Goal: Task Accomplishment & Management: Manage account settings

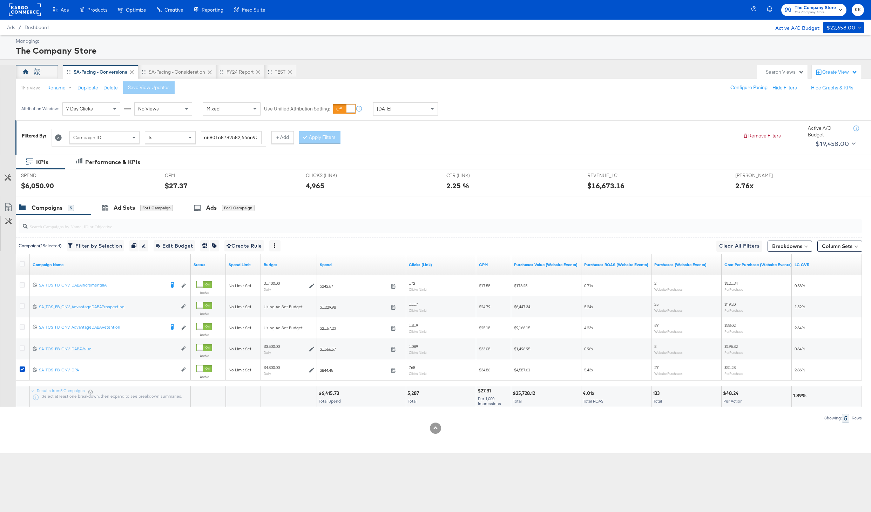
click at [43, 75] on div "KK" at bounding box center [37, 72] width 42 height 14
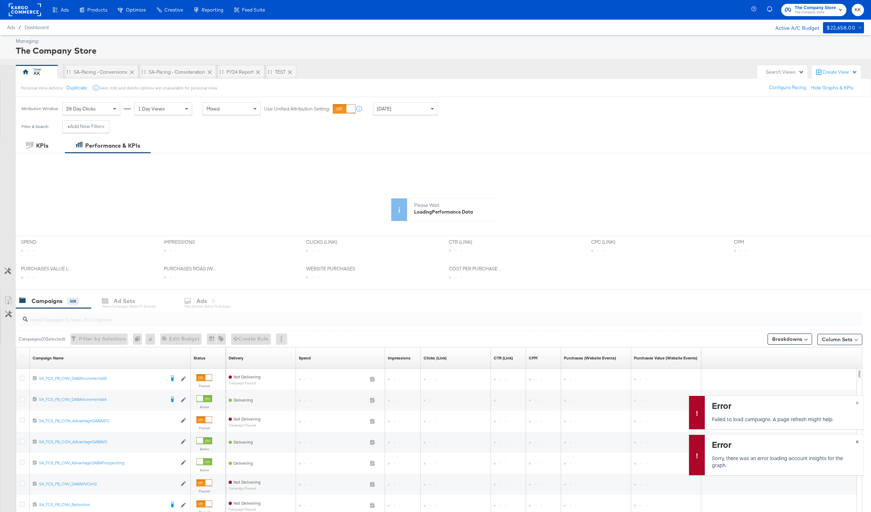
click at [857, 443] on span "×" at bounding box center [857, 441] width 3 height 8
click at [857, 443] on button "×" at bounding box center [857, 448] width 13 height 13
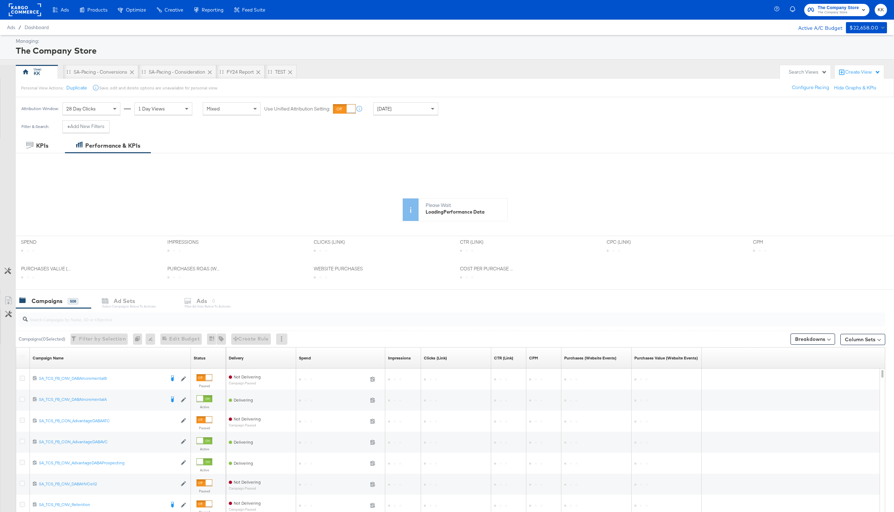
click at [21, 13] on rect at bounding box center [25, 10] width 32 height 13
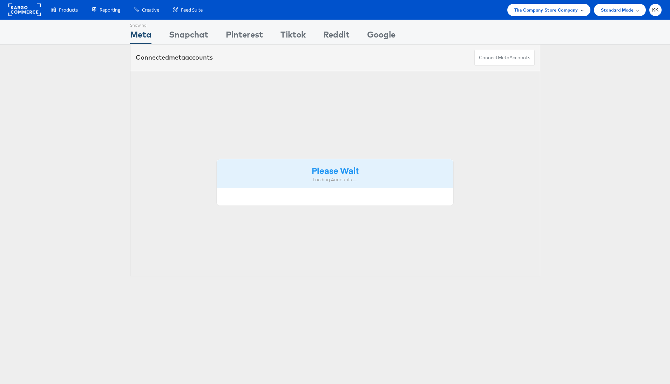
click at [571, 9] on span "The Company Store Company" at bounding box center [546, 9] width 64 height 7
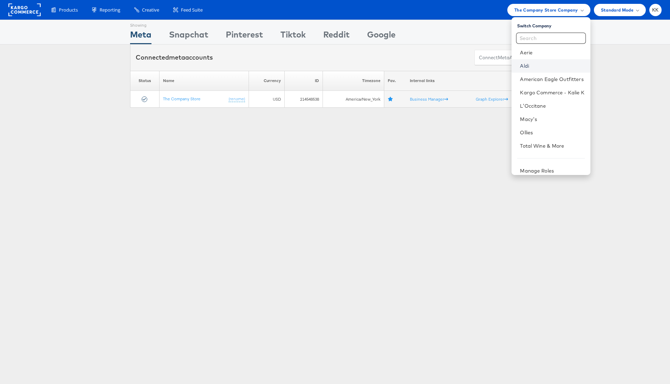
click at [528, 64] on link "Aldi" at bounding box center [552, 65] width 65 height 7
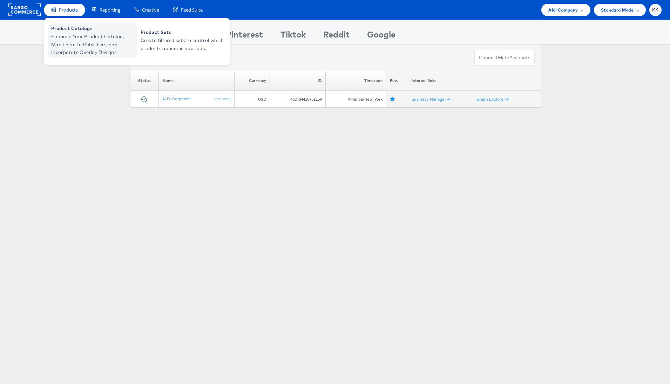
click at [74, 33] on span "Enhance Your Product Catalog, Map Them to Publishers, and Incorporate Overlay D…" at bounding box center [93, 45] width 84 height 24
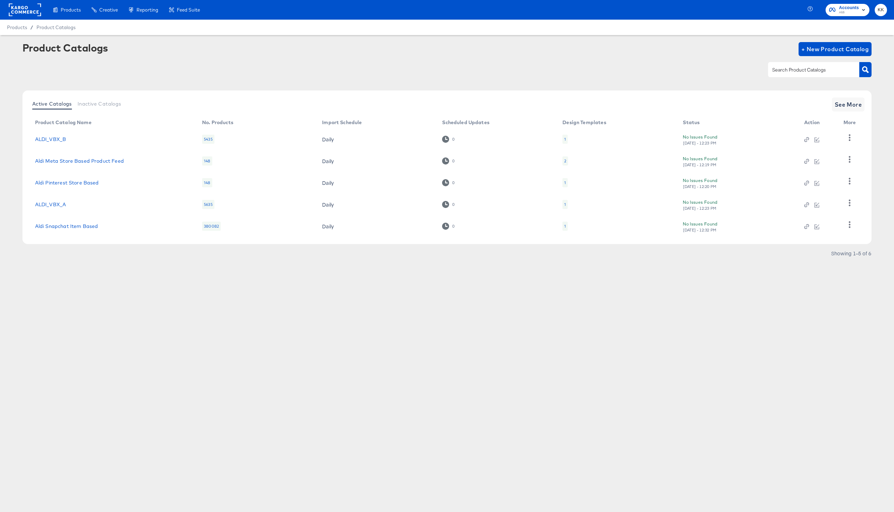
click at [406, 247] on div "Active Catalogs Inactive Catalogs See More Product Catalog Name No. Products Im…" at bounding box center [446, 176] width 849 height 172
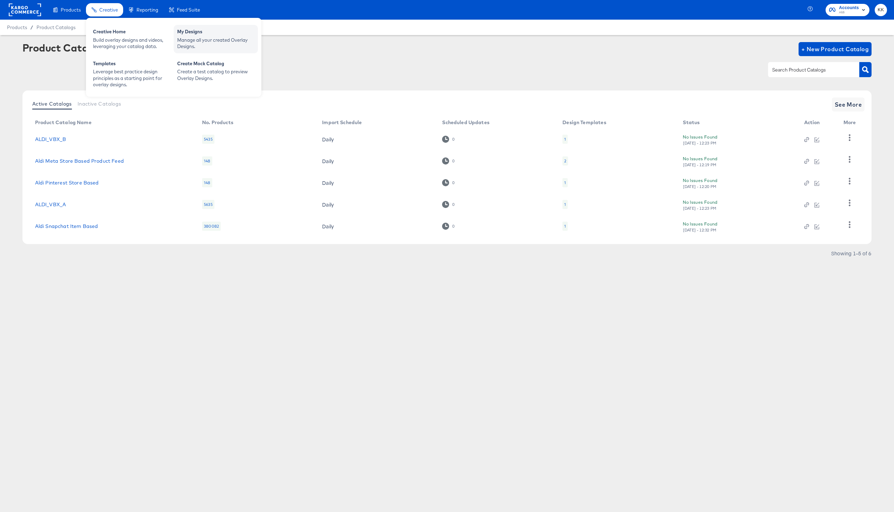
click at [196, 34] on div "My Designs" at bounding box center [215, 32] width 77 height 8
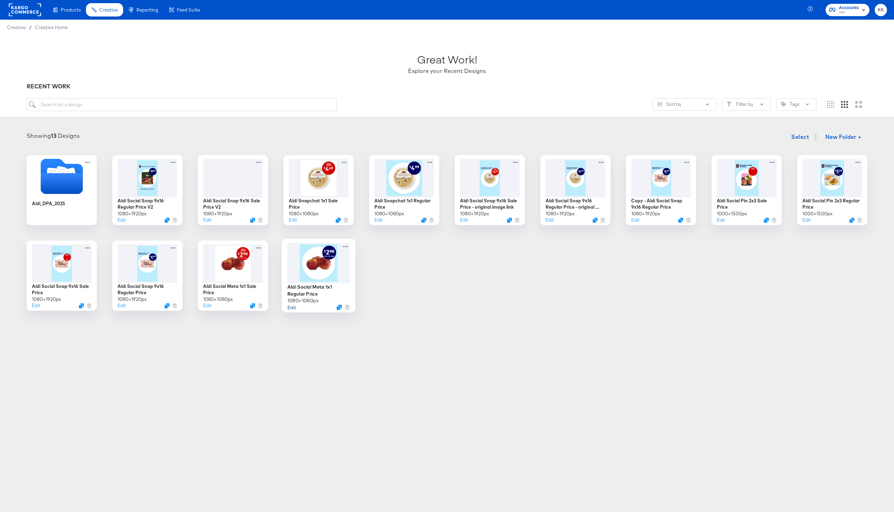
click at [292, 309] on button "Edit" at bounding box center [291, 307] width 8 height 7
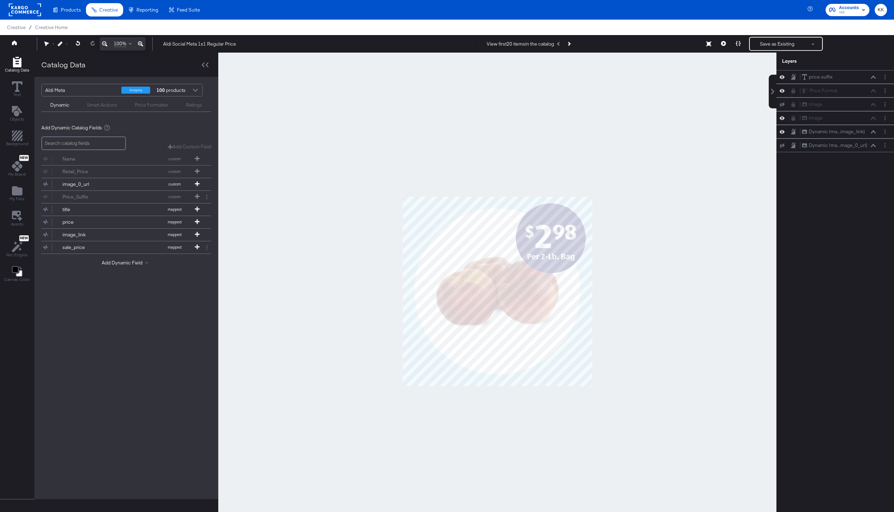
click at [361, 256] on div at bounding box center [497, 291] width 558 height 477
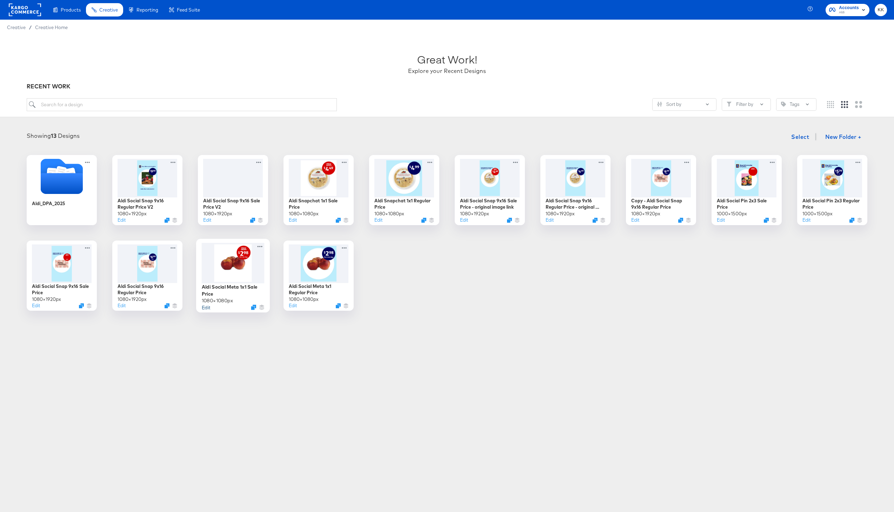
click at [205, 308] on button "Edit" at bounding box center [206, 307] width 8 height 7
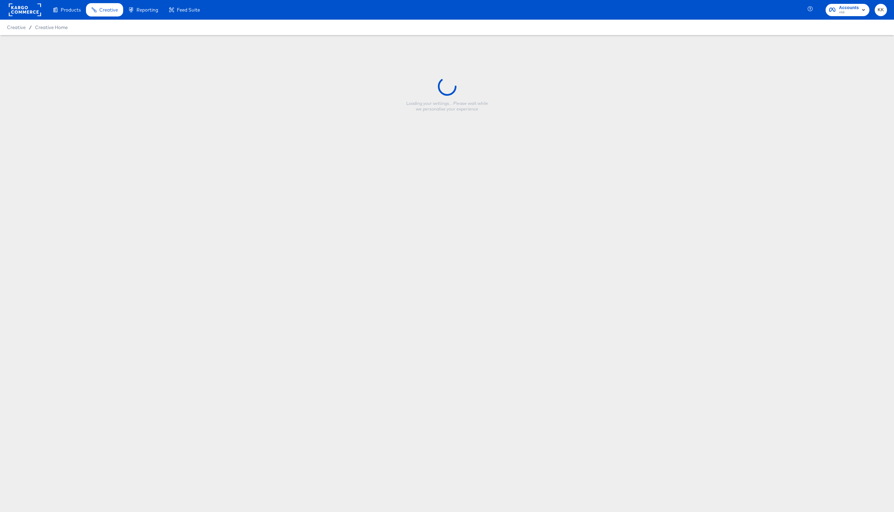
type input "Aldi Social Meta 1x1 Sale Price"
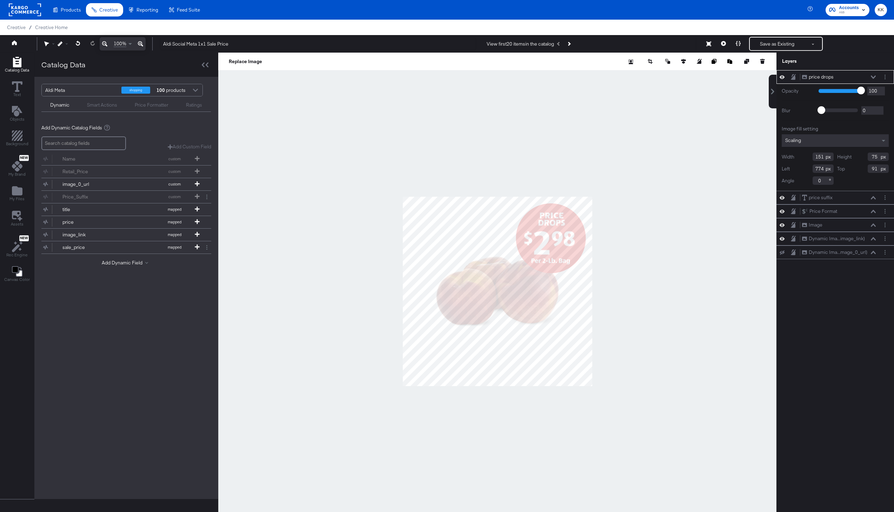
click at [363, 276] on div at bounding box center [497, 291] width 558 height 477
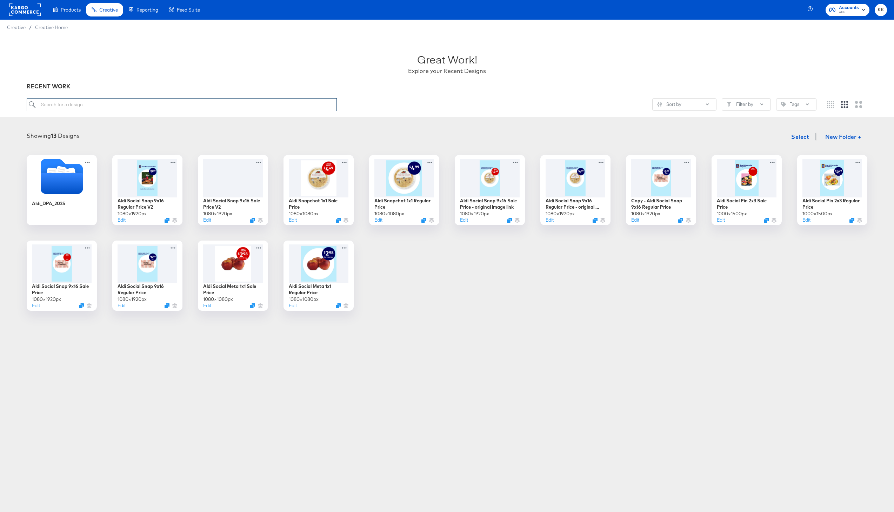
click at [219, 104] on input "search" at bounding box center [182, 104] width 310 height 13
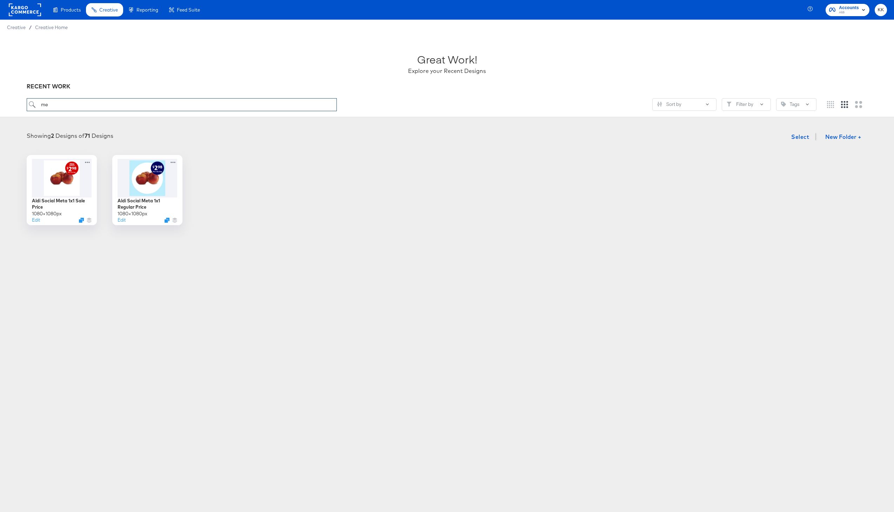
type input "m"
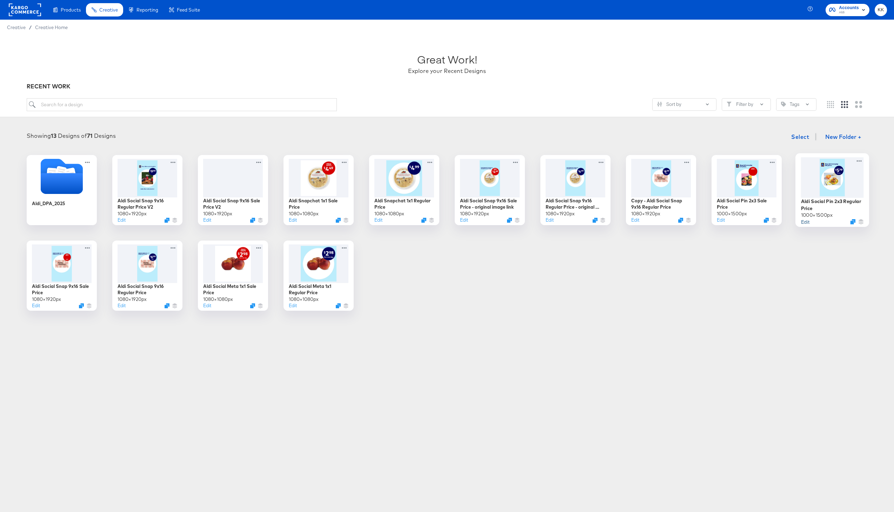
click at [806, 222] on button "Edit" at bounding box center [805, 221] width 8 height 7
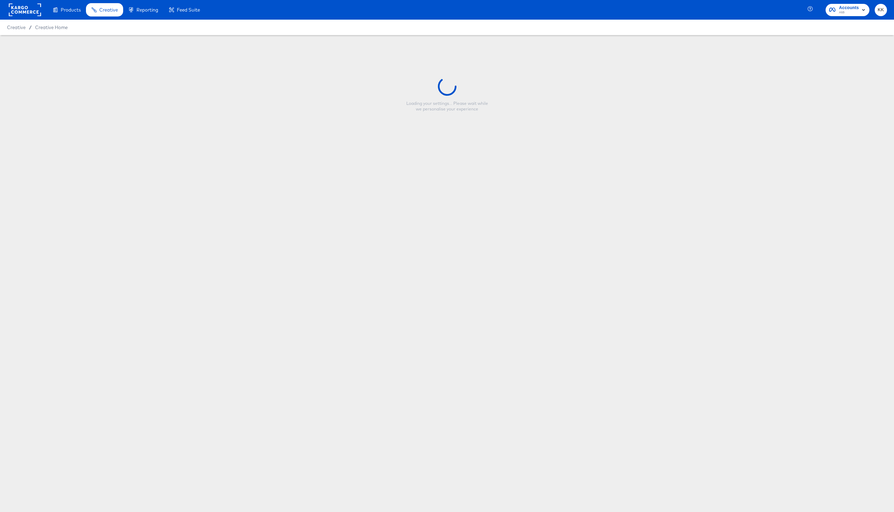
type input "Aldi Social Pin 2x3 Regular Price"
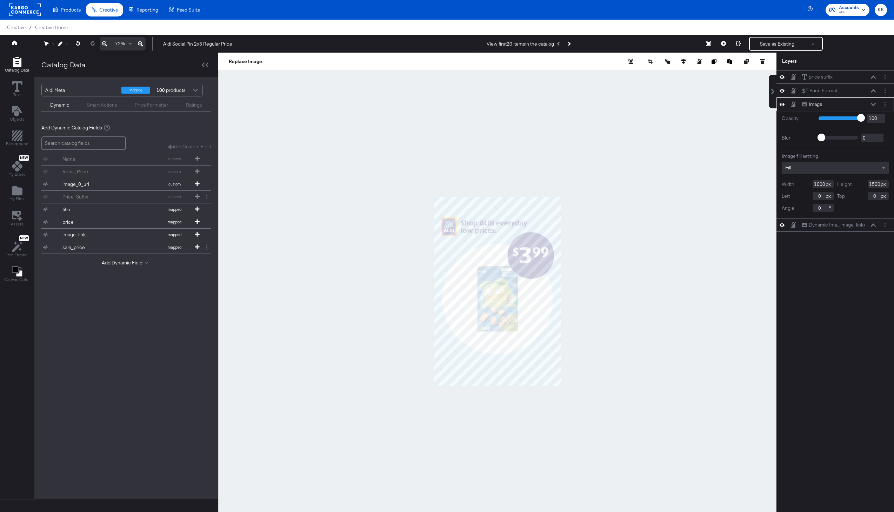
click at [558, 427] on div at bounding box center [497, 291] width 558 height 477
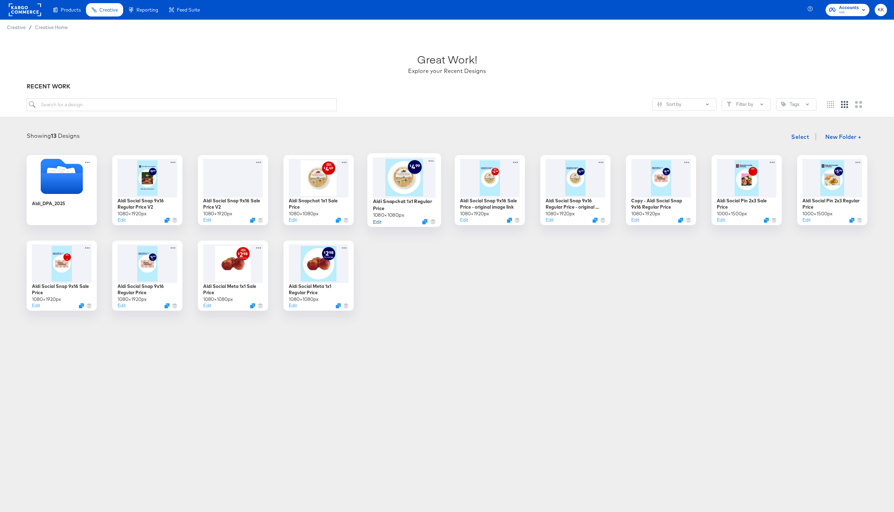
click at [379, 221] on button "Edit" at bounding box center [377, 221] width 8 height 7
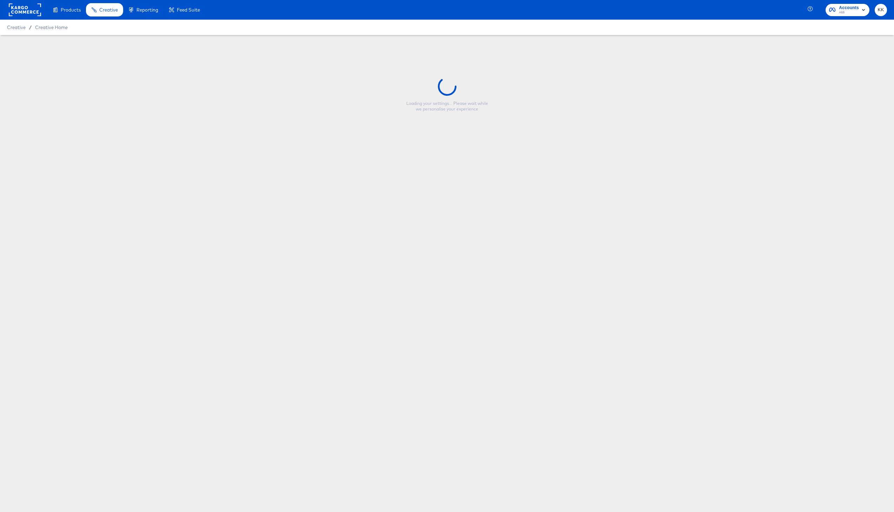
type input "Aldi Snapchat 1x1 Regular Price"
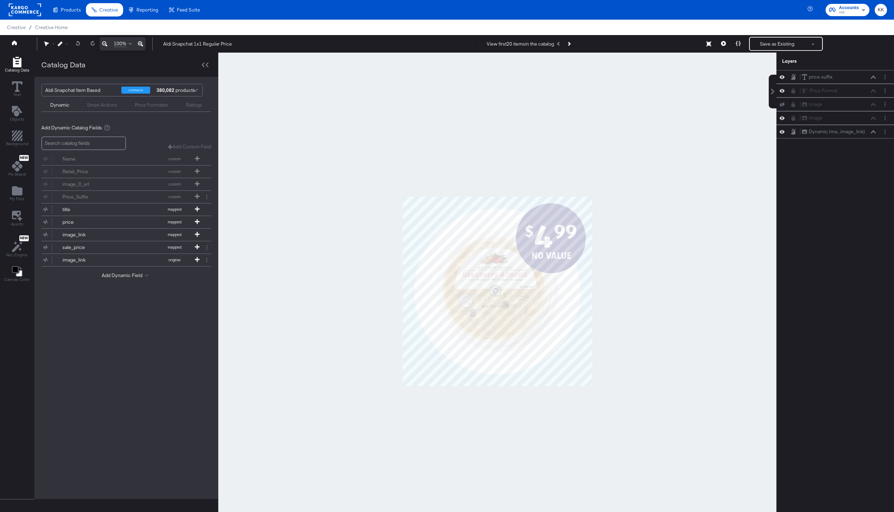
click at [302, 402] on div at bounding box center [497, 291] width 558 height 477
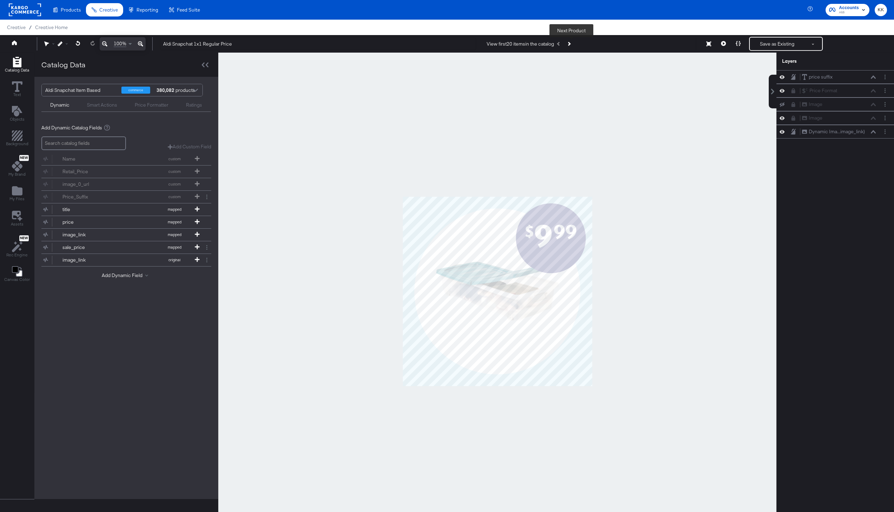
click at [571, 43] on icon "Next Product" at bounding box center [569, 44] width 4 height 4
click at [544, 110] on div at bounding box center [497, 291] width 558 height 477
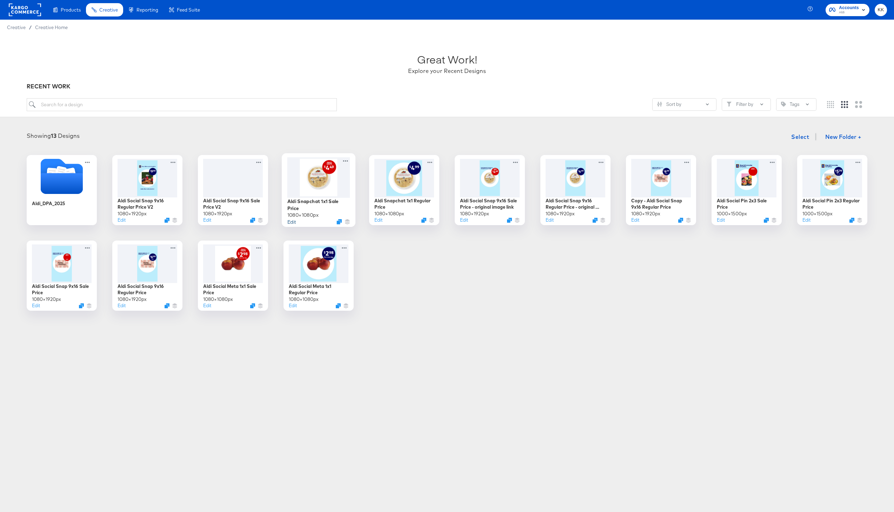
click at [289, 224] on button "Edit" at bounding box center [291, 221] width 8 height 7
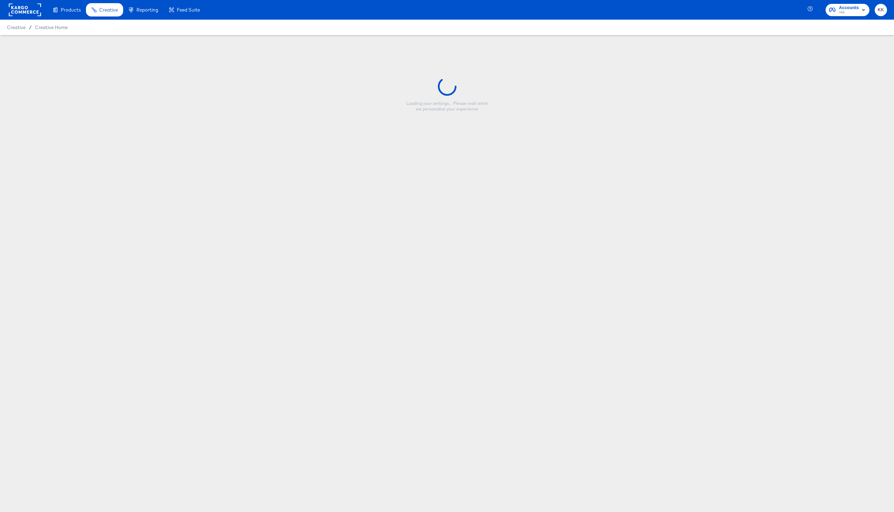
type input "Aldi Snapchat 1x1 Sale Price"
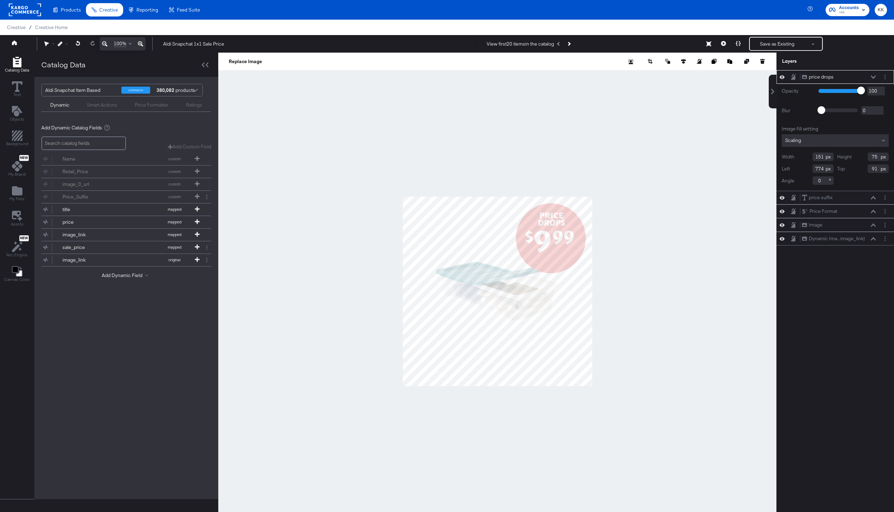
click at [515, 100] on div at bounding box center [497, 291] width 558 height 477
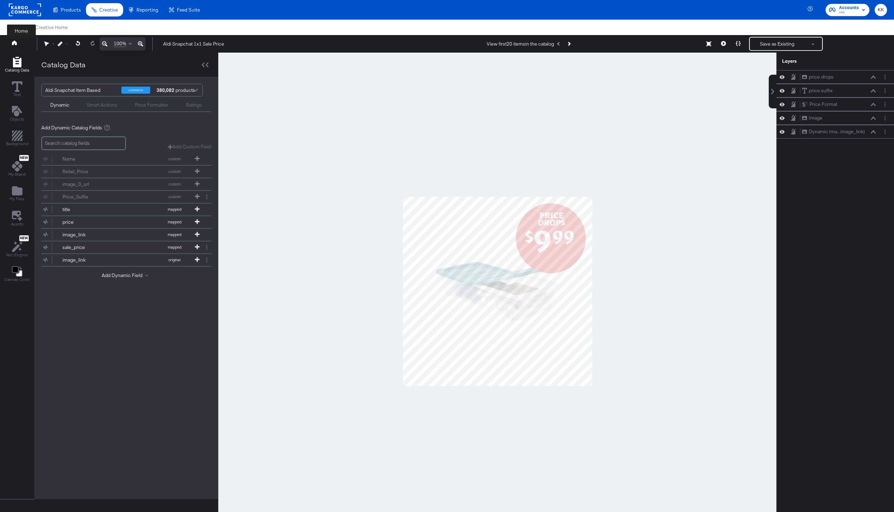
click at [17, 45] on button at bounding box center [21, 44] width 28 height 13
click at [14, 44] on icon at bounding box center [14, 42] width 5 height 5
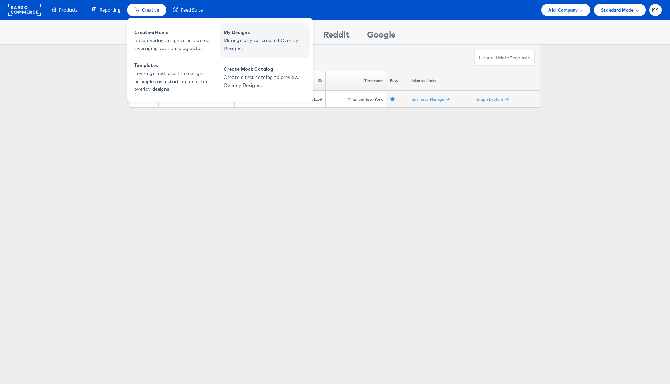
click at [236, 35] on span "My Designs" at bounding box center [266, 32] width 84 height 8
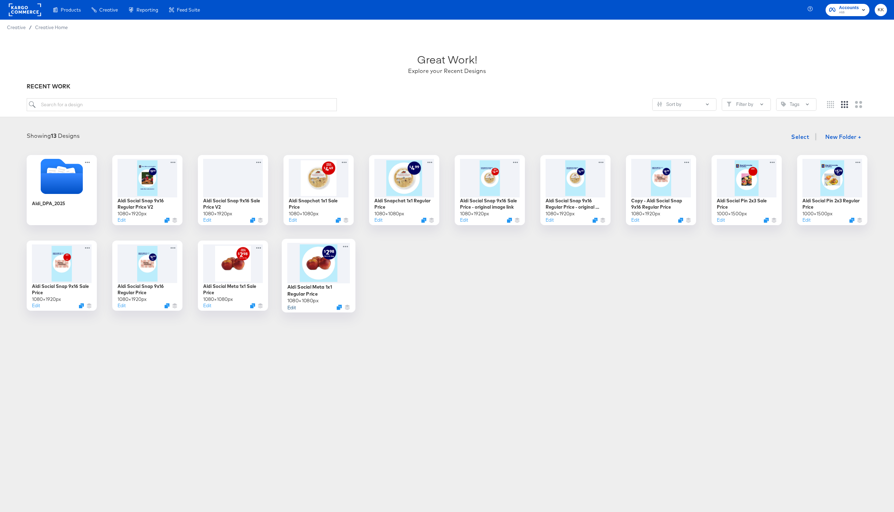
click at [291, 308] on button "Edit" at bounding box center [291, 307] width 8 height 7
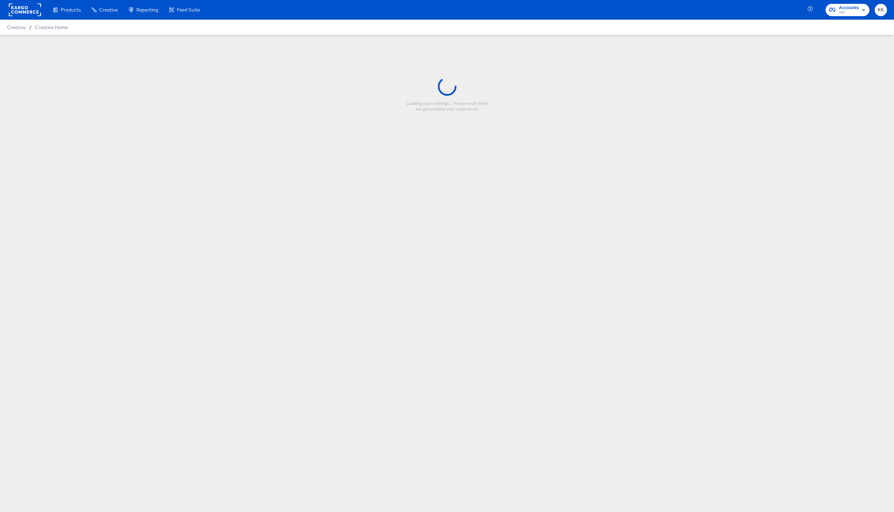
type input "Aldi Social Meta 1x1 Regular Price"
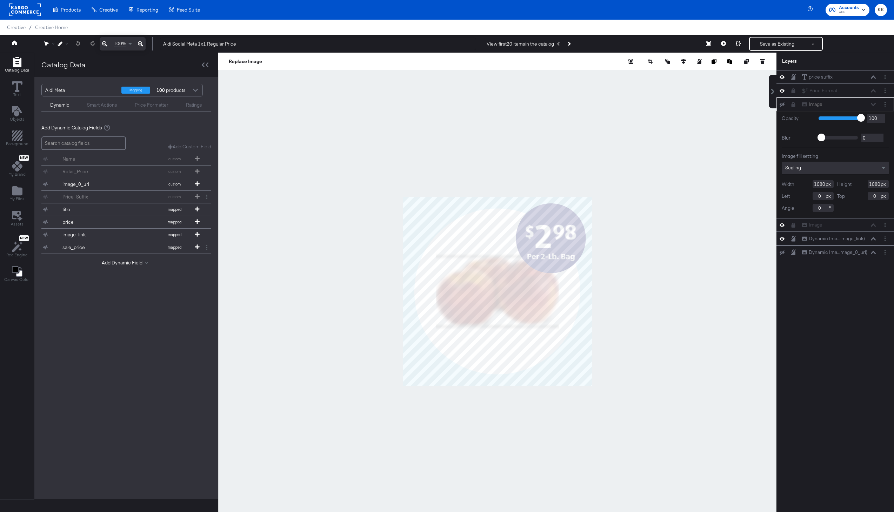
click at [872, 106] on div "Image Image" at bounding box center [838, 104] width 74 height 7
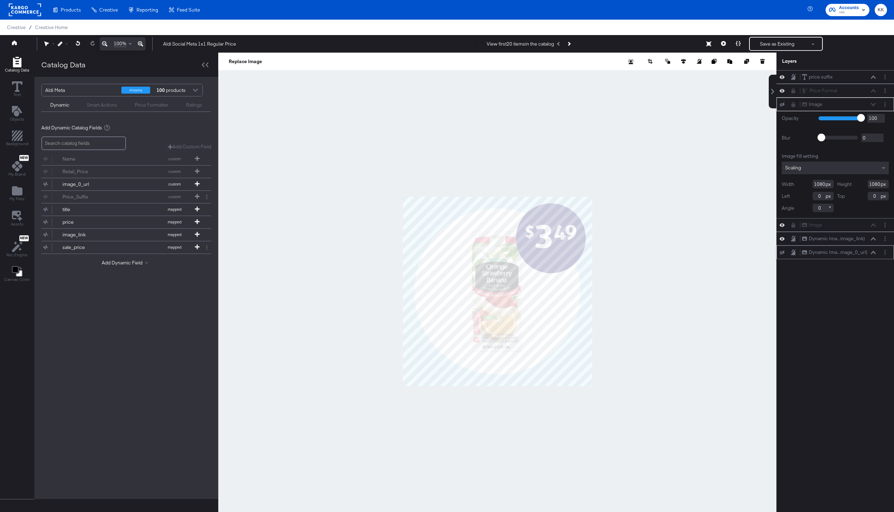
click at [874, 253] on icon at bounding box center [872, 252] width 5 height 3
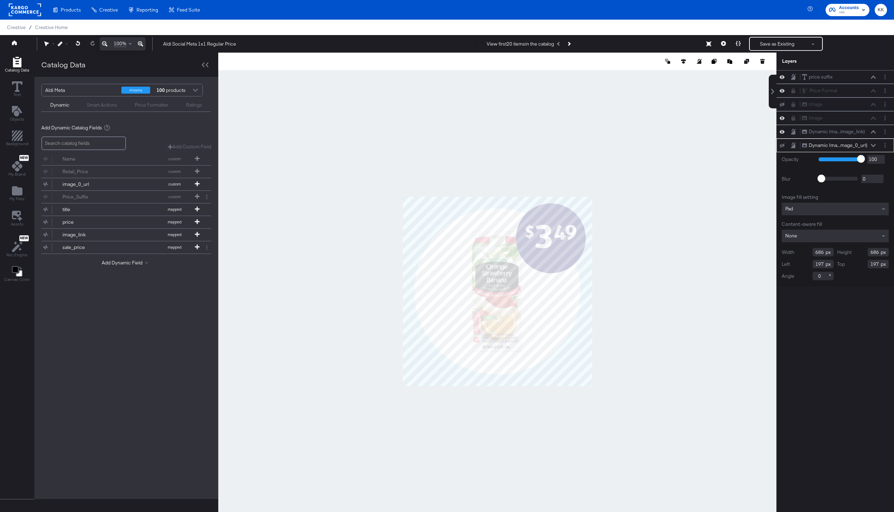
click at [875, 145] on icon at bounding box center [872, 146] width 5 height 4
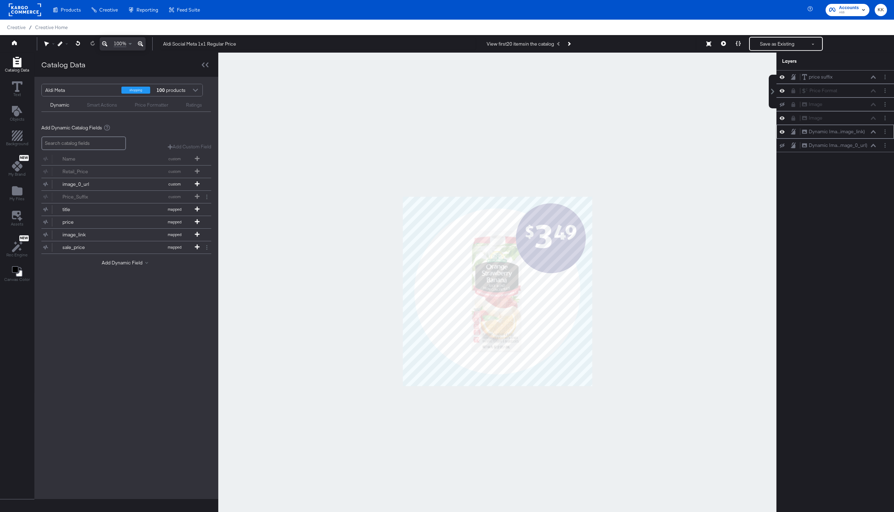
click at [873, 133] on icon at bounding box center [872, 132] width 5 height 4
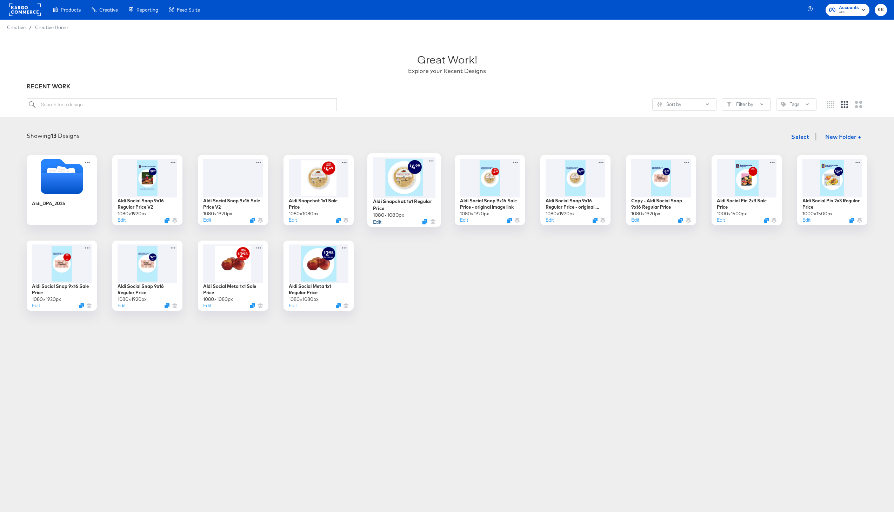
click at [378, 220] on button "Edit" at bounding box center [377, 221] width 8 height 7
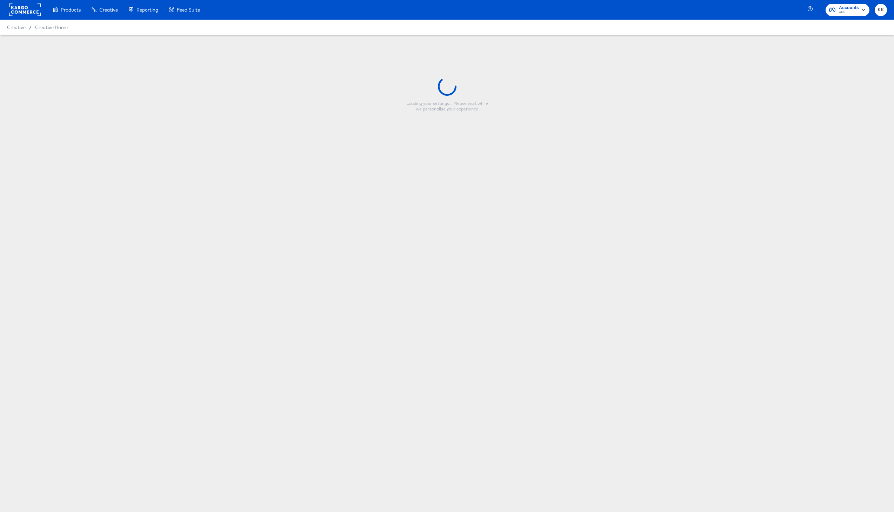
type input "Aldi Snapchat 1x1 Regular Price"
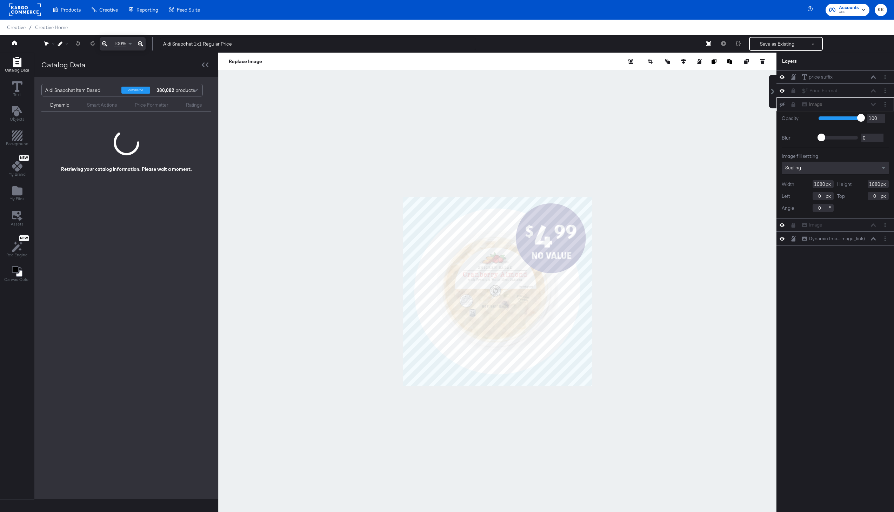
click at [644, 275] on div at bounding box center [497, 291] width 558 height 477
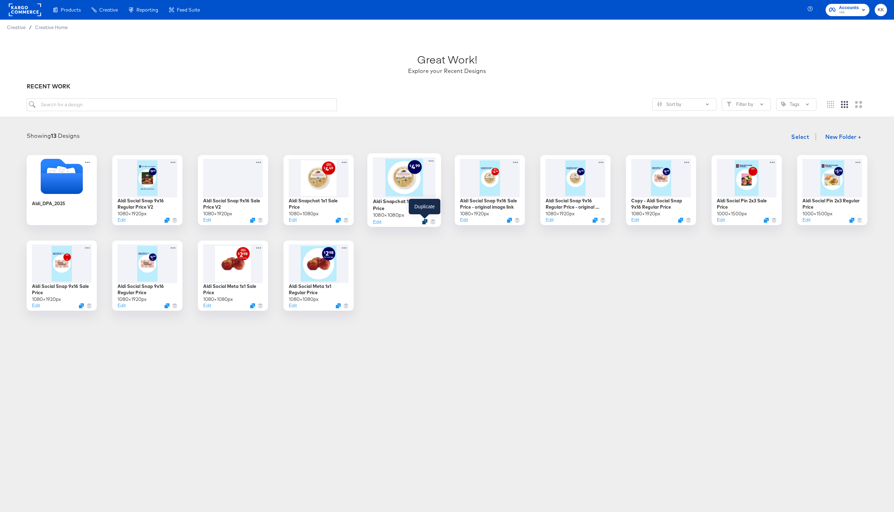
click at [426, 222] on icon "Duplicate" at bounding box center [424, 221] width 5 height 5
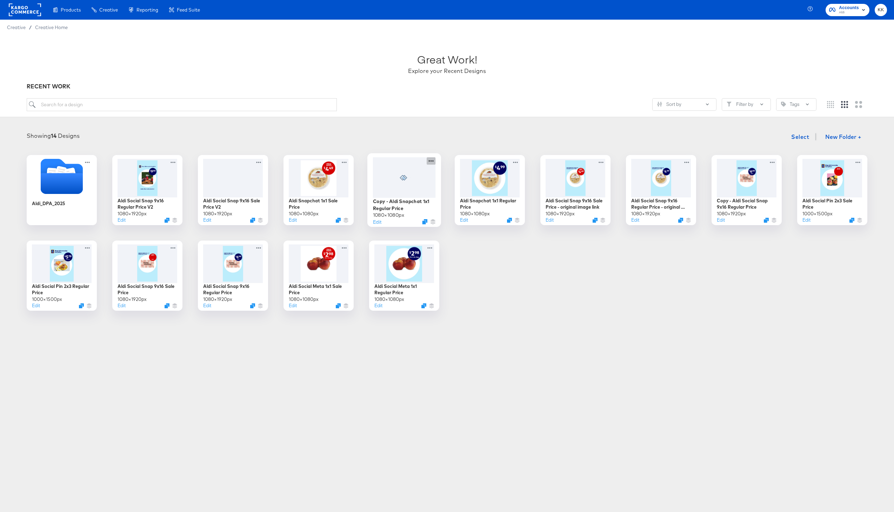
click at [432, 161] on icon at bounding box center [430, 160] width 9 height 7
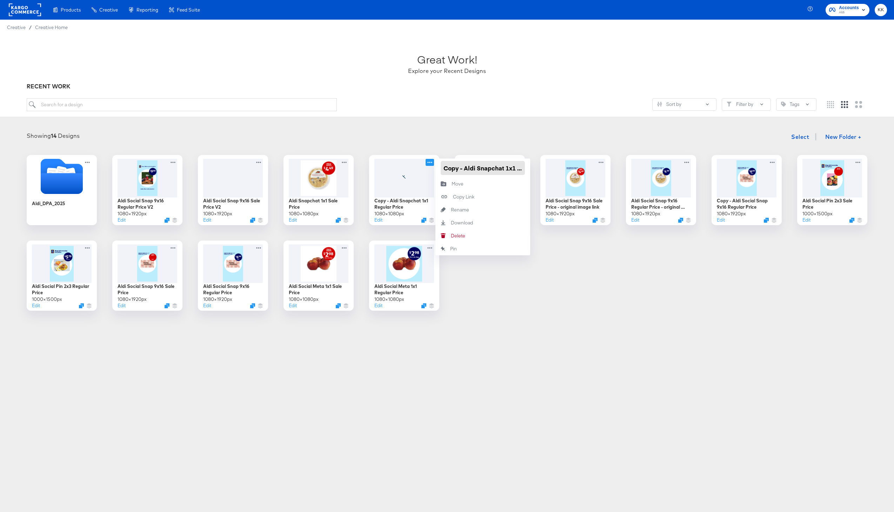
drag, startPoint x: 476, startPoint y: 167, endPoint x: 446, endPoint y: 167, distance: 29.8
click at [446, 167] on input "Copy - Aldi Snapchat 1x1 Regular Price" at bounding box center [482, 168] width 84 height 14
type input "Aldi - Pinterest 1x1 Regular Price"
click at [504, 318] on div at bounding box center [447, 318] width 894 height 0
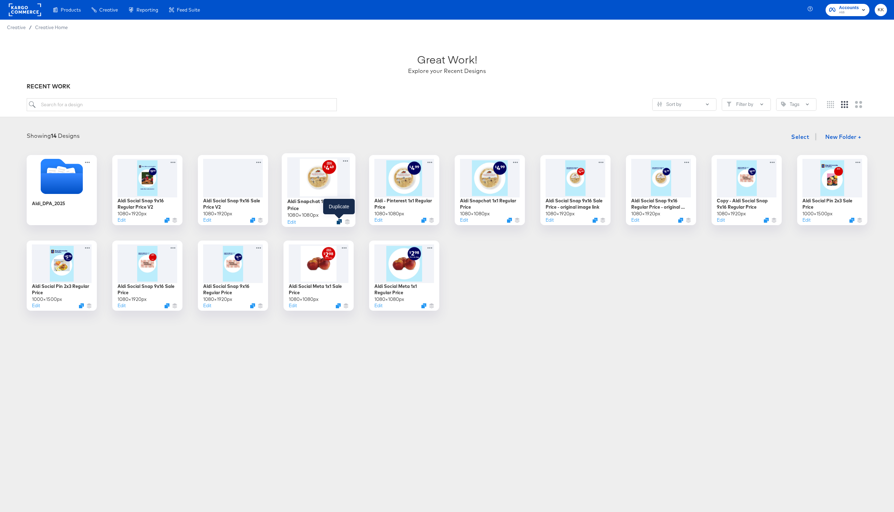
click at [340, 221] on icon "Duplicate" at bounding box center [338, 221] width 5 height 5
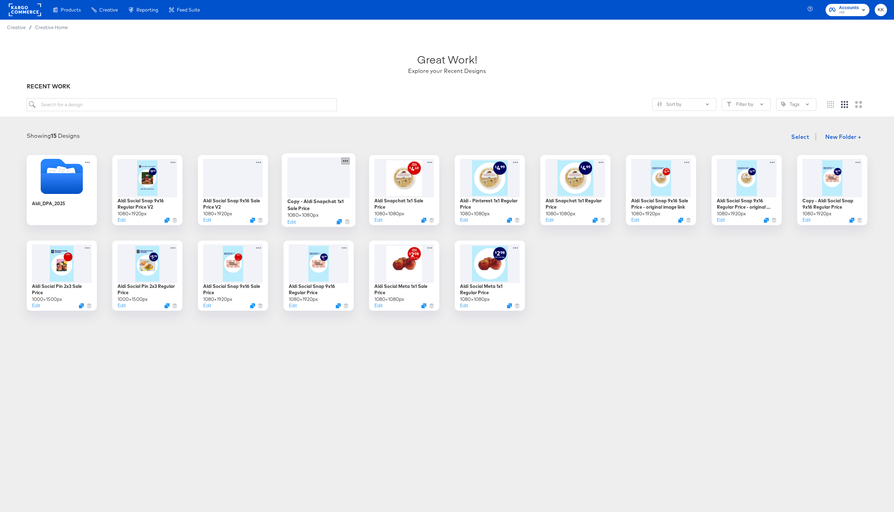
click at [347, 160] on icon at bounding box center [345, 160] width 9 height 7
click at [378, 169] on input "Copy - Aldi Snapchat 1x1 Sale Price" at bounding box center [397, 168] width 84 height 14
click at [397, 171] on input "Aldi Snapchat 1x1 Sale Price" at bounding box center [397, 168] width 84 height 14
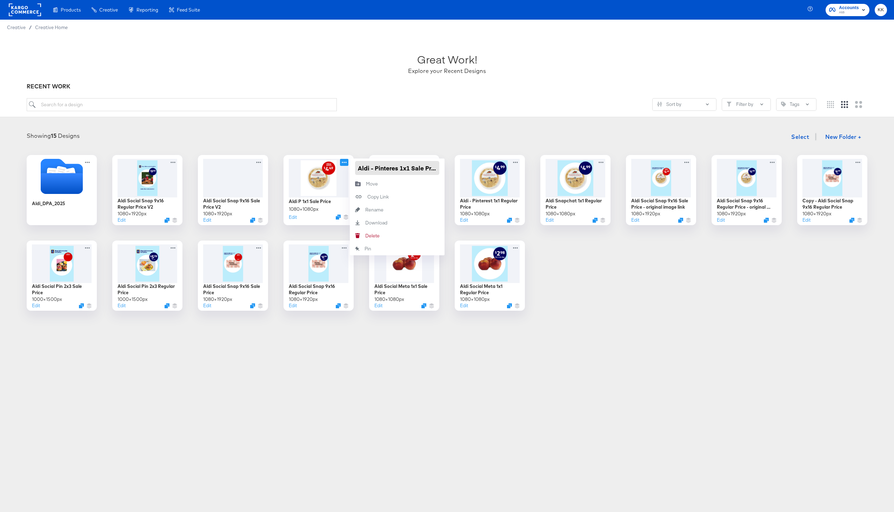
type input "Aldi - Pinterest 1x1 Sale Price"
click at [400, 115] on div "Sort by Filter by Tags" at bounding box center [447, 107] width 840 height 19
click at [346, 162] on icon at bounding box center [345, 160] width 9 height 7
drag, startPoint x: 385, startPoint y: 169, endPoint x: 453, endPoint y: 169, distance: 67.3
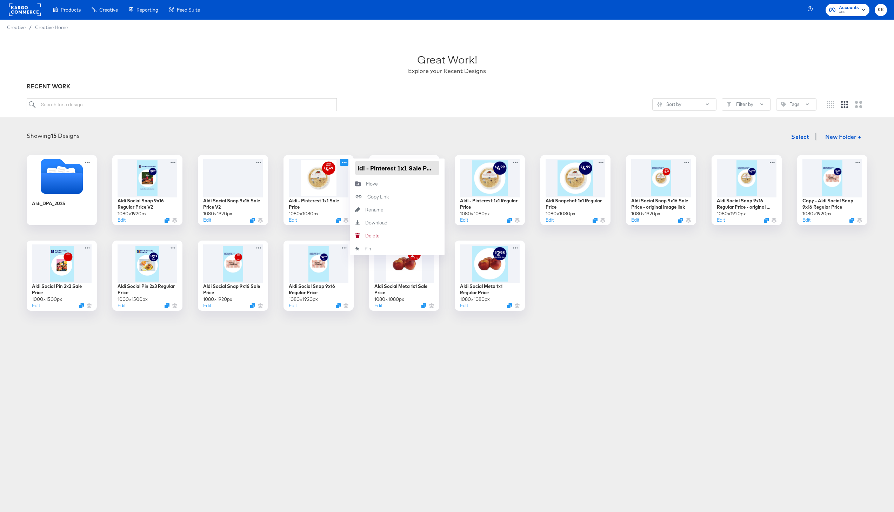
click at [453, 169] on div "Aldi_DPA_2025 Aldi Social Snap 9x16 Regular Price V2 1080 × 1920 px Edit Aldi S…" at bounding box center [447, 233] width 880 height 156
click at [419, 169] on input "Aldi - Pinterest 1x1 Sale Price" at bounding box center [397, 168] width 84 height 14
type input "Aldi - Pinterest 1x1 Sales Price"
click at [599, 297] on div "Aldi_DPA_2025 Aldi Social Snap 9x16 Regular Price V2 1080 × 1920 px Edit Aldi S…" at bounding box center [447, 233] width 880 height 156
click at [344, 159] on icon at bounding box center [345, 160] width 9 height 7
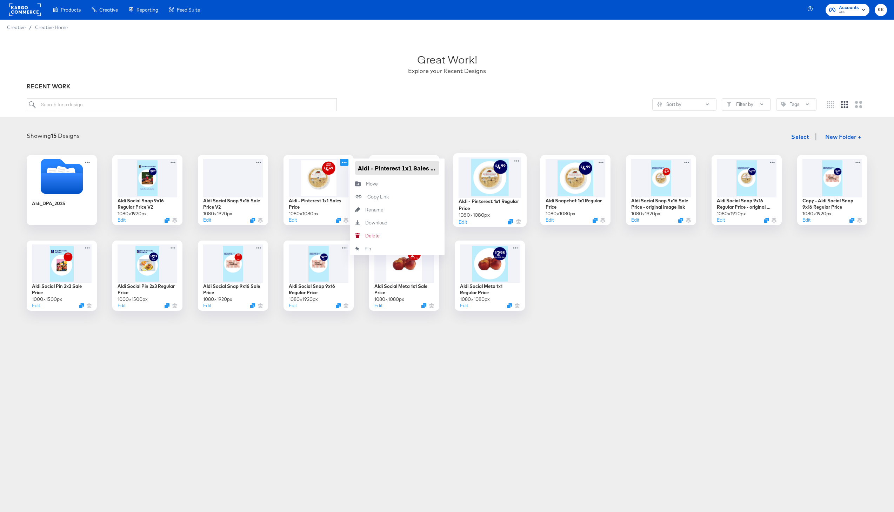
scroll to position [0, 8]
drag, startPoint x: 378, startPoint y: 168, endPoint x: 454, endPoint y: 168, distance: 76.1
click at [454, 168] on div "Aldi_DPA_2025 Aldi Social Snap 9x16 Regular Price V2 1080 × 1920 px Edit Aldi S…" at bounding box center [447, 233] width 880 height 156
click at [428, 171] on input "Aldi - Pinterest 1x1 Sales Price" at bounding box center [397, 168] width 84 height 14
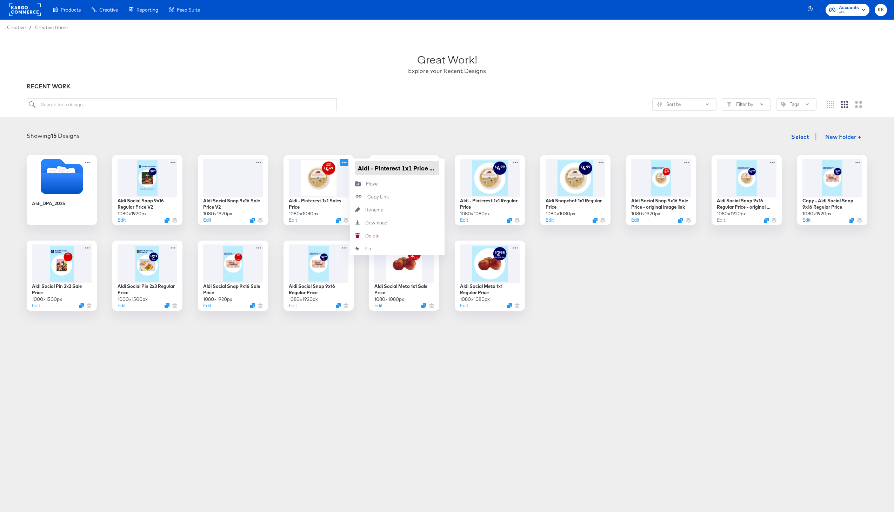
type input "Aldi - Pinterest 1x1 Price Drop"
click at [603, 275] on div "Aldi_DPA_2025 Aldi Social Snap 9x16 Regular Price V2 1080 × 1920 px Edit Aldi S…" at bounding box center [447, 233] width 880 height 156
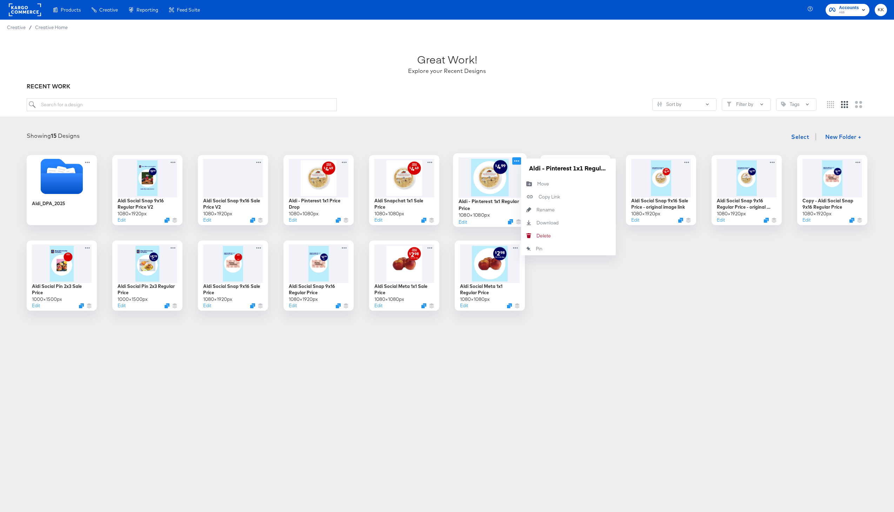
click at [517, 162] on icon at bounding box center [516, 160] width 9 height 7
drag, startPoint x: 550, startPoint y: 166, endPoint x: 610, endPoint y: 166, distance: 60.3
click at [610, 166] on div "Aldi - Pinterest 1x1 Regular Price" at bounding box center [568, 168] width 95 height 19
click at [593, 168] on input "Aldi - Pinterest 1x1 Regular Price" at bounding box center [568, 168] width 84 height 14
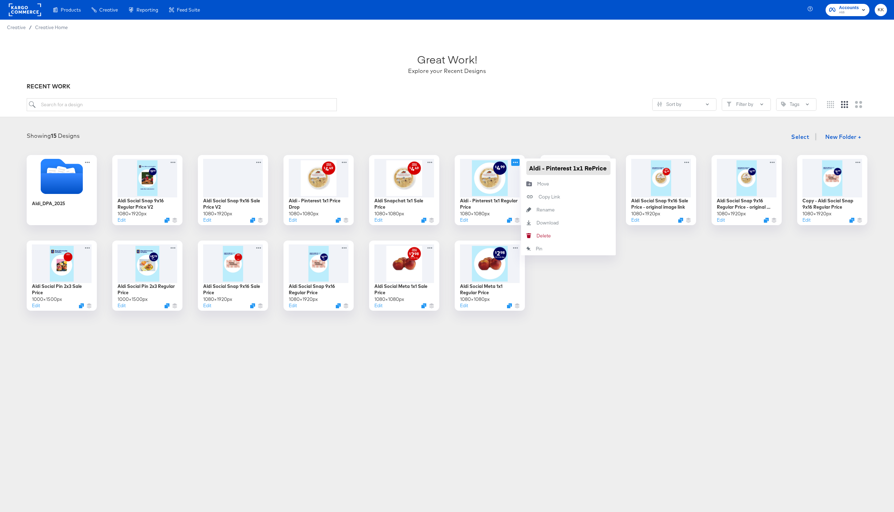
scroll to position [0, 0]
type input "Aldi - Pinterest 1x1 Standard Price"
click at [654, 269] on div "Aldi_DPA_2025 Aldi Social Snap 9x16 Regular Price V2 1080 × 1920 px Edit Aldi S…" at bounding box center [447, 233] width 880 height 156
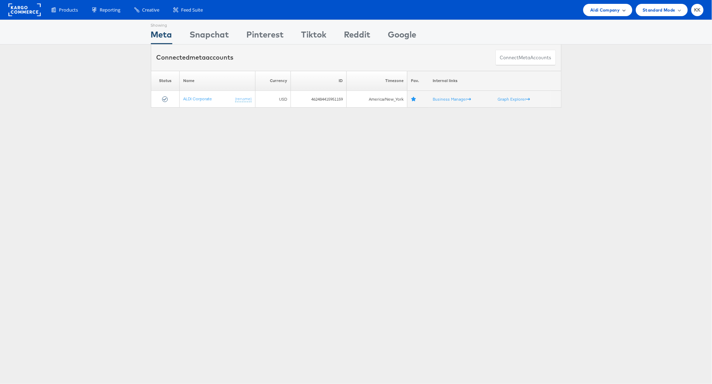
click at [606, 9] on span "Aldi Company" at bounding box center [604, 9] width 29 height 7
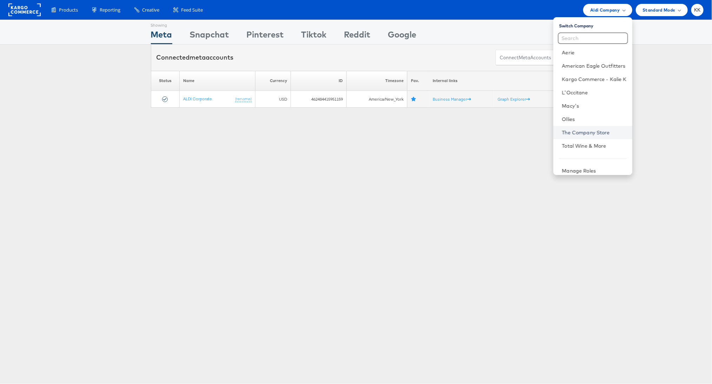
click at [579, 133] on link "The Company Store" at bounding box center [593, 132] width 65 height 7
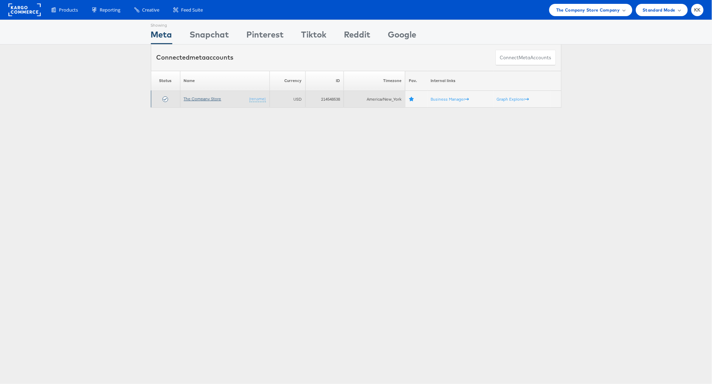
click at [196, 99] on link "The Company Store" at bounding box center [203, 98] width 38 height 5
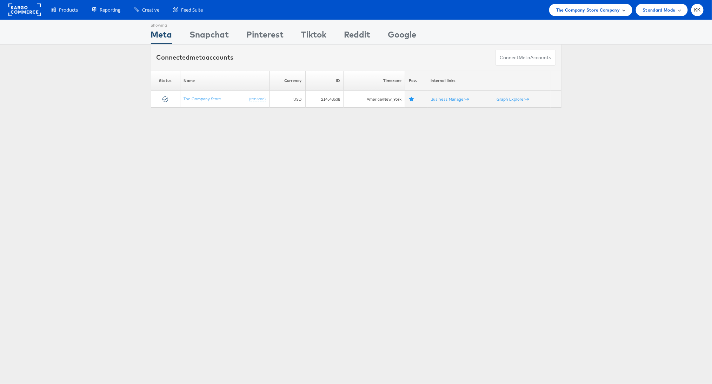
click at [598, 10] on span "The Company Store Company" at bounding box center [588, 9] width 64 height 7
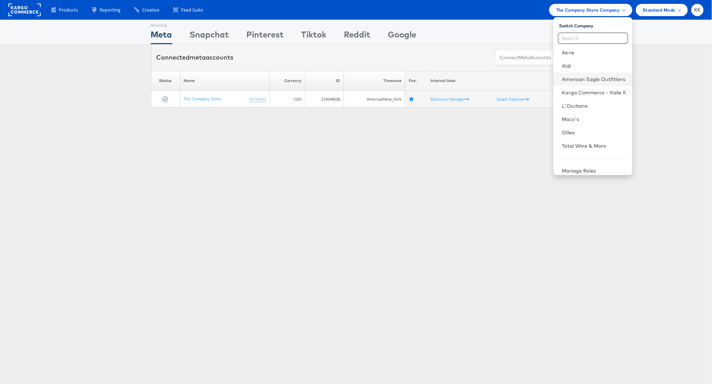
click at [594, 75] on li "American Eagle Outfitters" at bounding box center [592, 79] width 79 height 13
click at [595, 76] on link "American Eagle Outfitters" at bounding box center [593, 79] width 65 height 7
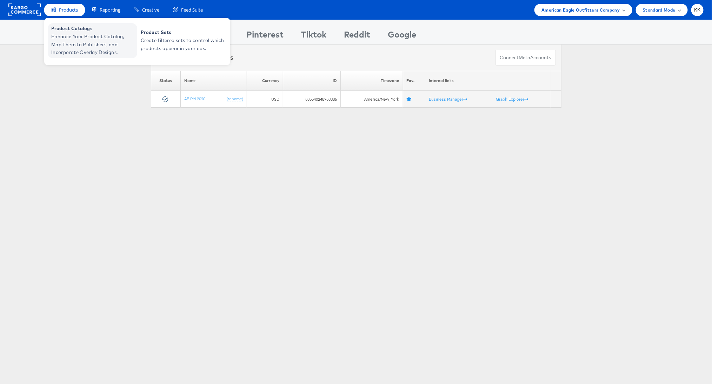
click at [60, 53] on span "Enhance Your Product Catalog, Map Them to Publishers, and Incorporate Overlay D…" at bounding box center [93, 45] width 84 height 24
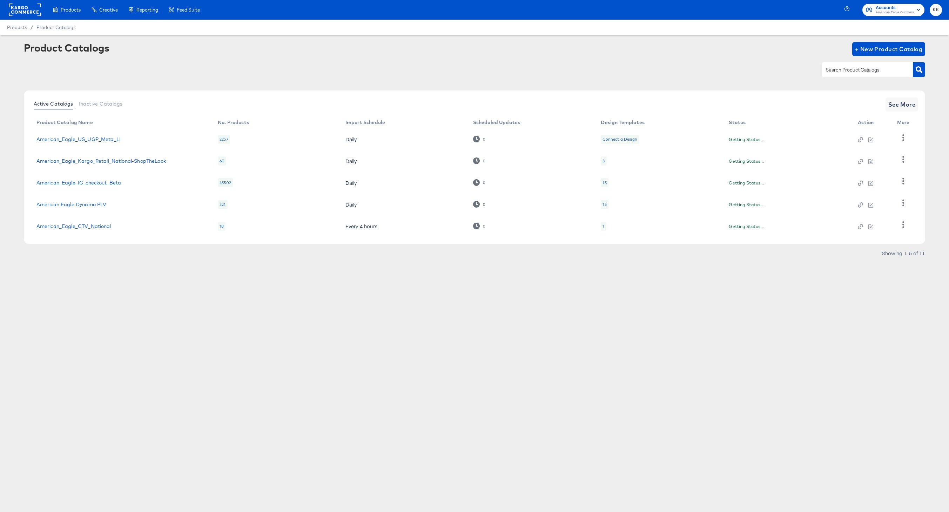
click at [96, 183] on link "American_Eagle_IG_checkout_Beta" at bounding box center [78, 183] width 85 height 6
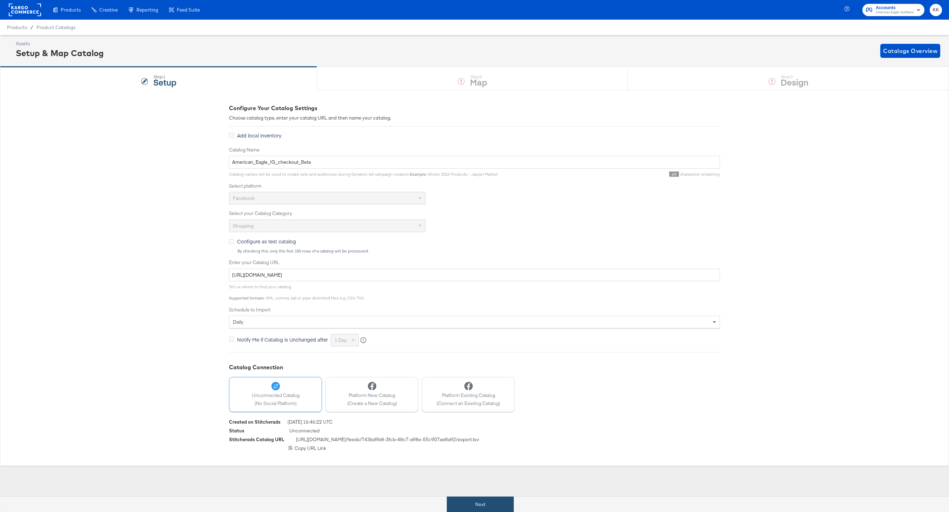
click at [467, 503] on button "Next" at bounding box center [480, 505] width 67 height 16
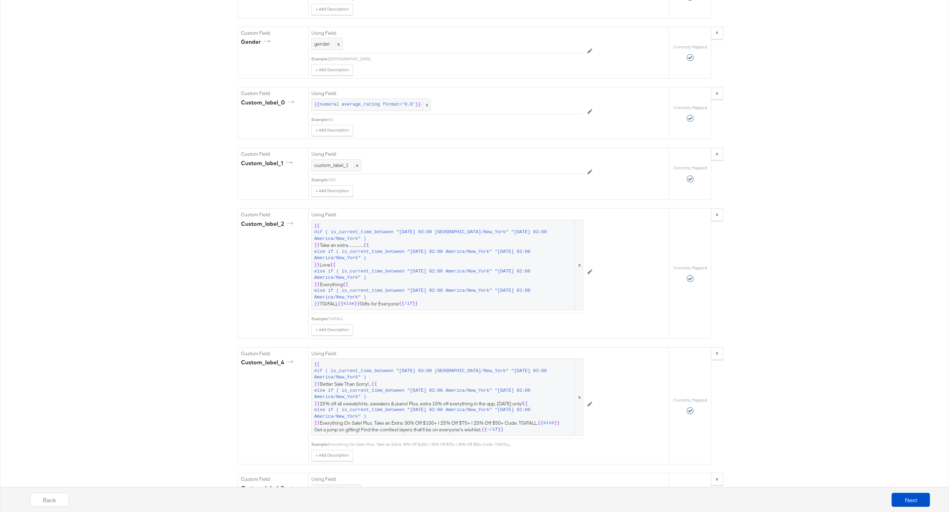
scroll to position [974, 0]
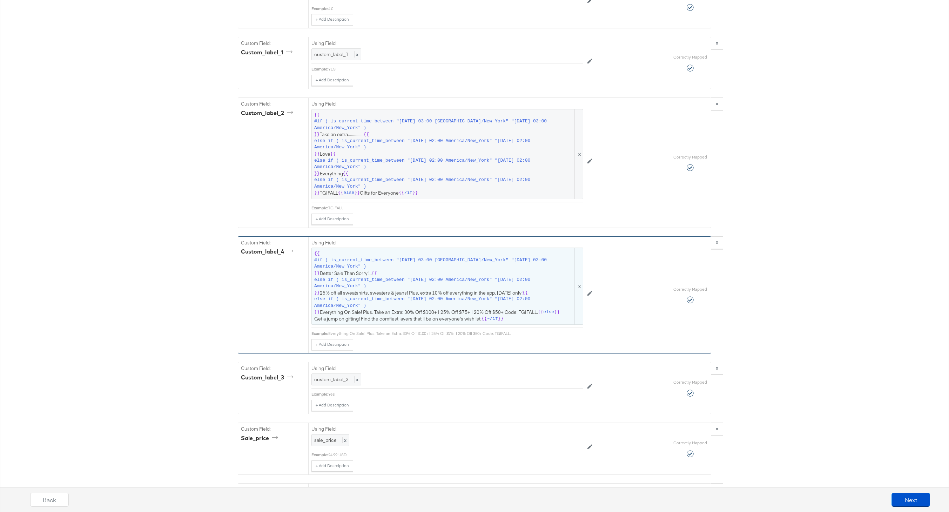
click at [407, 280] on span "else if ( is_current_time_between "2025-09-25 02:00 America/New_York" "2025-09-…" at bounding box center [443, 283] width 259 height 13
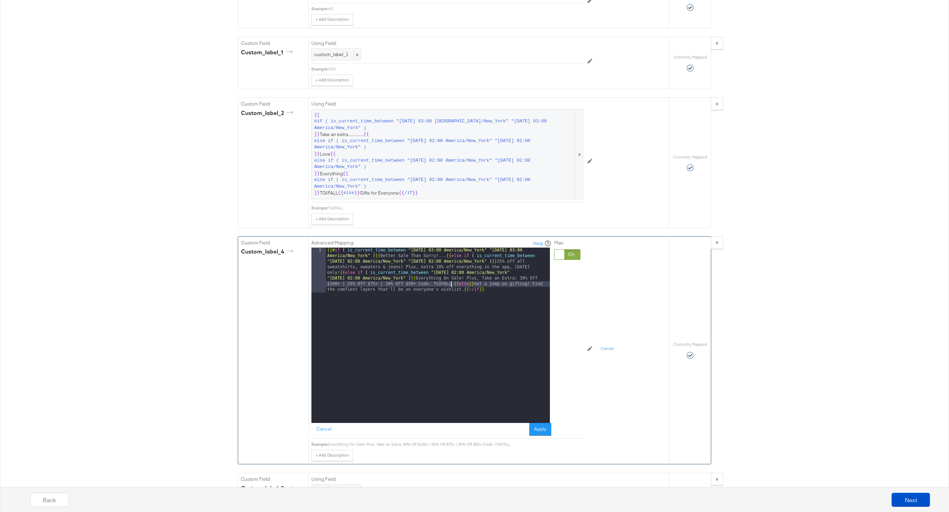
click at [452, 283] on div "{{# if ( is_current_time_between "2024-06-11 03:00 America/New_York" "2024-06-1…" at bounding box center [438, 380] width 224 height 265
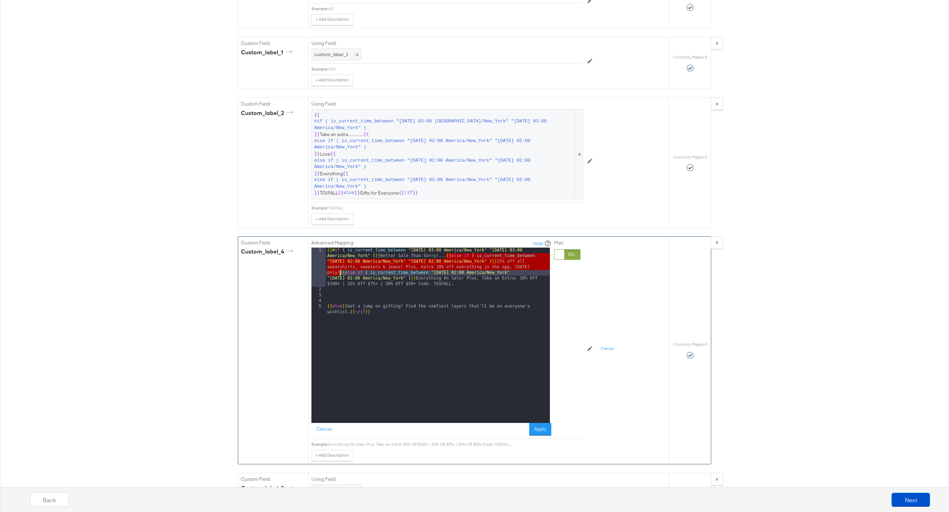
drag, startPoint x: 446, startPoint y: 256, endPoint x: 340, endPoint y: 272, distance: 107.5
click at [340, 272] on div "{{# if ( is_current_time_between "2024-06-11 03:00 America/New_York" "2024-06-1…" at bounding box center [438, 361] width 224 height 226
click at [358, 287] on div "{{# if ( is_current_time_between "2024-06-11 03:00 America/New_York" "2024-06-1…" at bounding box center [438, 361] width 224 height 226
click at [367, 293] on div "{{# if ( is_current_time_between "2024-06-11 03:00 America/New_York" "2024-06-1…" at bounding box center [438, 361] width 224 height 226
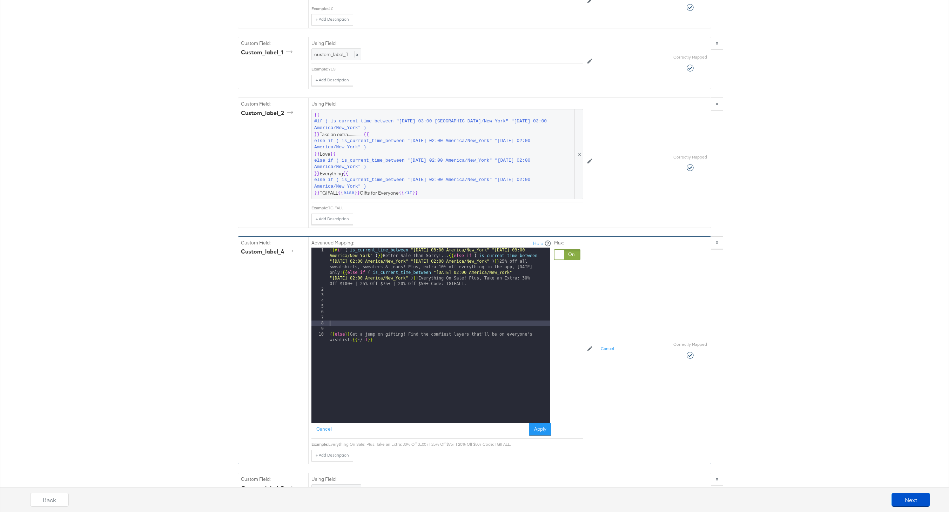
click at [333, 307] on div "{{# if ( is_current_time_between "2024-06-11 03:00 America/New_York" "2024-06-1…" at bounding box center [439, 361] width 222 height 226
click at [447, 307] on div "{{# if ( is_current_time_between "2024-06-11 03:00 America/New_York" "2024-06-1…" at bounding box center [439, 361] width 222 height 226
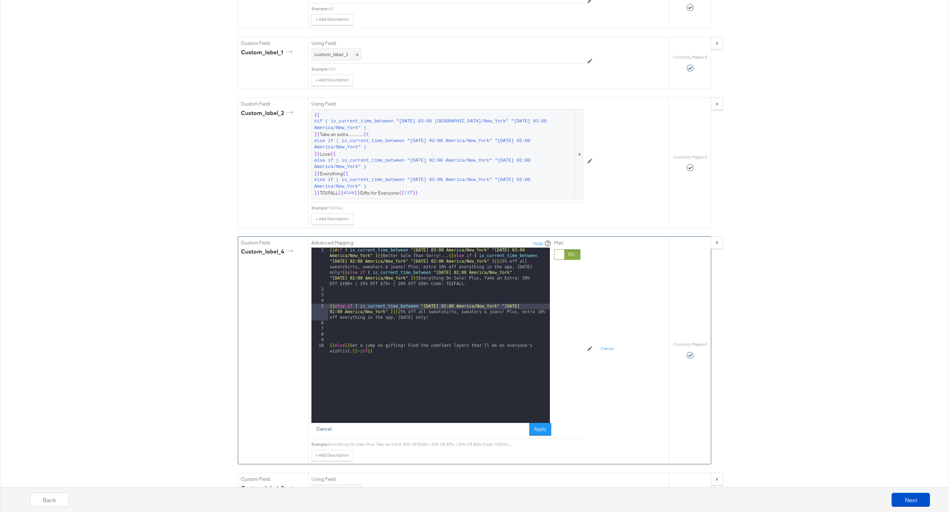
click at [326, 431] on button "Cancel" at bounding box center [323, 429] width 25 height 13
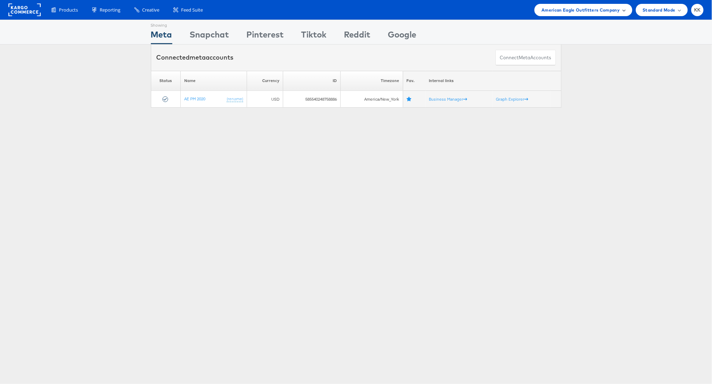
click at [579, 12] on span "American Eagle Outfitters Company" at bounding box center [580, 9] width 78 height 7
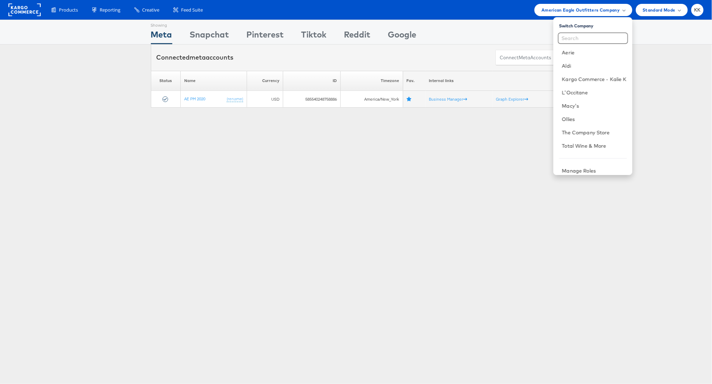
click at [292, 187] on div "Showing Meta Showing [GEOGRAPHIC_DATA] Showing Pinterest Showing Tiktok Showing…" at bounding box center [356, 195] width 712 height 351
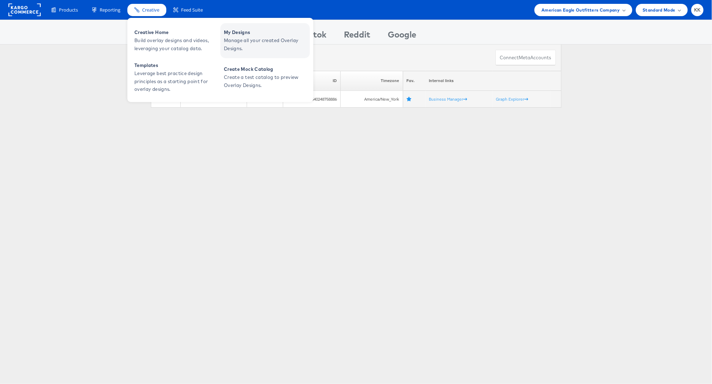
click at [223, 41] on link "My Designs Manage all your created Overlay Designs." at bounding box center [264, 40] width 89 height 35
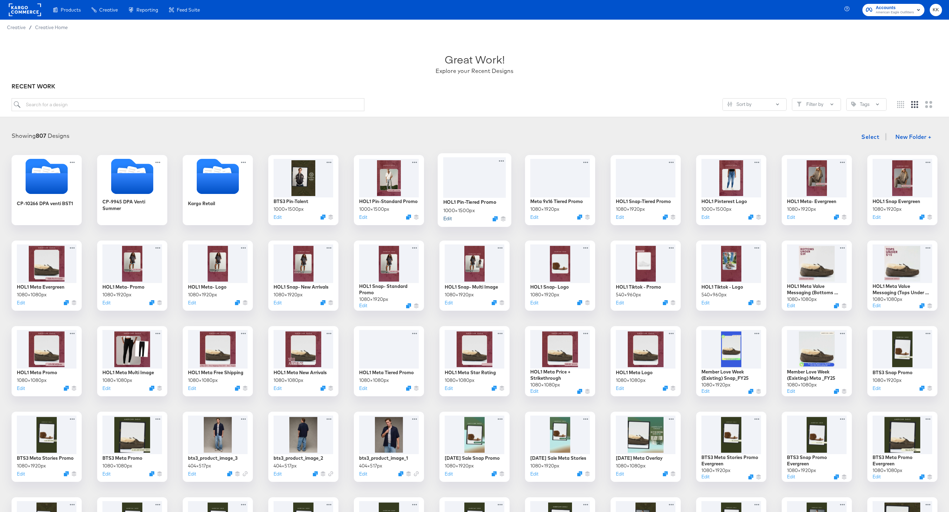
click at [447, 218] on button "Edit" at bounding box center [447, 218] width 8 height 7
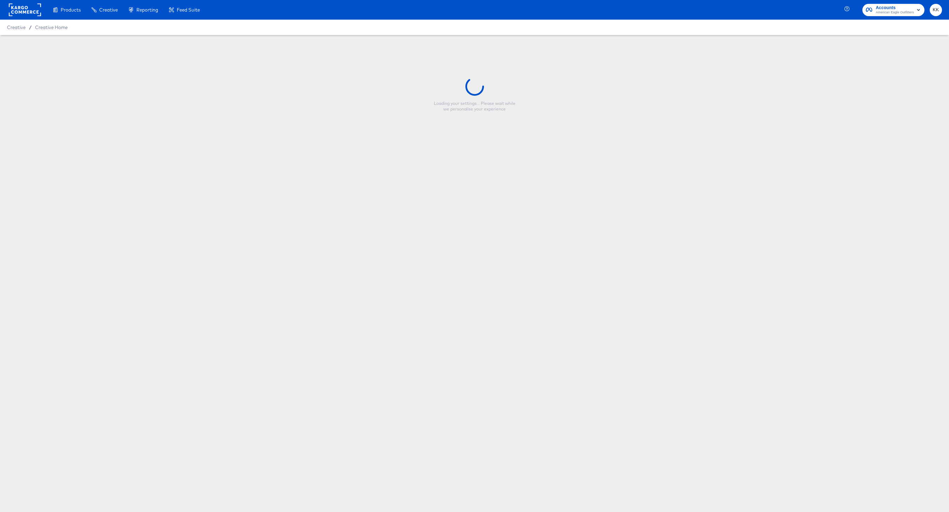
type input "HOL1 Pin-Tiered Promo"
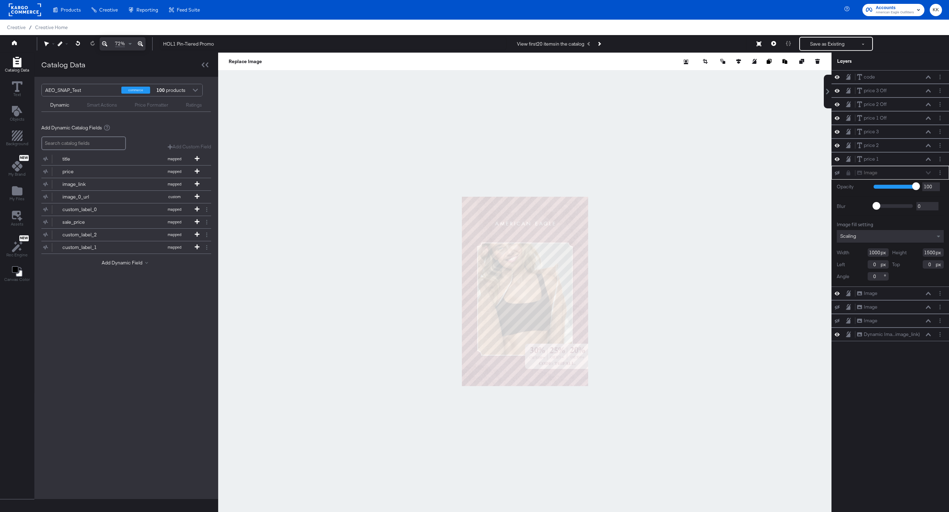
click at [141, 43] on icon at bounding box center [140, 44] width 5 height 8
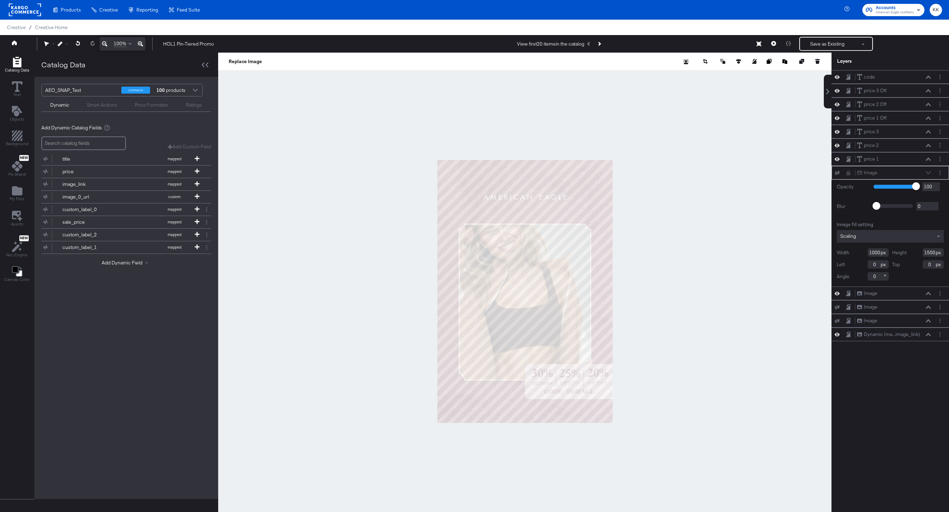
click at [141, 43] on icon at bounding box center [140, 44] width 5 height 8
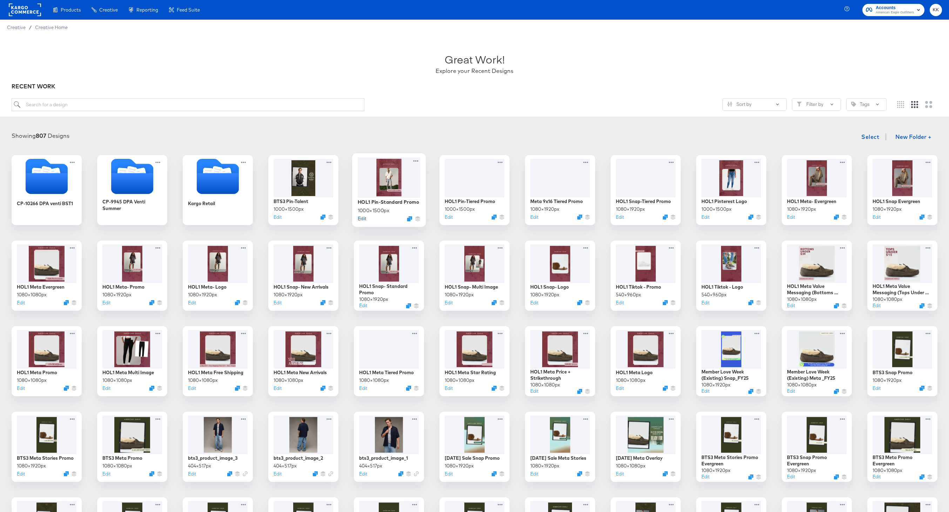
click at [362, 217] on button "Edit" at bounding box center [362, 218] width 8 height 7
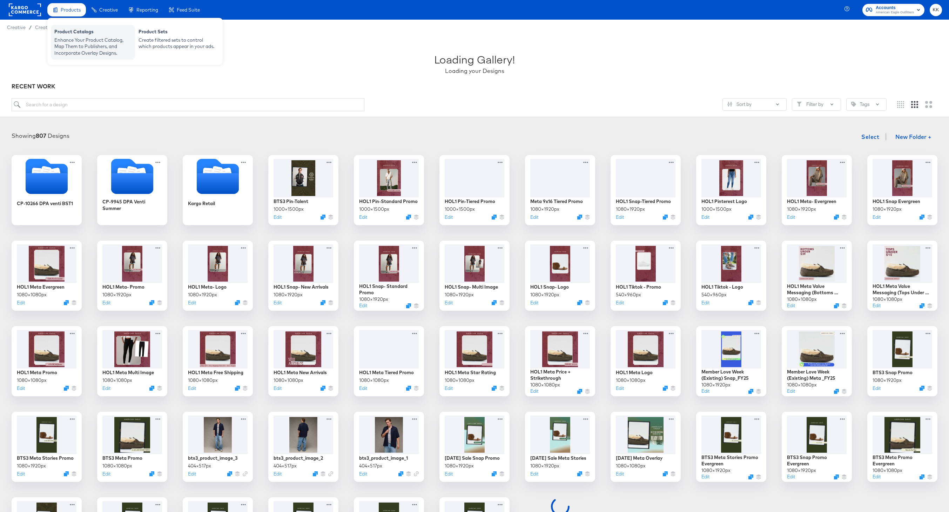
click at [64, 39] on div "Enhance Your Product Catalog, Map Them to Publishers, and Incorporate Overlay D…" at bounding box center [92, 47] width 77 height 20
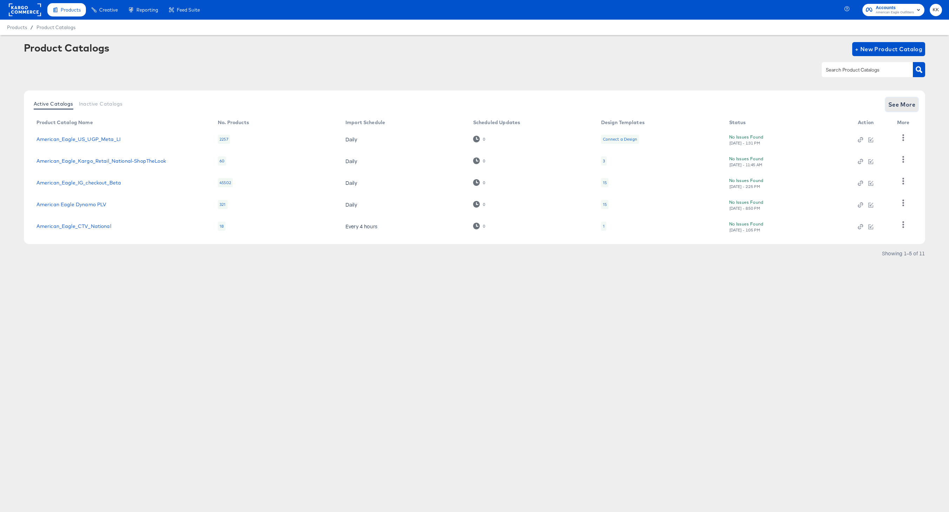
click at [909, 110] on button "See More" at bounding box center [902, 104] width 33 height 14
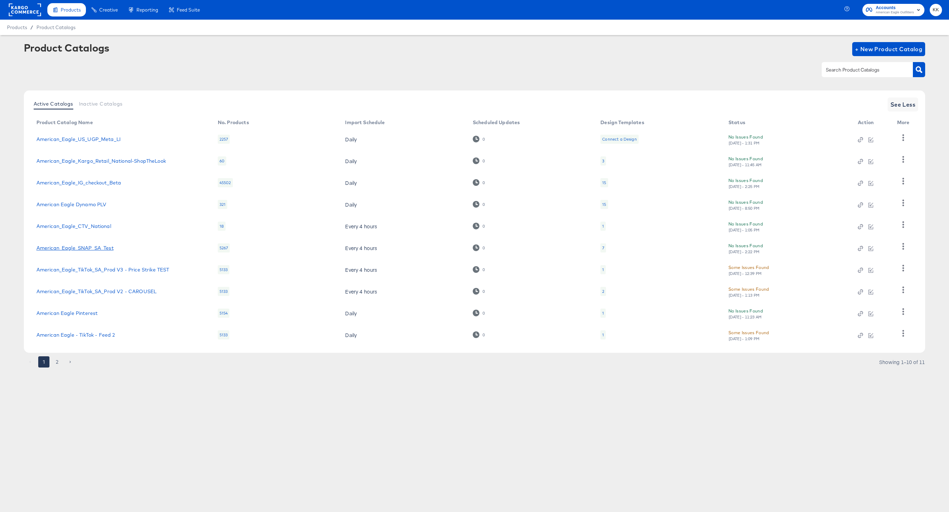
click at [96, 249] on link "American_Eagle_SNAP_SA_Test" at bounding box center [74, 248] width 77 height 6
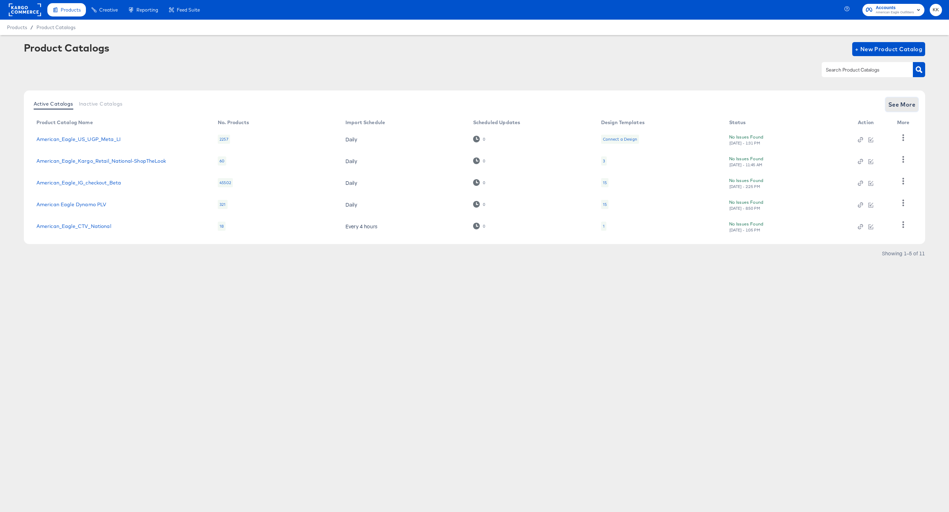
click at [900, 101] on span "See More" at bounding box center [901, 105] width 27 height 10
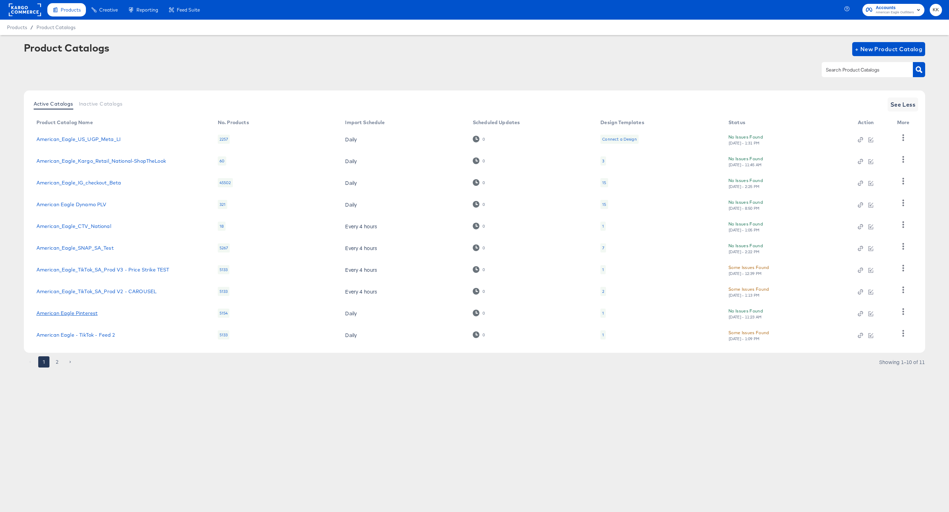
click at [87, 313] on link "American Eagle Pinterest" at bounding box center [66, 313] width 61 height 6
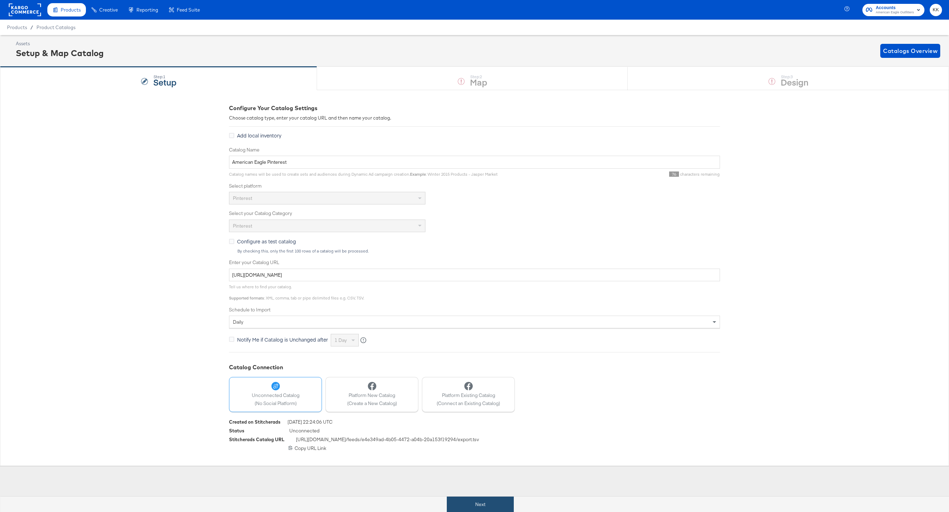
click at [484, 505] on button "Next" at bounding box center [480, 505] width 67 height 16
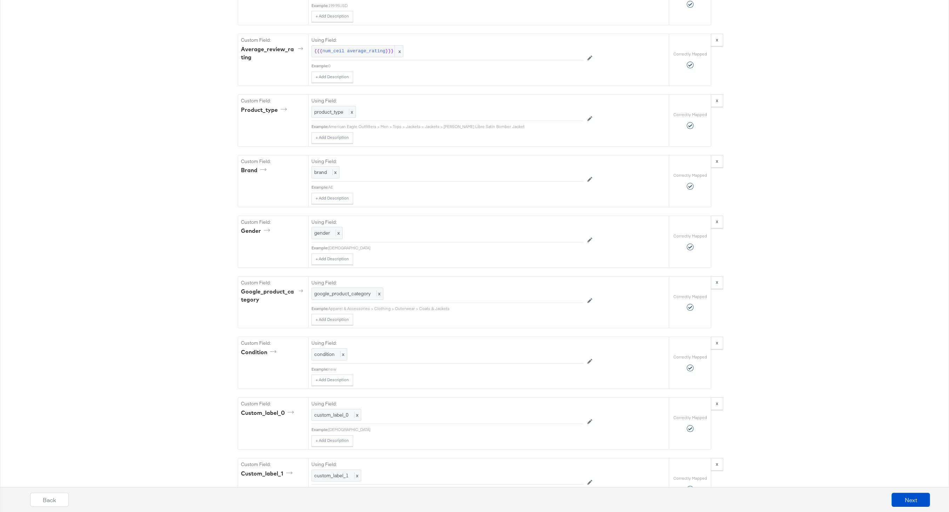
scroll to position [861, 0]
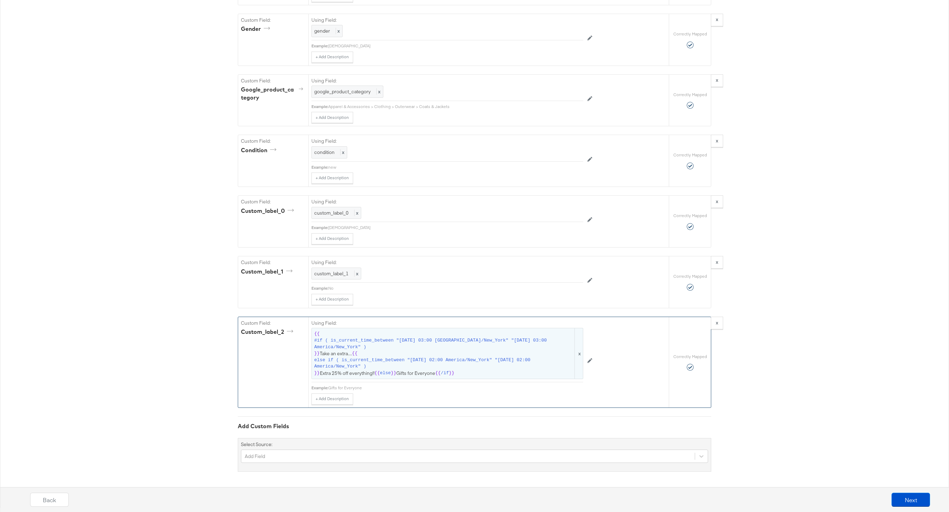
click at [394, 342] on span "#if ( is_current_time_between "2024-06-28 03:00 America/New_York" "2024-06-25 0…" at bounding box center [443, 343] width 259 height 13
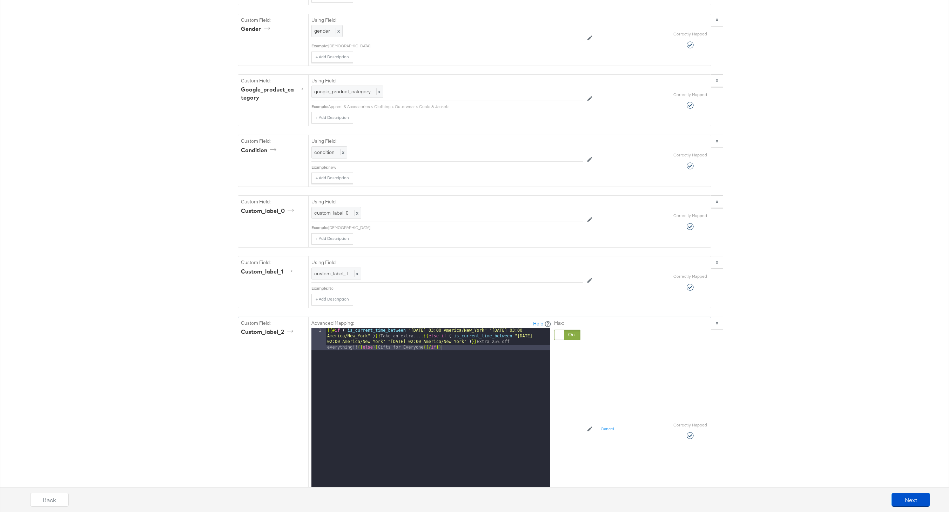
click at [419, 334] on div "{{# if ( is_current_time_between "2024-06-28 03:00 America/New_York" "2024-06-2…" at bounding box center [438, 438] width 224 height 220
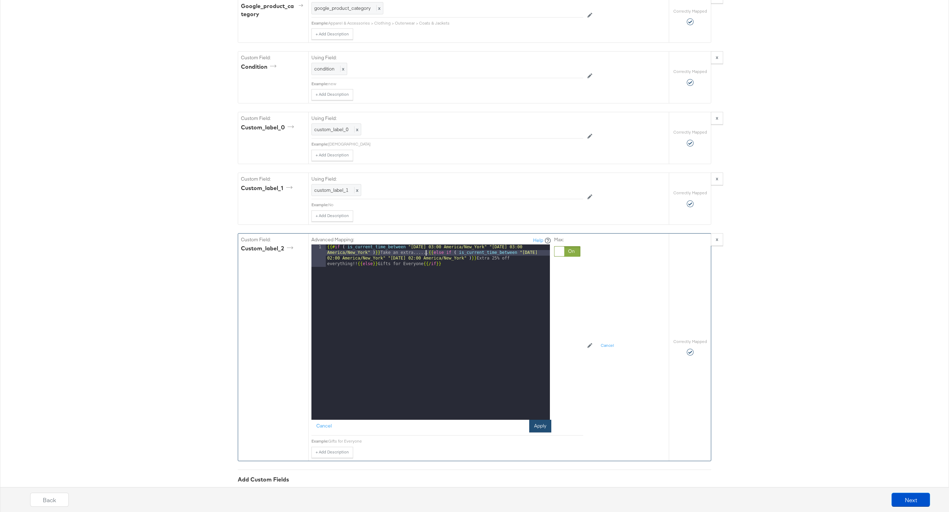
click at [543, 425] on button "Apply" at bounding box center [540, 426] width 22 height 13
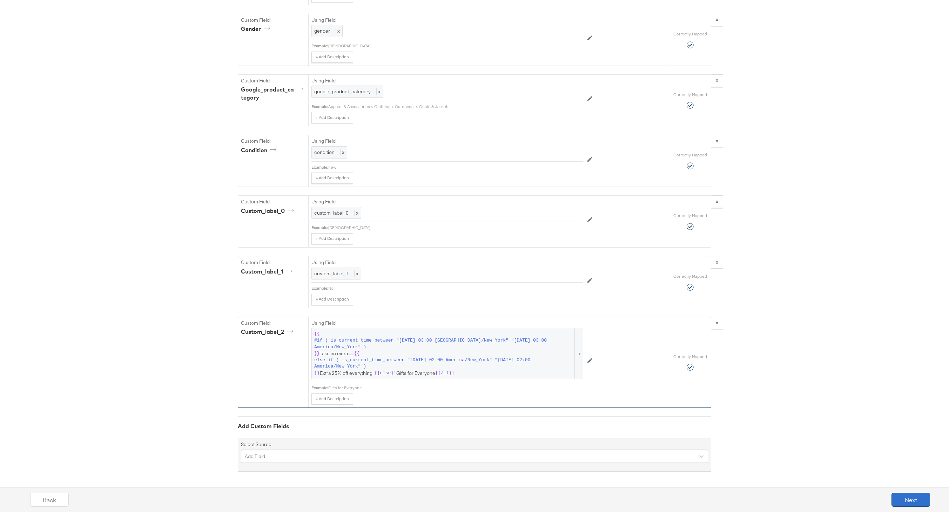
click at [920, 500] on button "Next" at bounding box center [911, 500] width 39 height 14
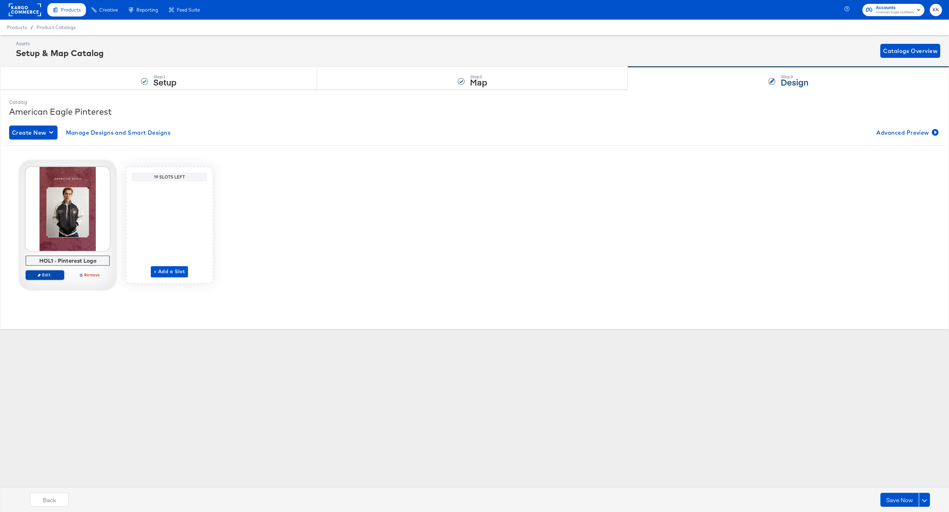
click at [56, 274] on span "Edit" at bounding box center [45, 274] width 32 height 5
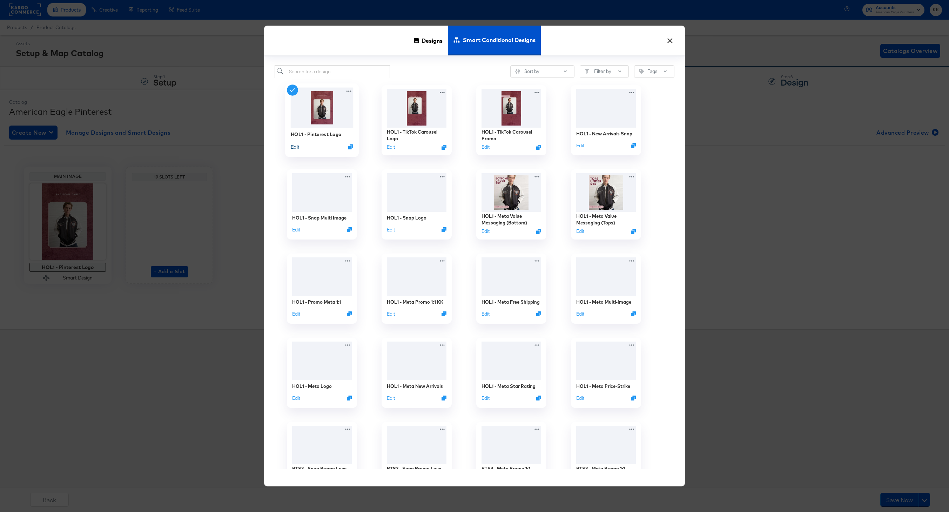
click at [294, 147] on button "Edit" at bounding box center [295, 146] width 8 height 7
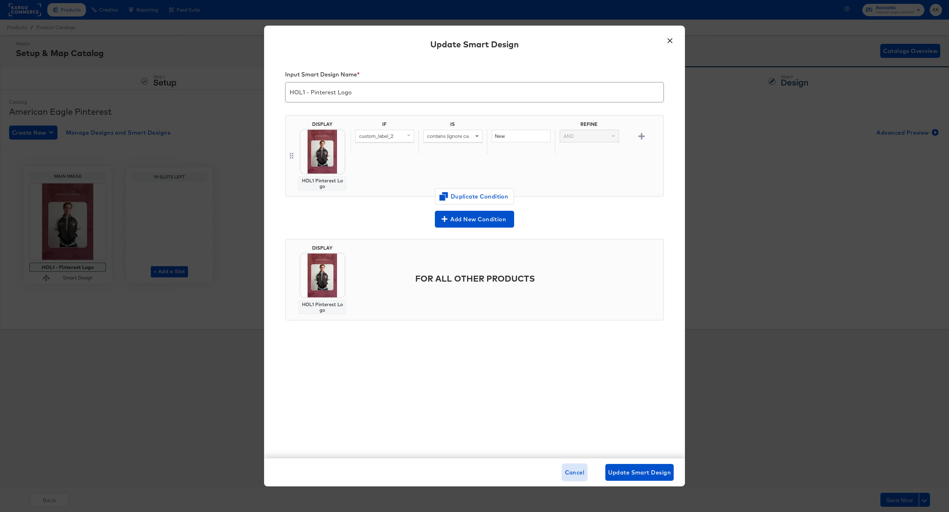
click at [568, 471] on span "Cancel" at bounding box center [575, 473] width 20 height 10
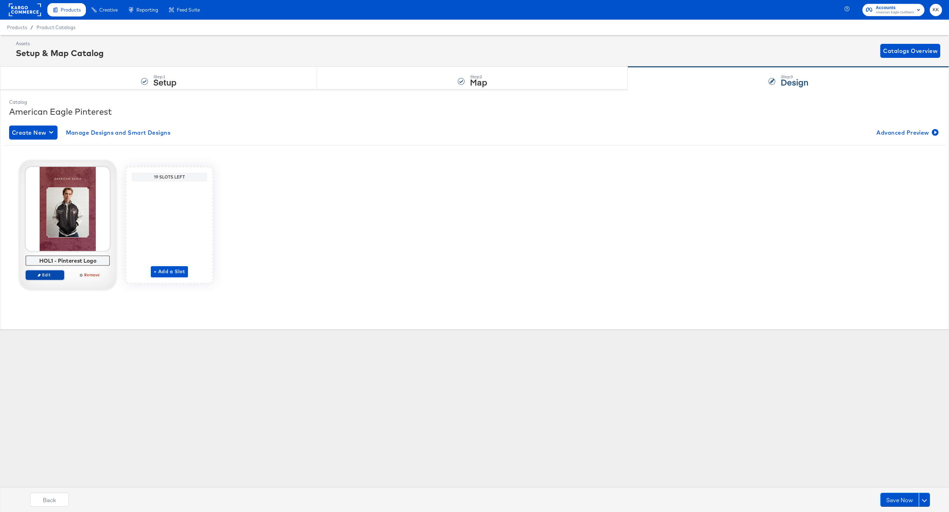
click at [56, 274] on span "Edit" at bounding box center [45, 274] width 32 height 5
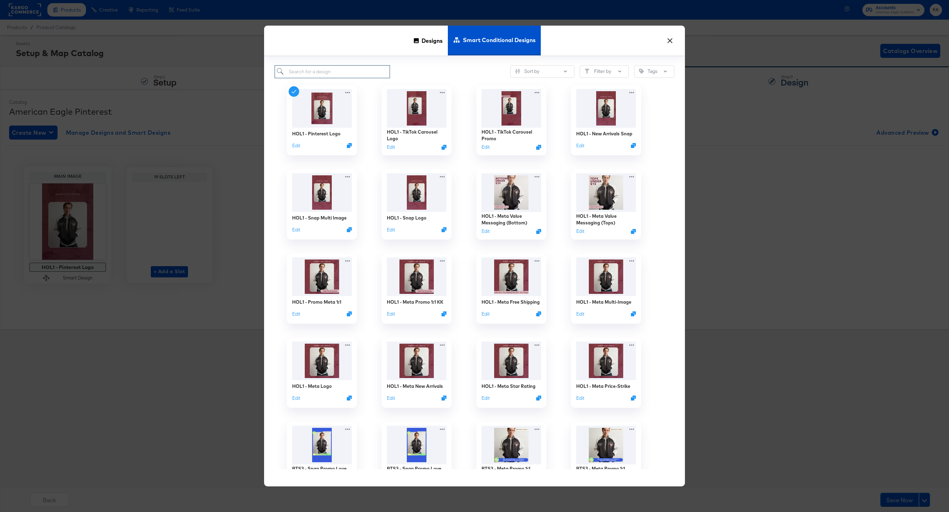
click at [332, 73] on input "search" at bounding box center [332, 71] width 115 height 13
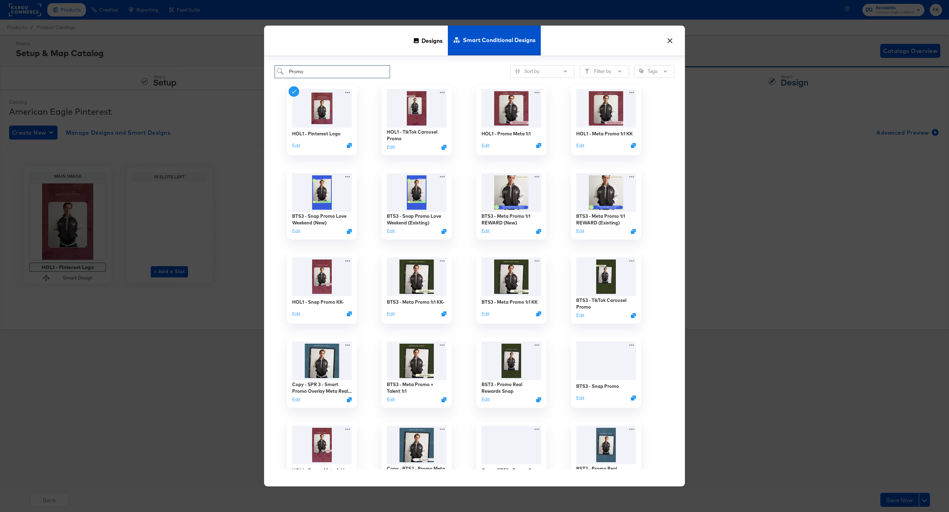
drag, startPoint x: 311, startPoint y: 68, endPoint x: 270, endPoint y: 68, distance: 40.7
click at [270, 68] on div "Promo Sort by Filter by Tags HOL1 - Pinterest Logo Edit HOL1 - TikTok Carousel …" at bounding box center [474, 271] width 421 height 430
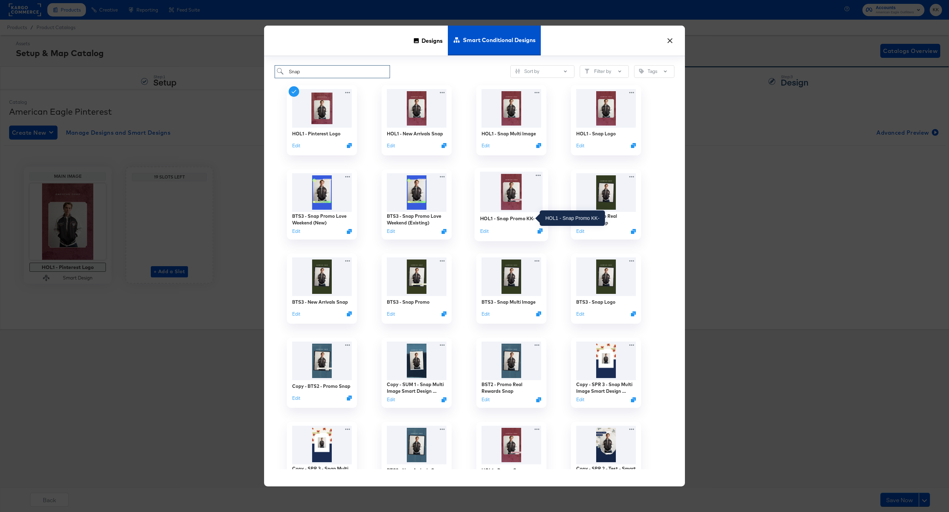
type input "Snap"
click at [517, 217] on div "HOL1 - Snap Promo KK-" at bounding box center [507, 218] width 54 height 7
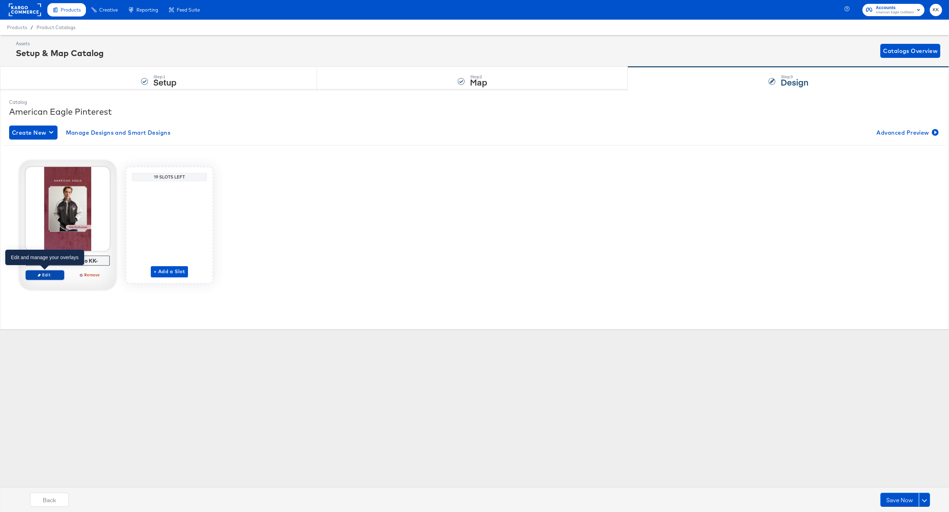
click at [44, 277] on span "Edit" at bounding box center [45, 274] width 32 height 5
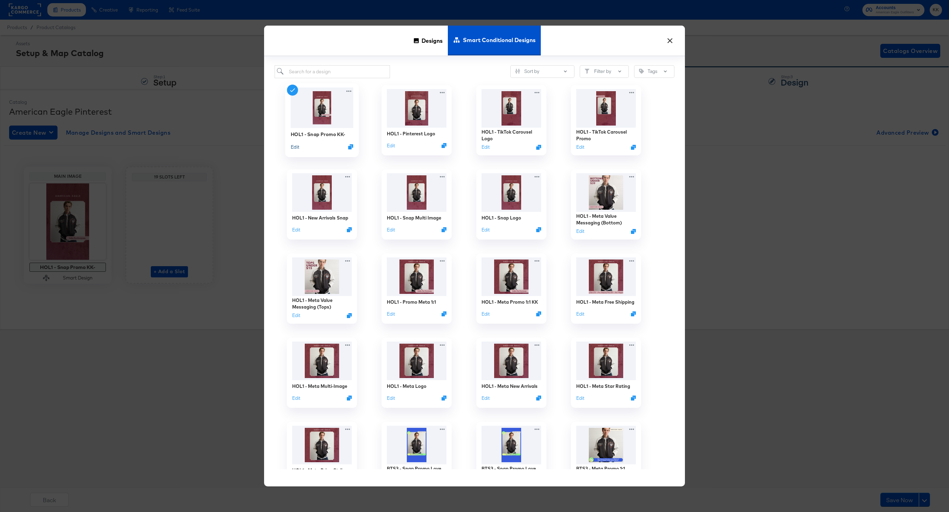
click at [295, 144] on button "Edit" at bounding box center [295, 146] width 8 height 7
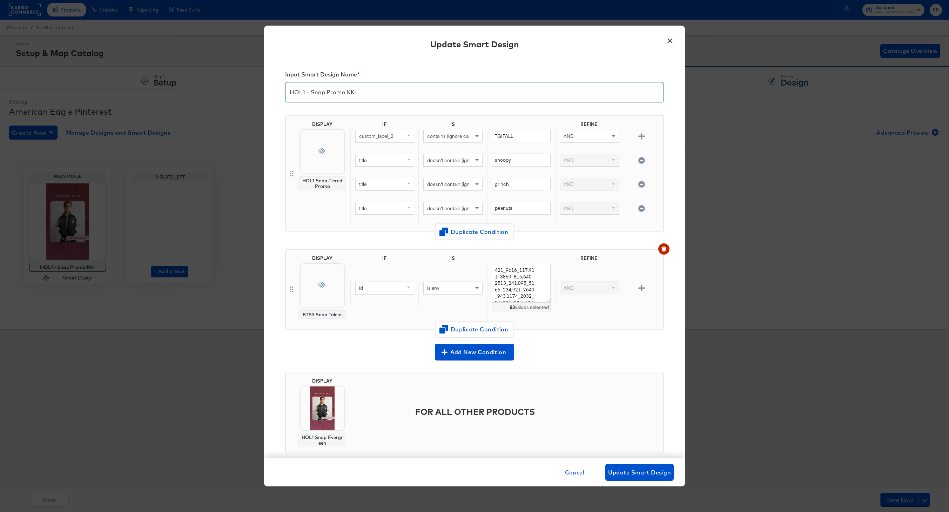
drag, startPoint x: 358, startPoint y: 95, endPoint x: 317, endPoint y: 95, distance: 41.0
click at [317, 95] on input "HOL1 - Snap Promo KK-" at bounding box center [474, 90] width 378 height 20
type input "HOL1 - Pinterest Promo"
click at [324, 202] on span "Change Design" at bounding box center [322, 200] width 74 height 9
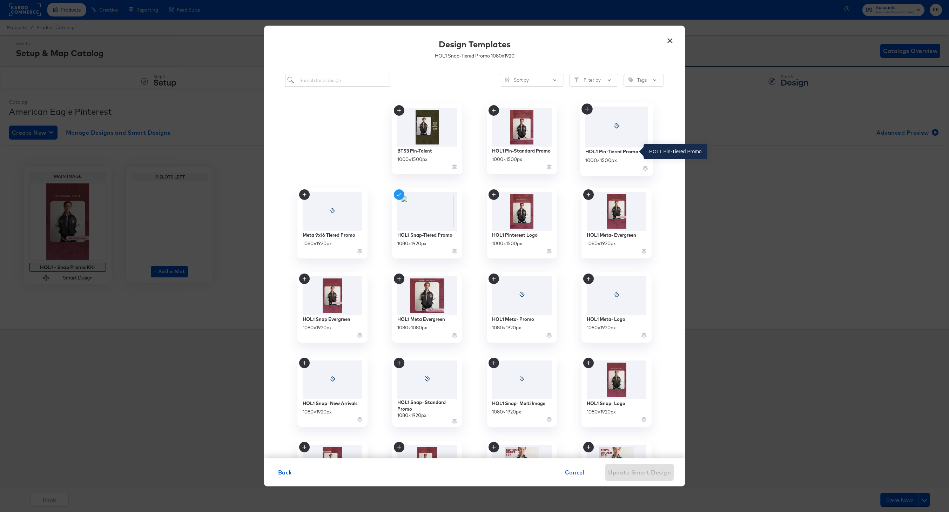
click at [610, 152] on div "HOL1 Pin-Tiered Promo" at bounding box center [611, 151] width 53 height 7
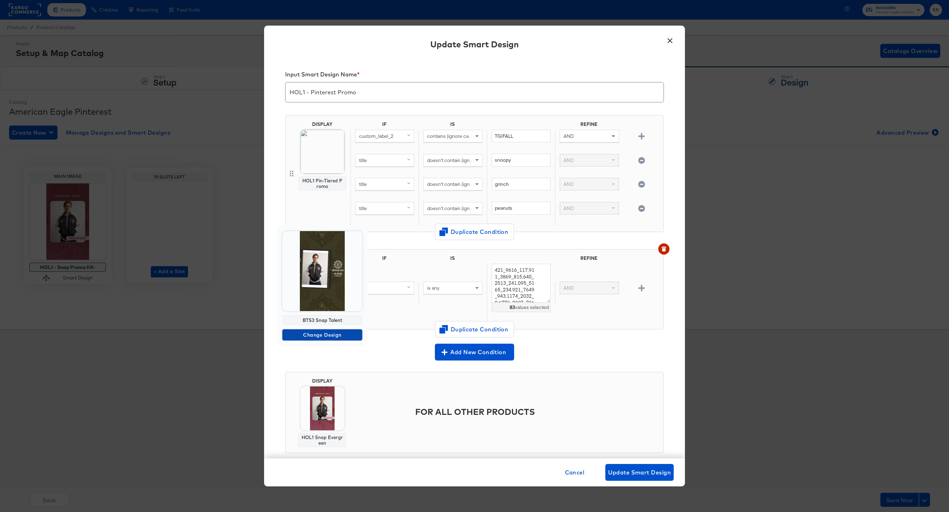
click at [324, 335] on span "Change Design" at bounding box center [322, 335] width 74 height 9
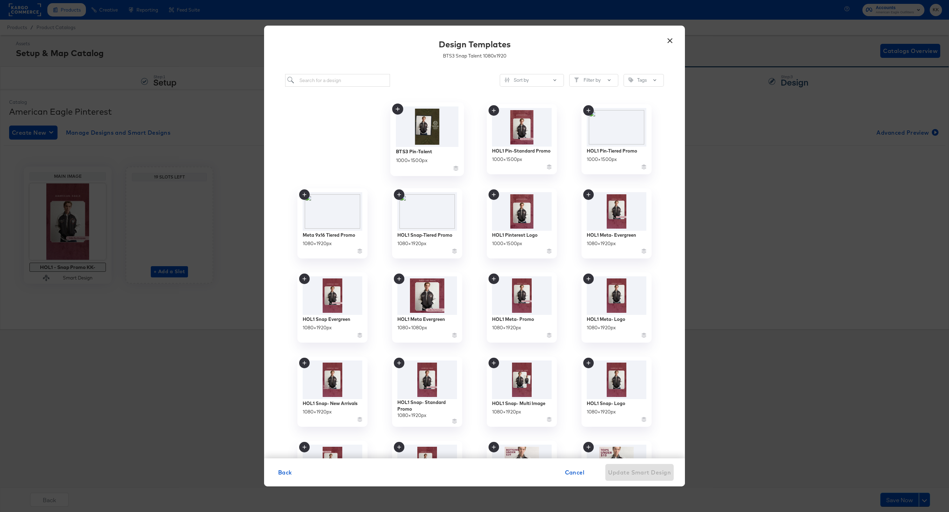
click at [417, 139] on img at bounding box center [427, 127] width 63 height 40
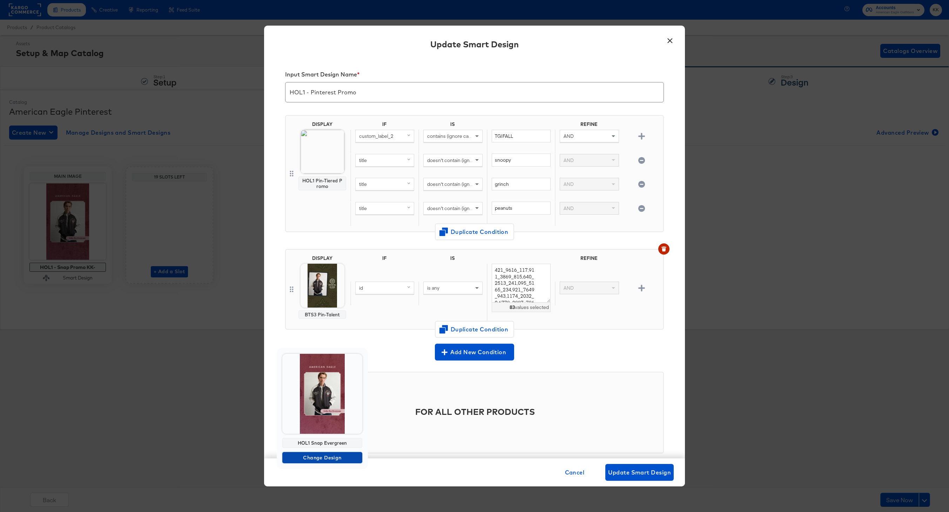
click at [326, 454] on span "Change Design" at bounding box center [322, 457] width 74 height 9
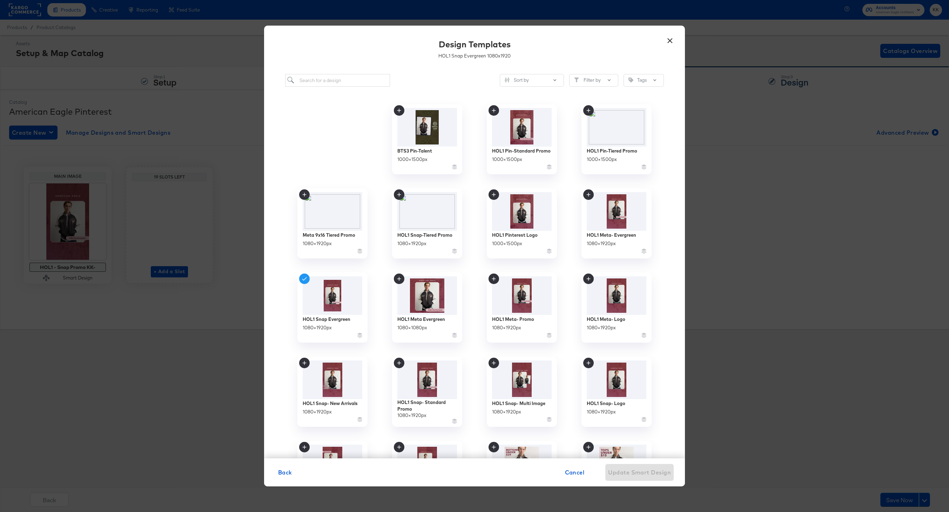
click at [671, 38] on button "×" at bounding box center [670, 39] width 13 height 13
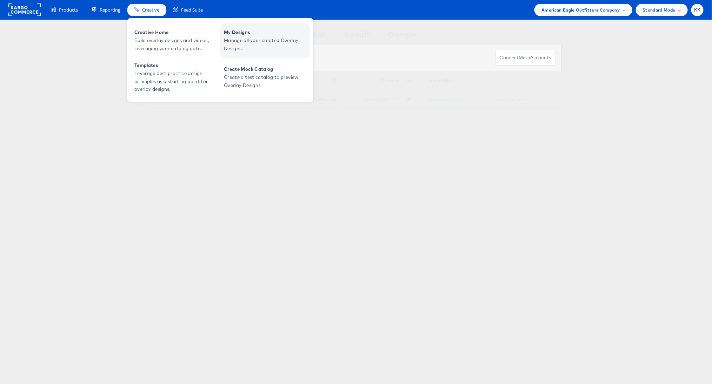
click at [247, 42] on span "Manage all your created Overlay Designs." at bounding box center [266, 44] width 84 height 16
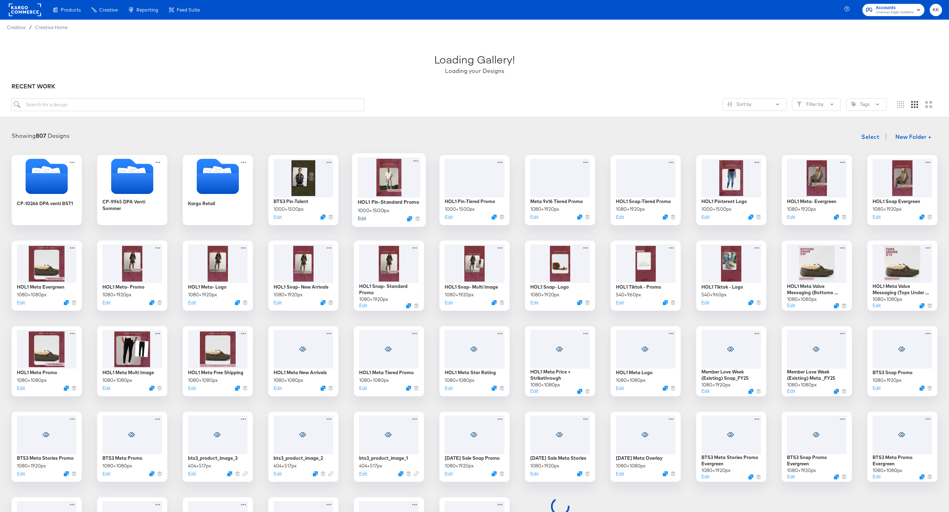
click at [362, 219] on button "Edit" at bounding box center [362, 218] width 8 height 7
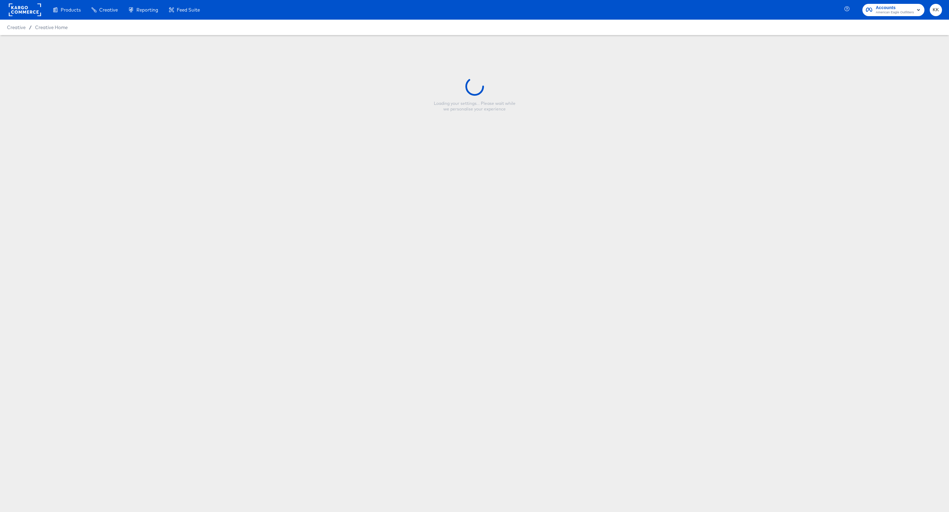
type input "HOL1 Pin-Standard Promo"
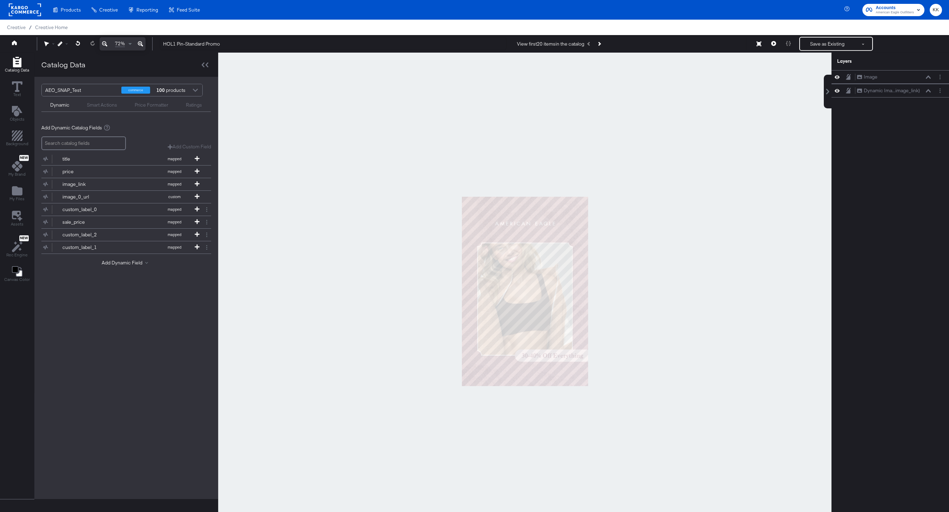
click at [672, 335] on div at bounding box center [524, 291] width 613 height 477
click at [141, 43] on icon at bounding box center [140, 44] width 5 height 8
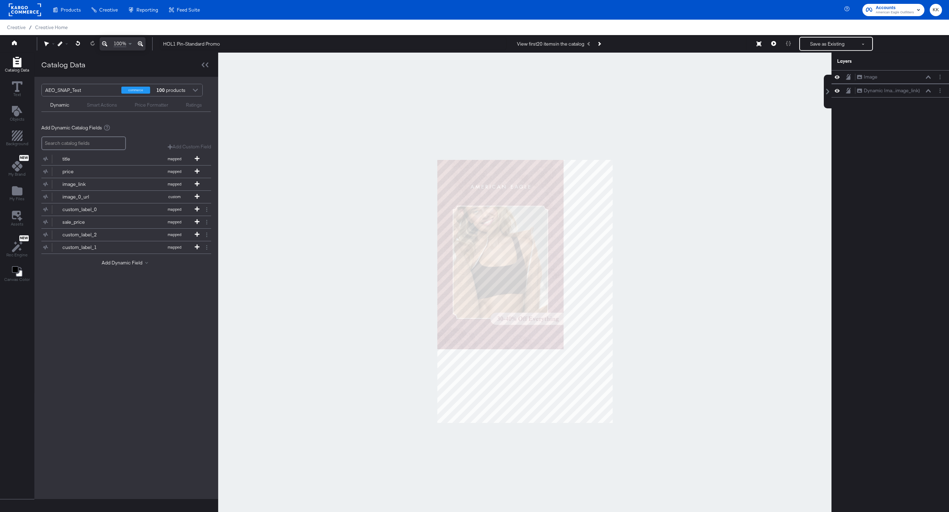
click at [141, 43] on icon at bounding box center [140, 44] width 5 height 8
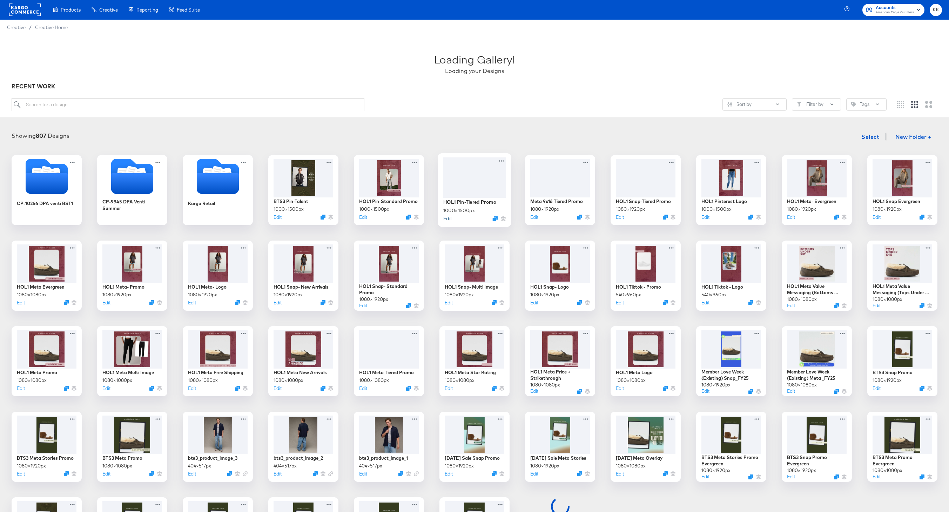
click at [450, 218] on button "Edit" at bounding box center [447, 218] width 8 height 7
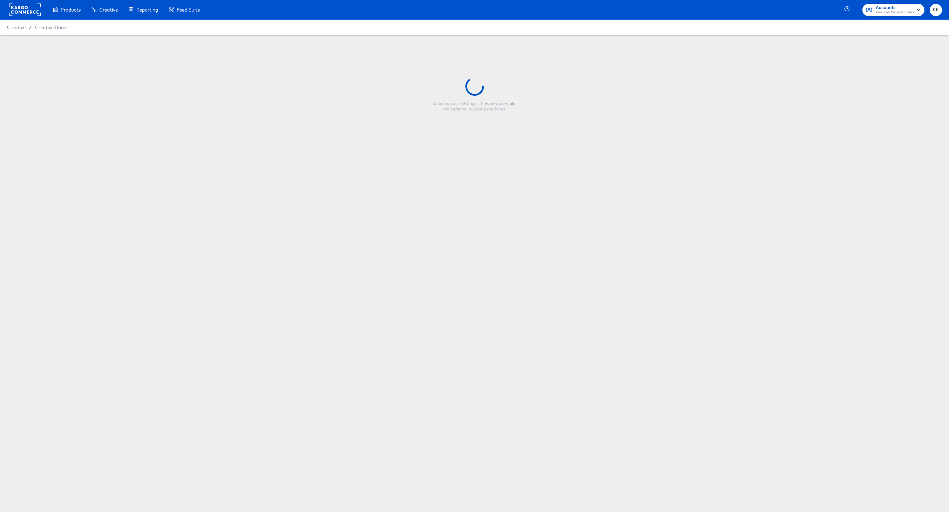
type input "HOL1 Pin-Tiered Promo"
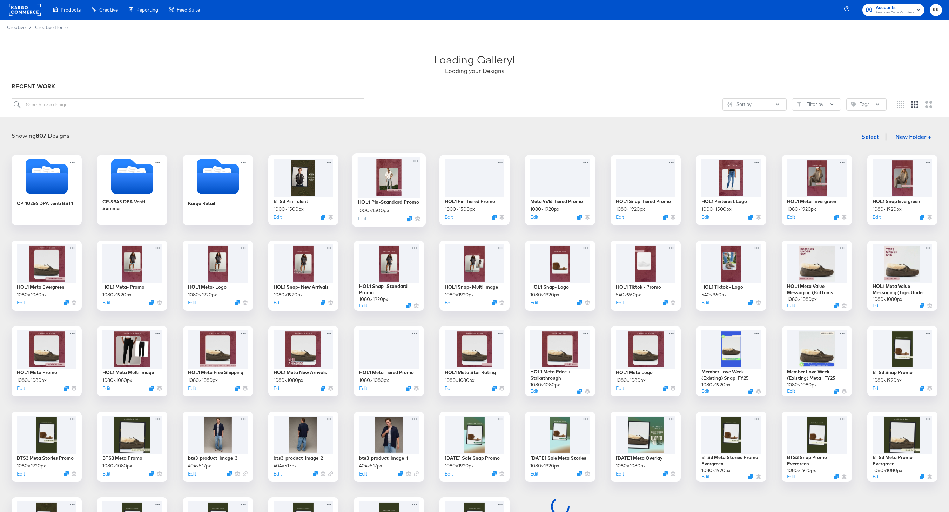
click at [364, 216] on button "Edit" at bounding box center [362, 218] width 8 height 7
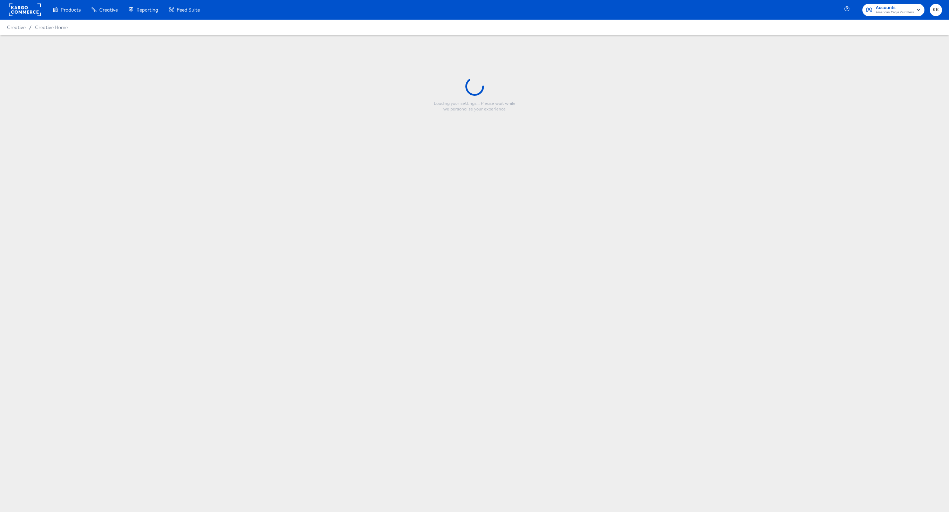
type input "HOL1 Pin-Standard Promo"
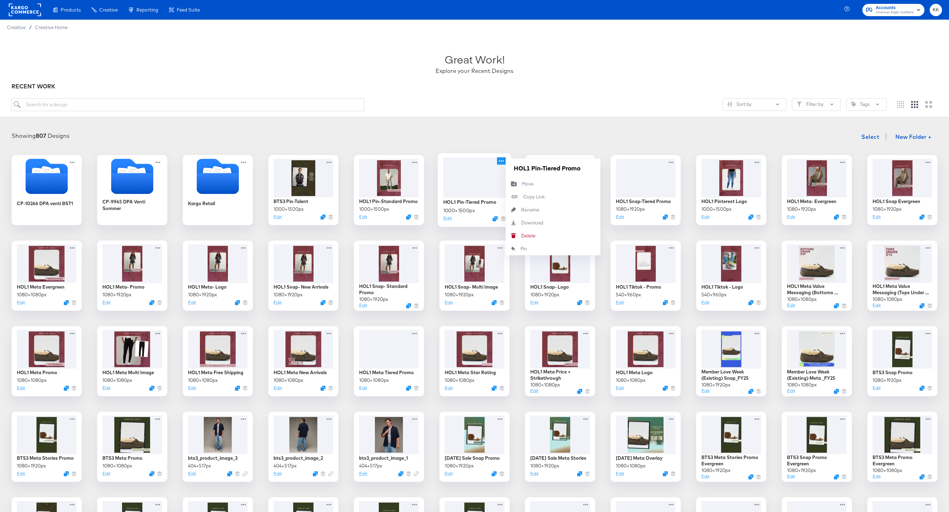
click at [502, 160] on icon at bounding box center [501, 160] width 9 height 7
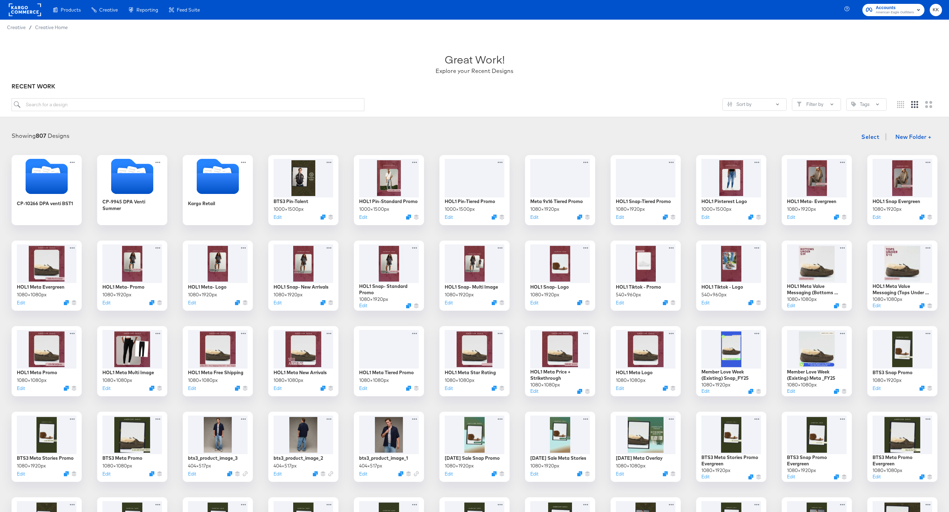
click at [506, 143] on div "Showing 807 Designs Select New Folder +" at bounding box center [474, 137] width 935 height 14
click at [589, 161] on icon at bounding box center [587, 160] width 5 height 1
click at [601, 170] on input "Meta 9x16 Tiered Promo" at bounding box center [639, 168] width 84 height 14
type input "HOL1 Meta 9x16 Tiered Promo"
click at [601, 128] on div "Showing 807 Designs Select New Folder + CP-10266 DPA venti BST1 CP-9945 DPA Ven…" at bounding box center [474, 434] width 949 height 623
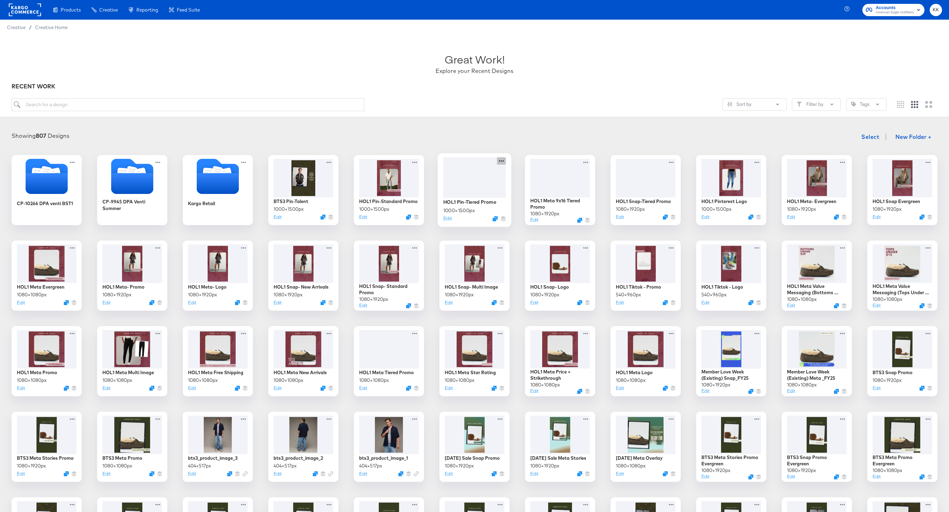
click at [503, 159] on icon at bounding box center [501, 160] width 9 height 7
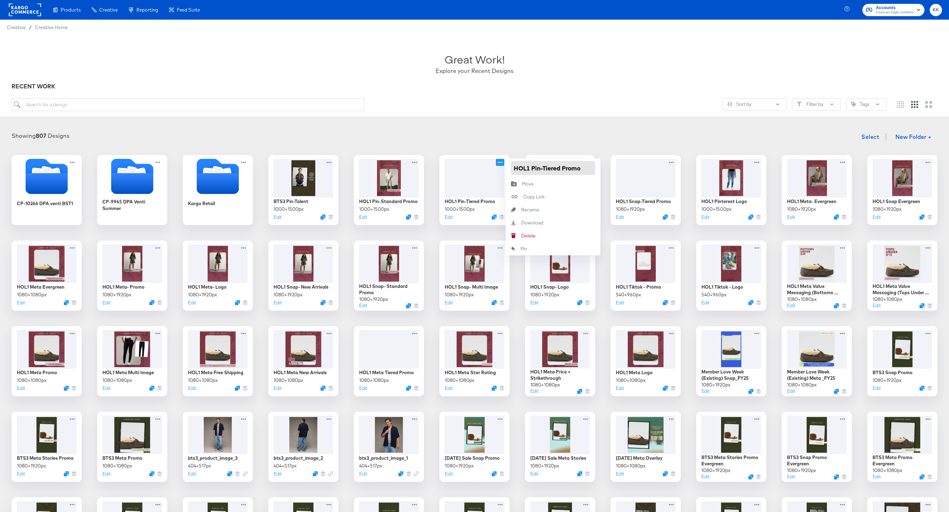
click at [581, 170] on input "HOL1 Pin-Tiered Promo" at bounding box center [553, 168] width 84 height 14
type input "HOL1 Pin-Tiered Promo 2:3"
click at [545, 137] on div "Showing 807 Designs Select New Folder +" at bounding box center [474, 137] width 935 height 14
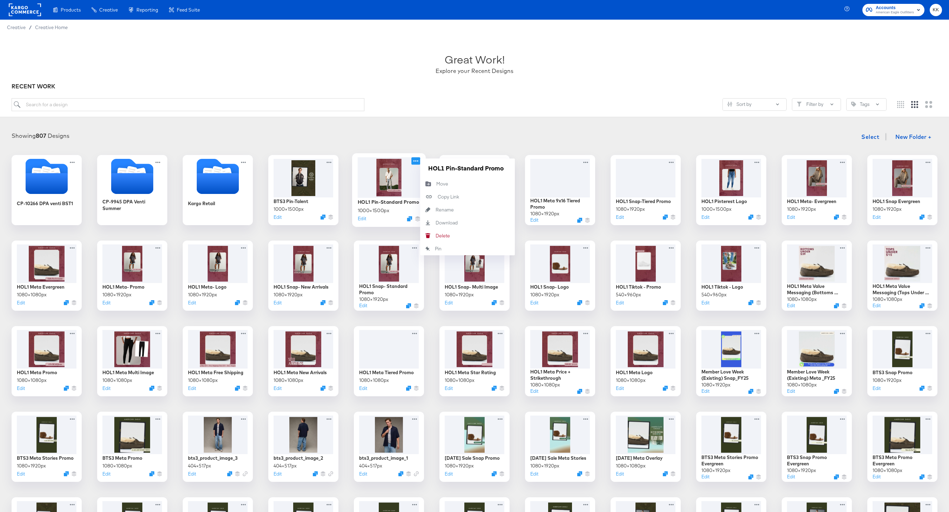
click at [416, 163] on icon at bounding box center [415, 160] width 9 height 7
click at [506, 170] on input "HOL1 Pin-Standard Promo" at bounding box center [467, 168] width 84 height 14
type input "HOL1 Pin-Standard Promo 2:3"
click at [428, 133] on div "Showing 807 Designs Select New Folder +" at bounding box center [474, 137] width 935 height 14
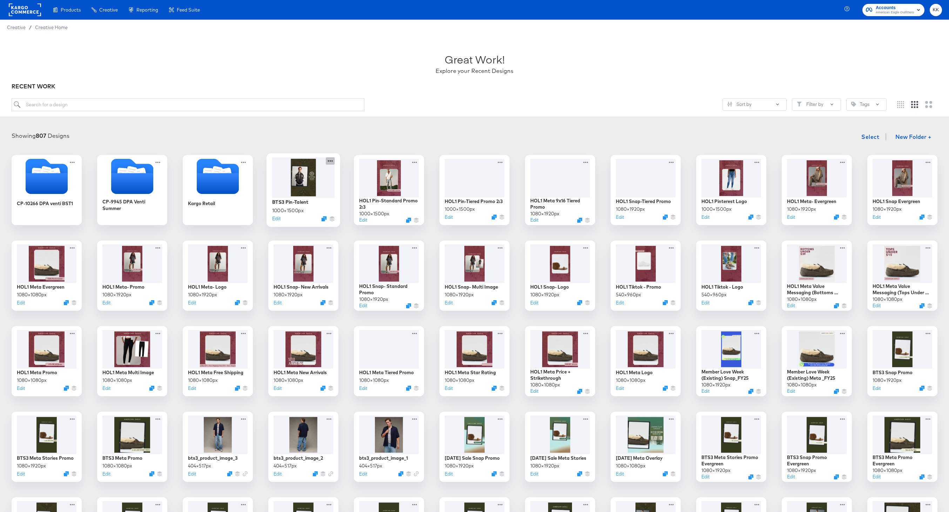
click at [331, 160] on icon at bounding box center [330, 160] width 9 height 7
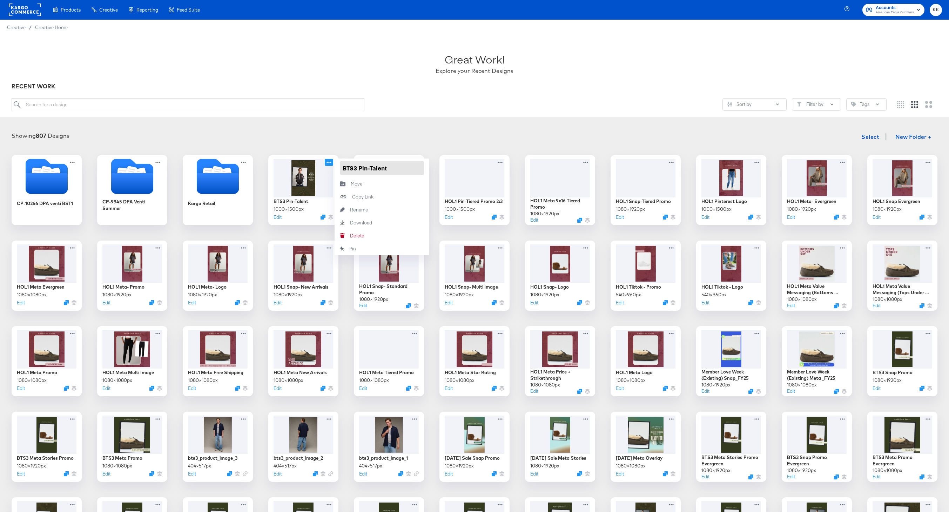
click at [366, 168] on input "BTS3 Pin-Talent" at bounding box center [382, 168] width 84 height 14
click at [423, 168] on input "BTS3 Pinterest Talent" at bounding box center [382, 168] width 84 height 14
type input "BTS3 Pinterest Talent 2:3"
click at [429, 139] on div "Showing 807 Designs Select New Folder +" at bounding box center [474, 137] width 935 height 14
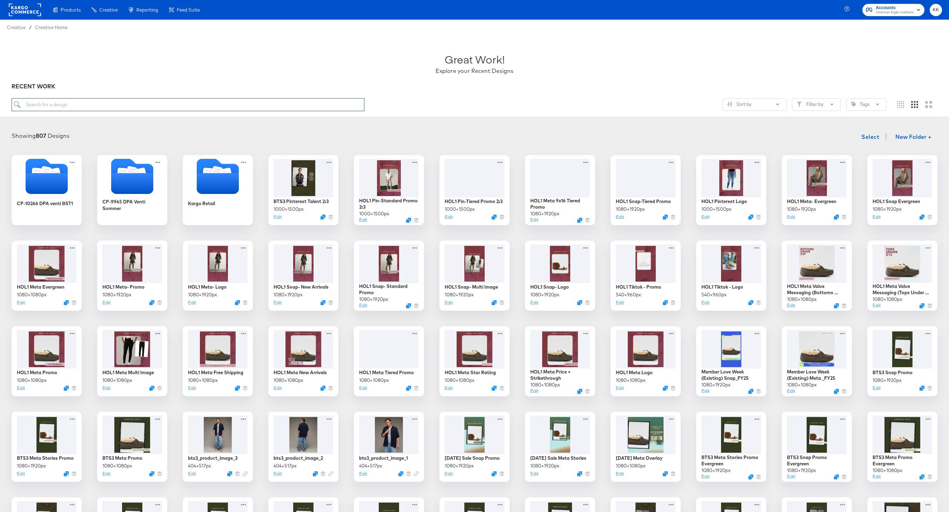
click at [108, 109] on input "search" at bounding box center [188, 104] width 353 height 13
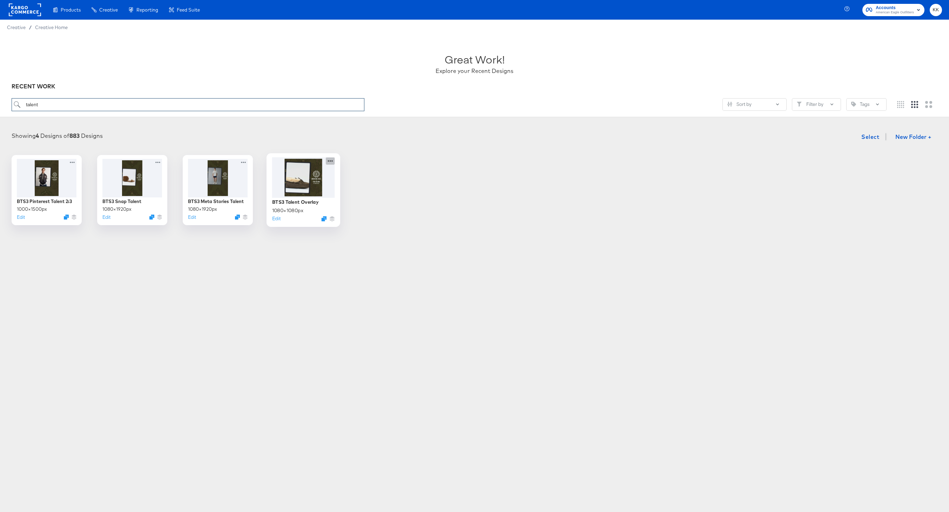
click at [331, 159] on icon at bounding box center [330, 160] width 9 height 7
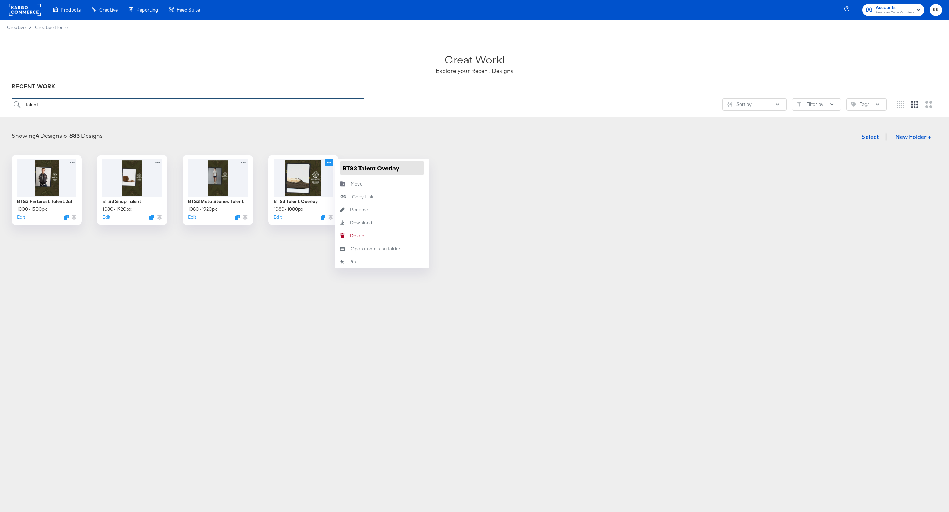
type input "talent"
click at [359, 168] on input "BTS3 Talent Overlay" at bounding box center [382, 168] width 84 height 14
type input "BTS3 Meta Talent Overlay"
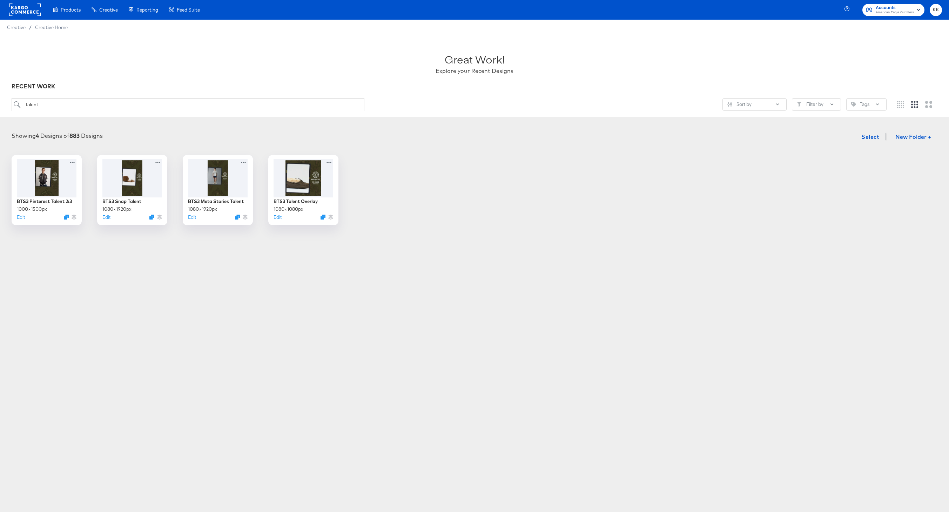
click at [348, 153] on div "Showing 4 Designs of 883 Designs Select New Folder + BTS3 Pinterest Talent 2:3 …" at bounding box center [474, 177] width 935 height 95
click at [245, 159] on icon at bounding box center [244, 160] width 9 height 7
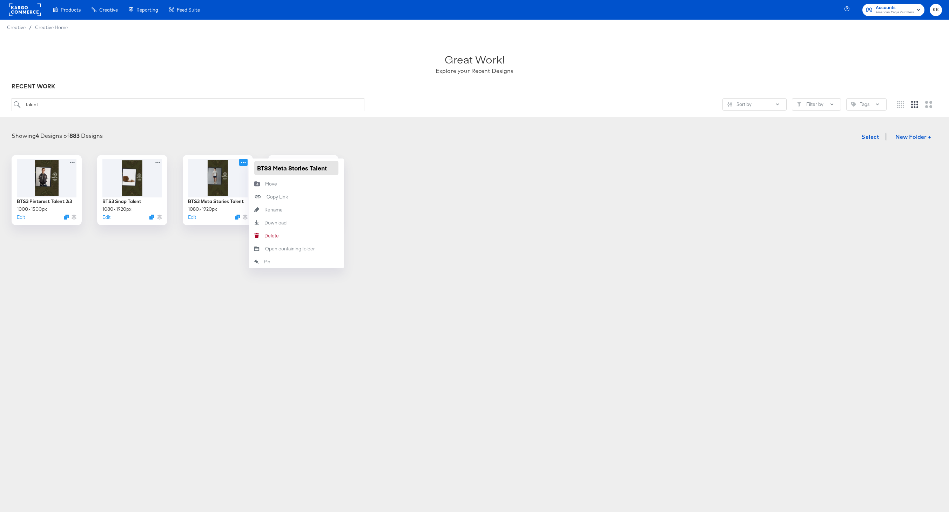
click at [328, 170] on input "BTS3 Meta Stories Talent" at bounding box center [296, 168] width 84 height 14
type input "BTS3 Meta Stories Talent 9:16"
click at [339, 130] on div "Showing 4 Designs of 883 Designs Select New Folder +" at bounding box center [474, 137] width 935 height 14
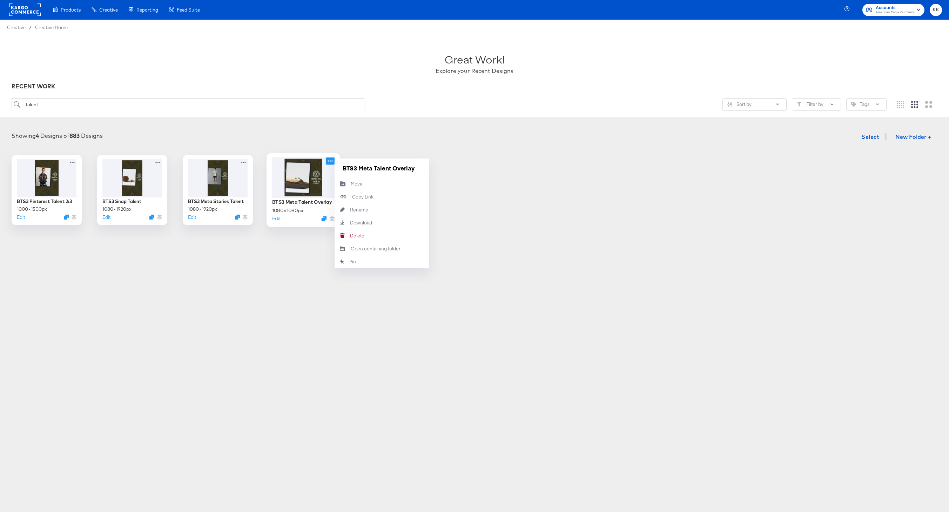
click at [329, 162] on icon at bounding box center [330, 160] width 9 height 7
click at [413, 170] on input "BTS3 Meta Talent Overlay" at bounding box center [382, 168] width 84 height 14
type input "BTS3 Meta Talent Overlay 1:1"
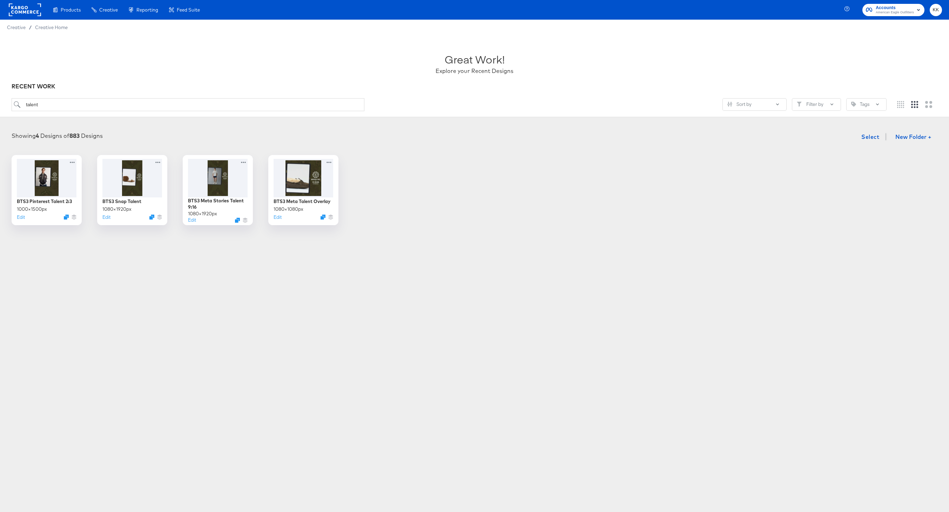
click at [423, 128] on div "Showing 4 Designs of 883 Designs Select New Folder + BTS3 Pinterest Talent 2:3 …" at bounding box center [474, 177] width 949 height 109
click at [157, 161] on icon at bounding box center [159, 160] width 5 height 1
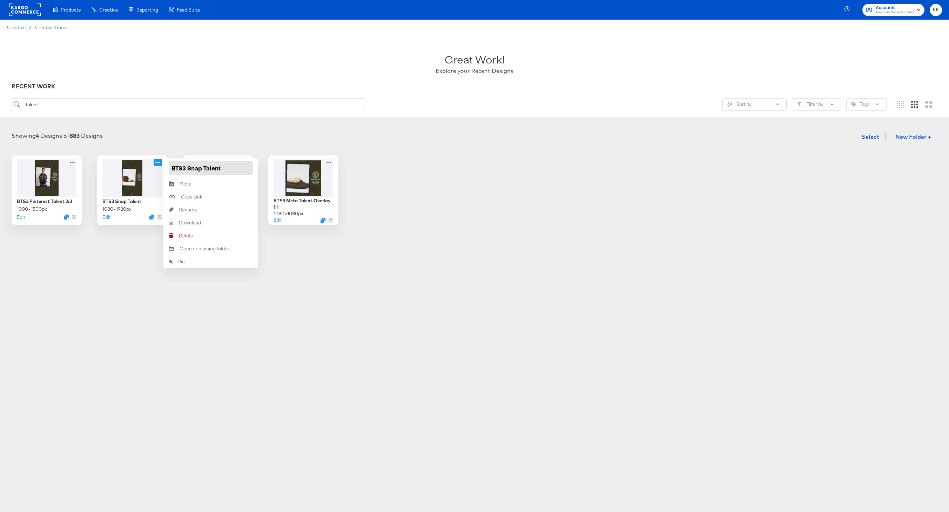
click at [233, 165] on input "BTS3 Snap Talent" at bounding box center [211, 168] width 84 height 14
type input "BTS3 Snap Talent 9:16"
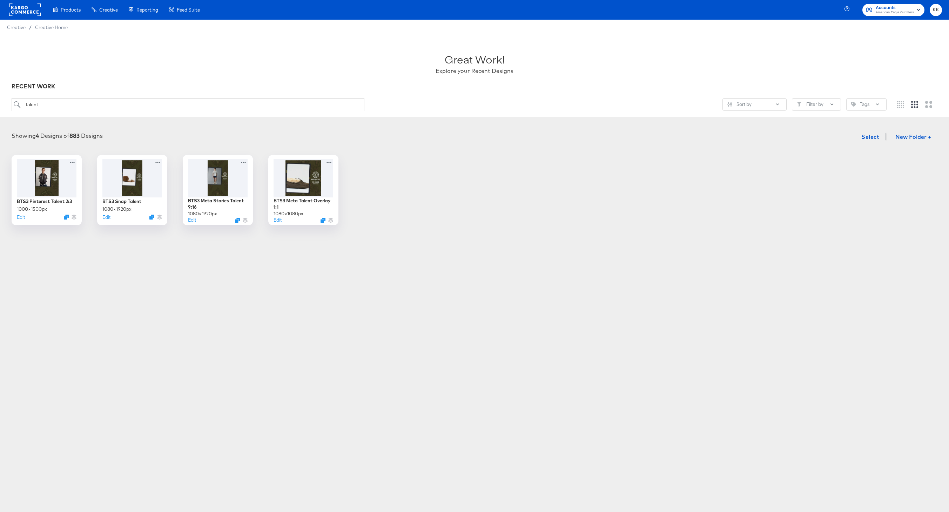
click at [188, 135] on div "Showing 4 Designs of 883 Designs Select New Folder +" at bounding box center [474, 137] width 935 height 14
click at [68, 107] on input "talent" at bounding box center [188, 104] width 353 height 13
type input "t"
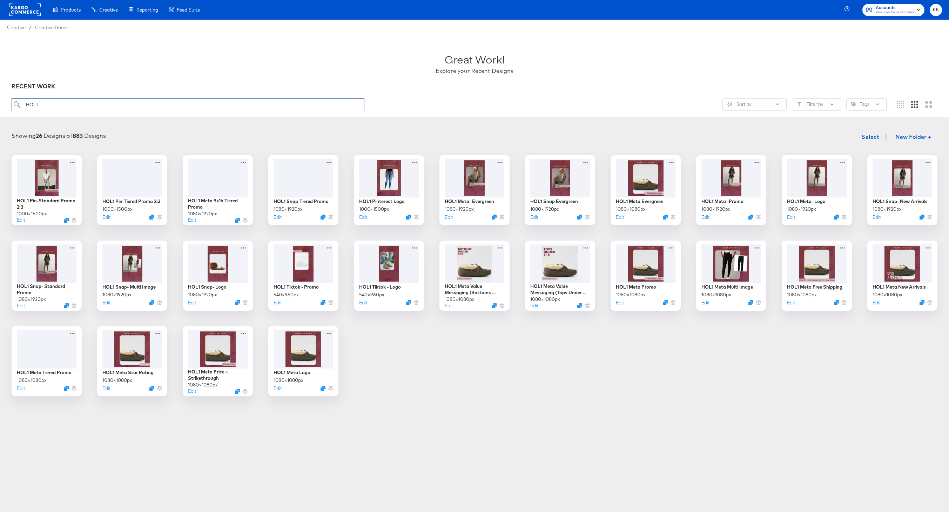
type input "HOL1"
click at [30, 11] on rect at bounding box center [25, 10] width 32 height 13
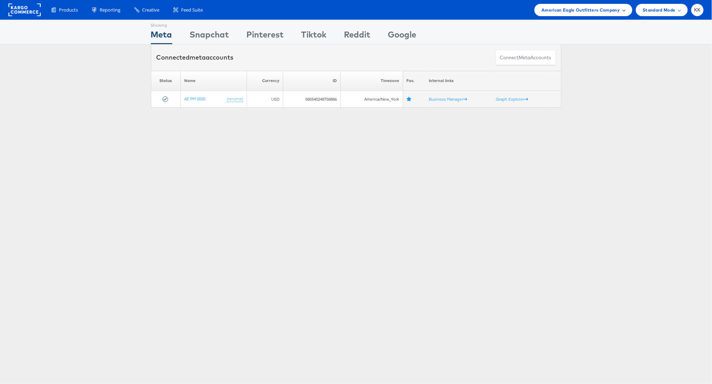
click at [570, 15] on div "American Eagle Outfitters Company" at bounding box center [582, 10] width 97 height 12
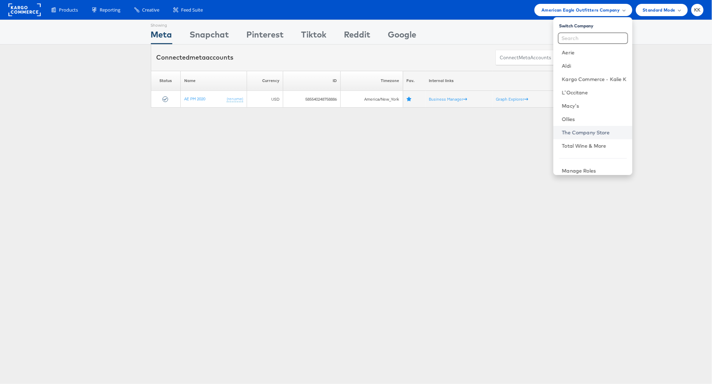
click at [585, 135] on link "The Company Store" at bounding box center [593, 132] width 65 height 7
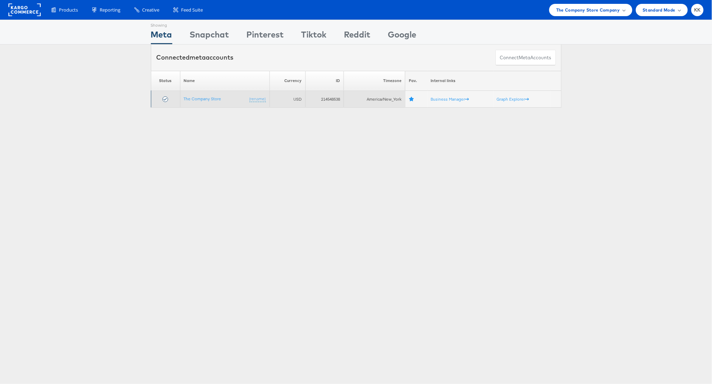
click at [210, 101] on td "The Company Store (rename)" at bounding box center [224, 99] width 89 height 17
click at [205, 99] on link "The Company Store" at bounding box center [203, 98] width 38 height 5
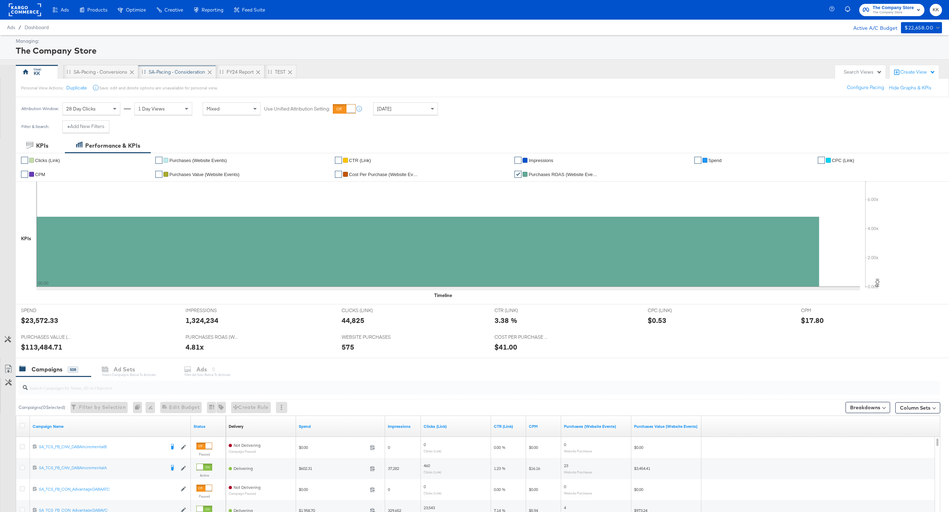
click at [170, 69] on div "SA-Pacing - Consideration" at bounding box center [177, 72] width 56 height 7
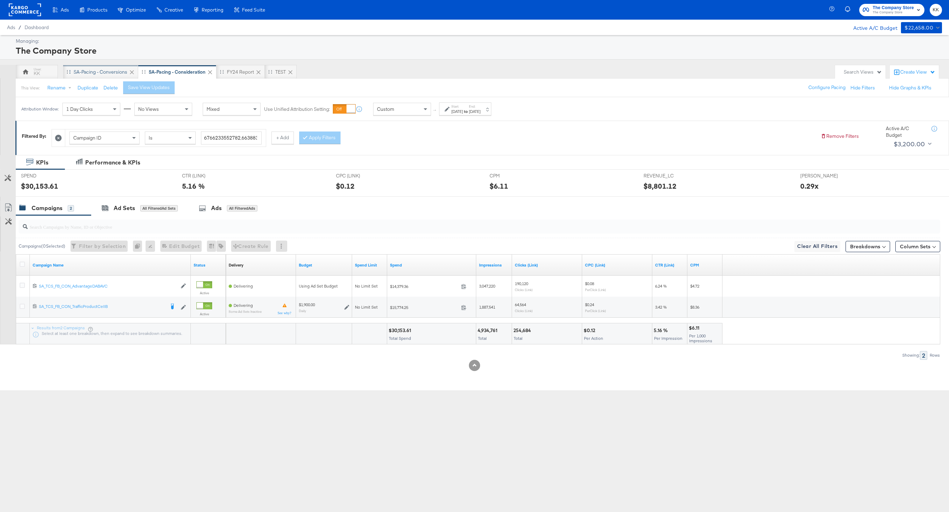
click at [91, 74] on div "SA-Pacing - Conversions" at bounding box center [101, 72] width 54 height 7
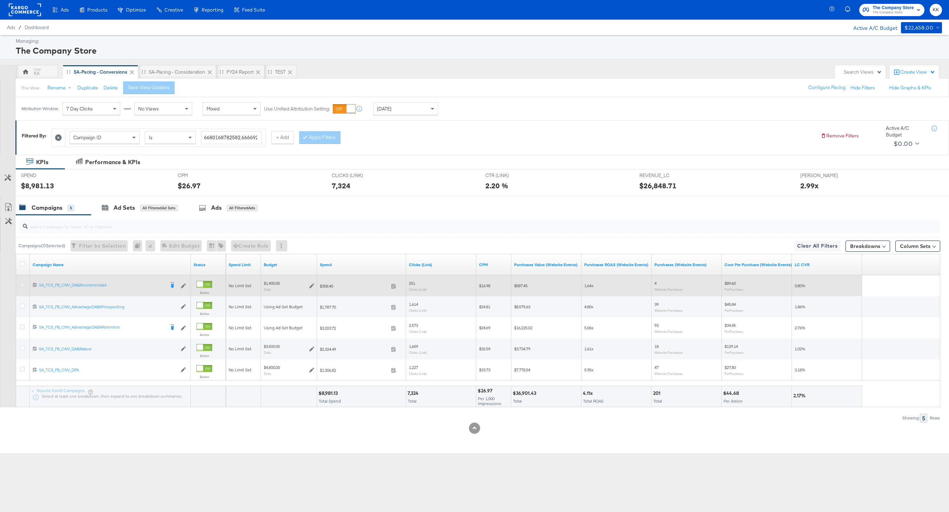
click at [23, 285] on icon at bounding box center [22, 284] width 5 height 5
click at [0, 0] on input "checkbox" at bounding box center [0, 0] width 0 height 0
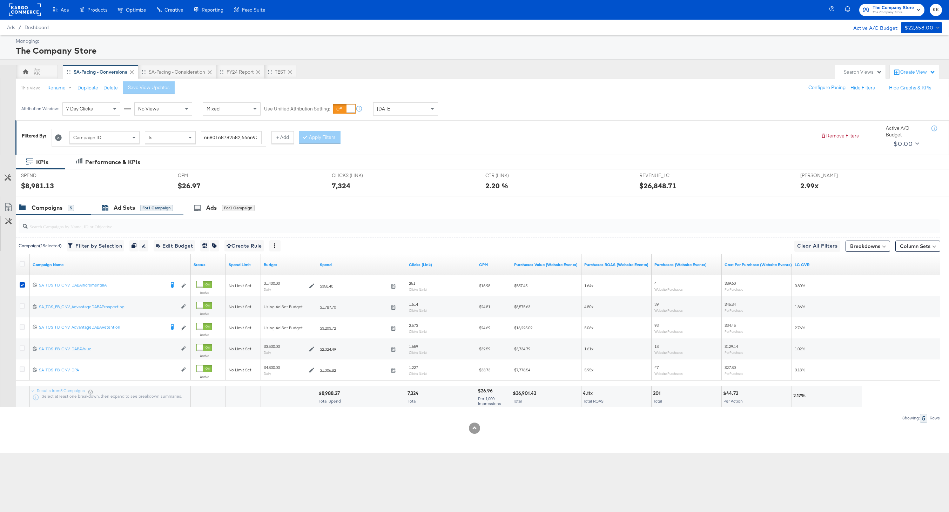
click at [129, 207] on div "Ad Sets" at bounding box center [124, 208] width 21 height 8
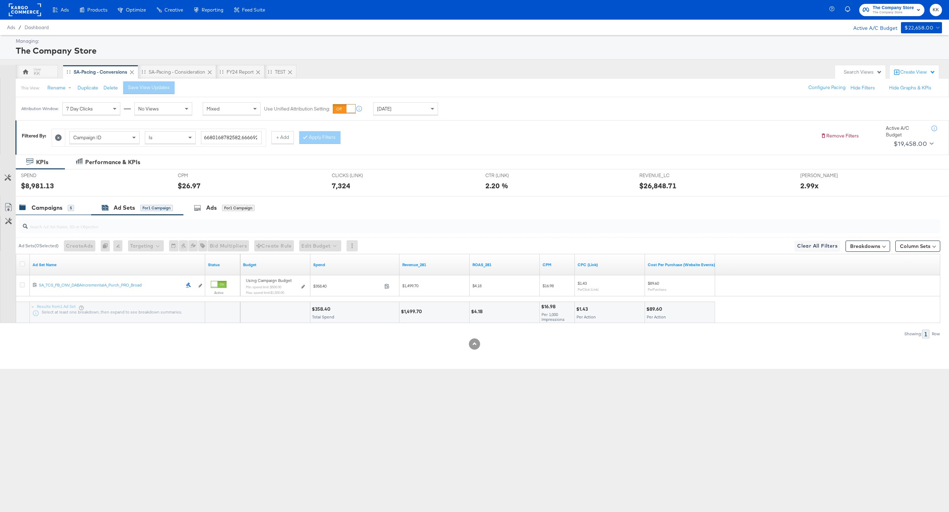
click at [51, 204] on div "Campaigns" at bounding box center [47, 208] width 31 height 8
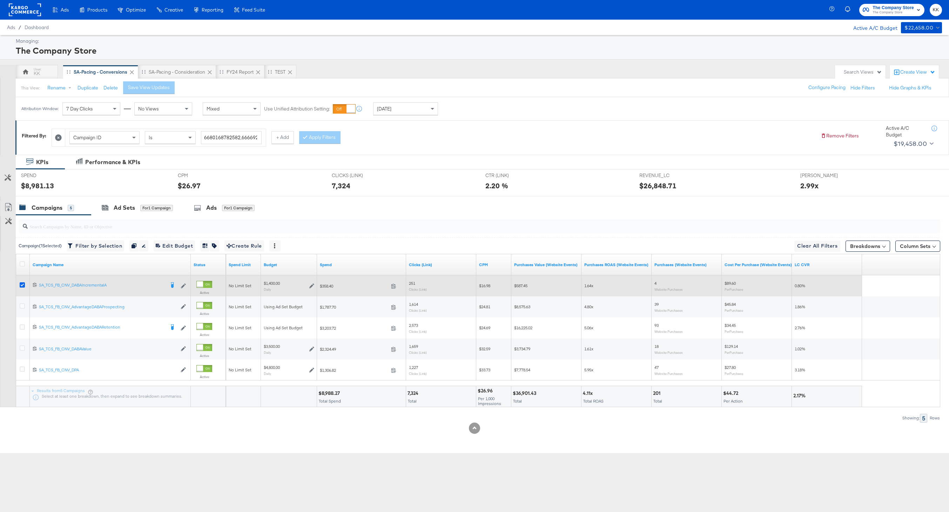
click at [21, 286] on icon at bounding box center [22, 284] width 5 height 5
click at [0, 0] on input "checkbox" at bounding box center [0, 0] width 0 height 0
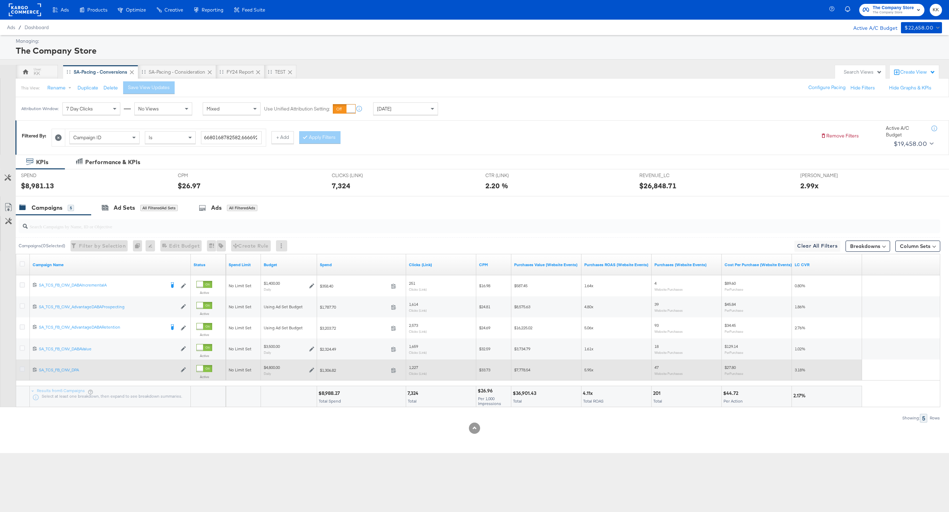
click at [21, 371] on icon at bounding box center [22, 368] width 5 height 5
click at [0, 0] on input "checkbox" at bounding box center [0, 0] width 0 height 0
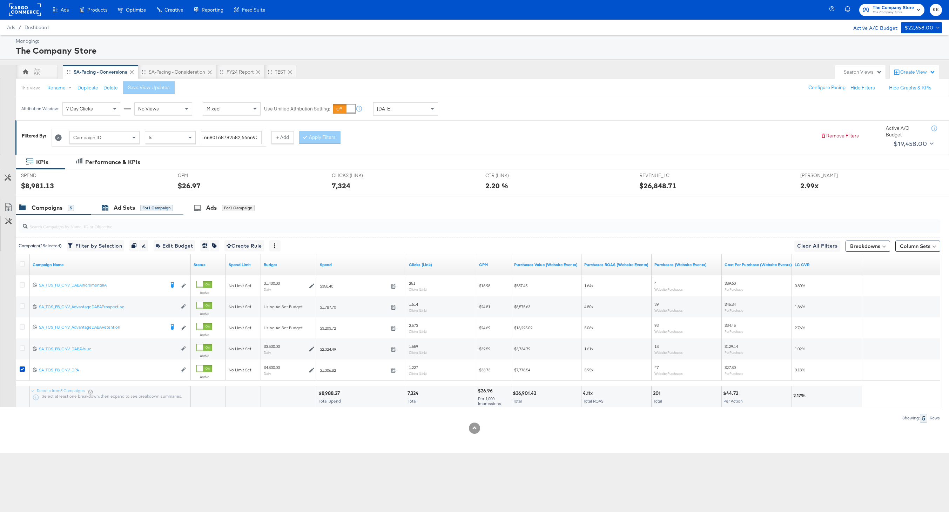
click at [139, 208] on div "Ad Sets for 1 Campaign" at bounding box center [137, 208] width 71 height 8
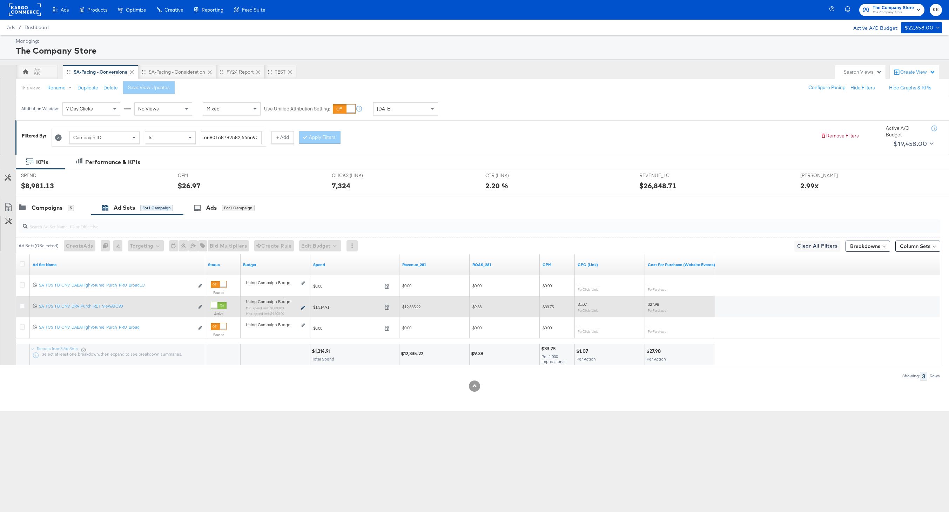
click at [303, 306] on icon at bounding box center [303, 308] width 4 height 4
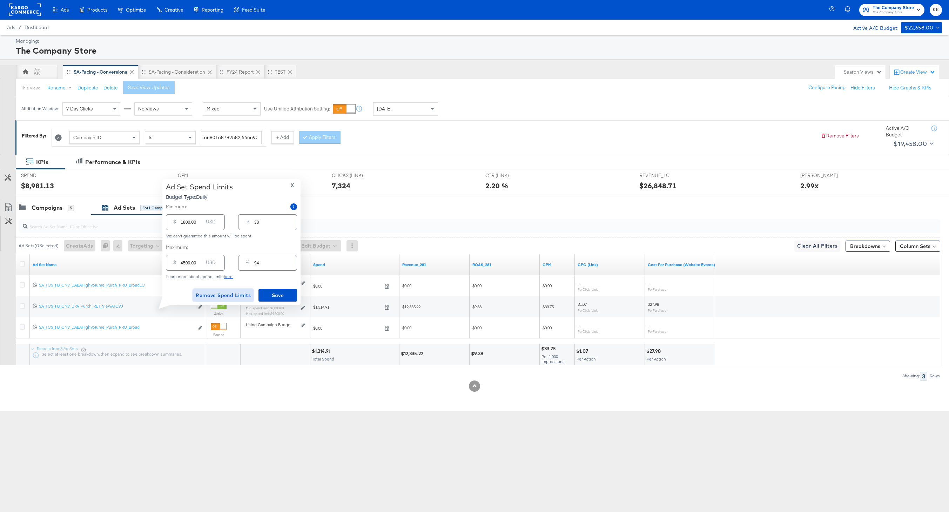
click at [228, 294] on span "Remove Spend Limits" at bounding box center [223, 295] width 55 height 9
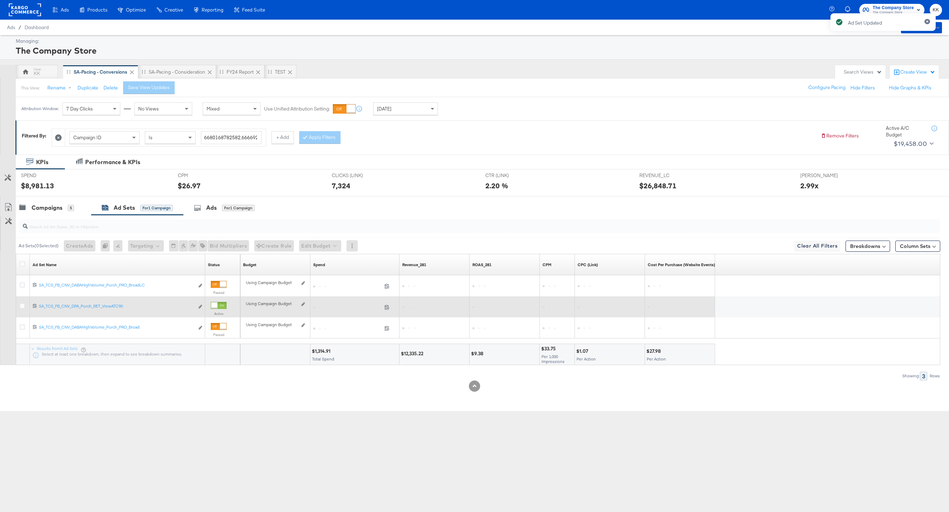
click at [303, 308] on div "Using Campaign Budget Edit spend limits" at bounding box center [275, 307] width 59 height 6
click at [303, 302] on div "Using Campaign Budget Edit spend limits" at bounding box center [275, 306] width 65 height 11
click at [303, 308] on div "Using Campaign Budget Edit spend limits" at bounding box center [275, 307] width 59 height 6
click at [303, 303] on icon at bounding box center [303, 304] width 4 height 4
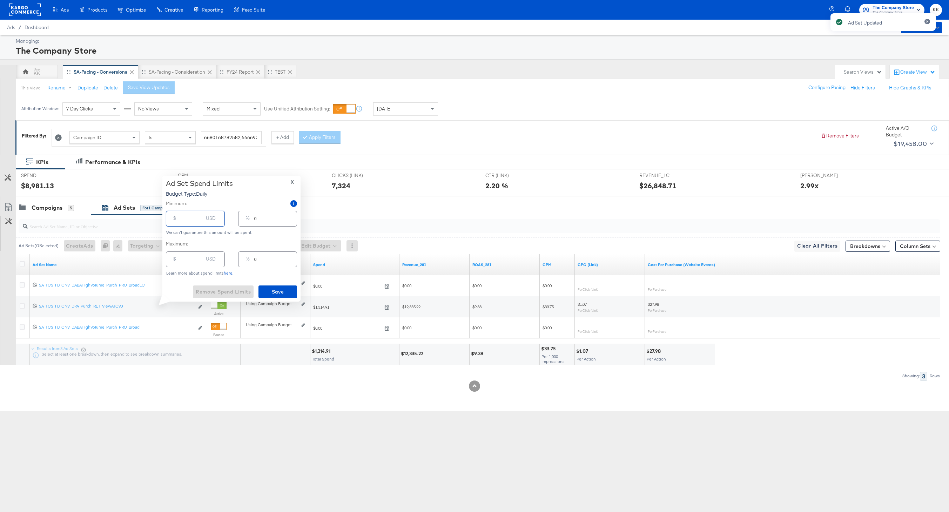
click at [195, 220] on input "number" at bounding box center [192, 215] width 22 height 15
type input "1"
type input "18"
type input "180"
type input "4"
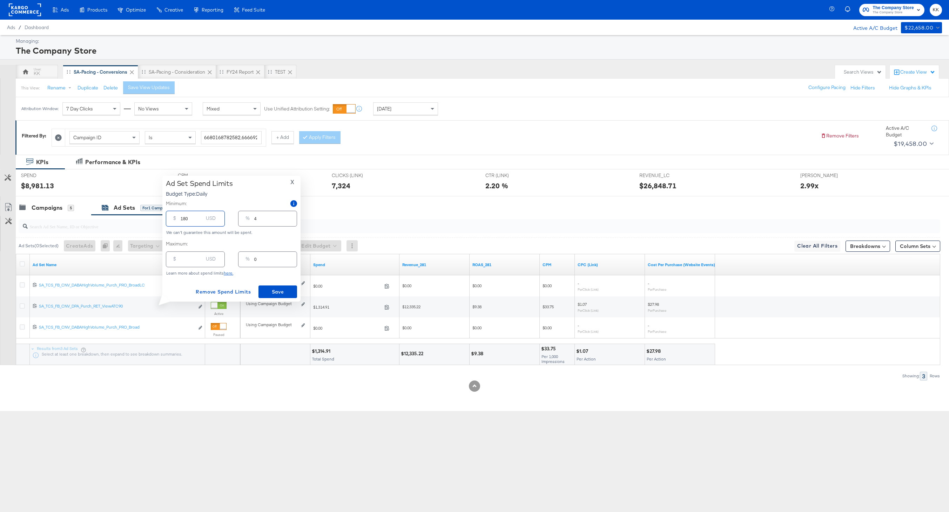
type input "1800"
type input "38"
type input "180"
type input "4"
type input "1800"
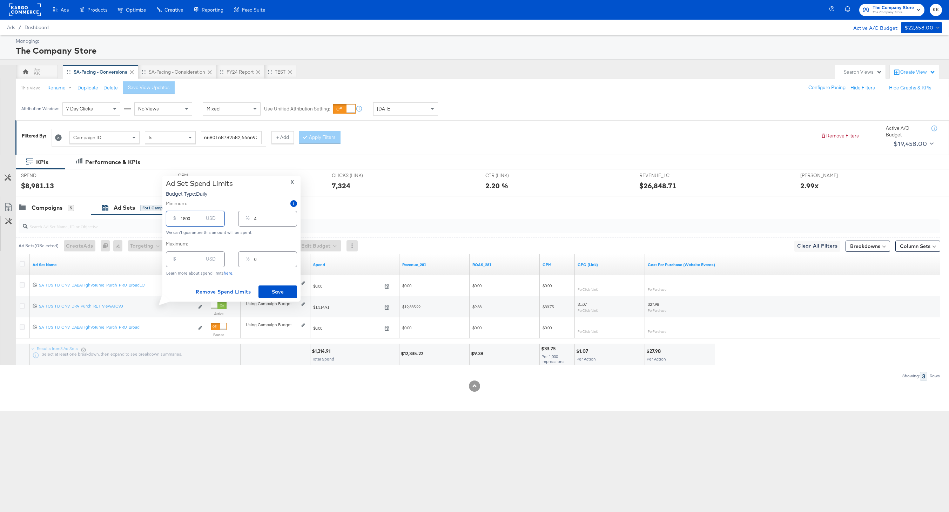
type input "38"
type input "1800.00"
click at [278, 301] on div "Ad Set Spend Limits Budget Type: Daily X Minimum: $ 1800.00 USD % 38 We can't g…" at bounding box center [231, 239] width 138 height 126
click at [277, 288] on span "Save" at bounding box center [277, 292] width 33 height 9
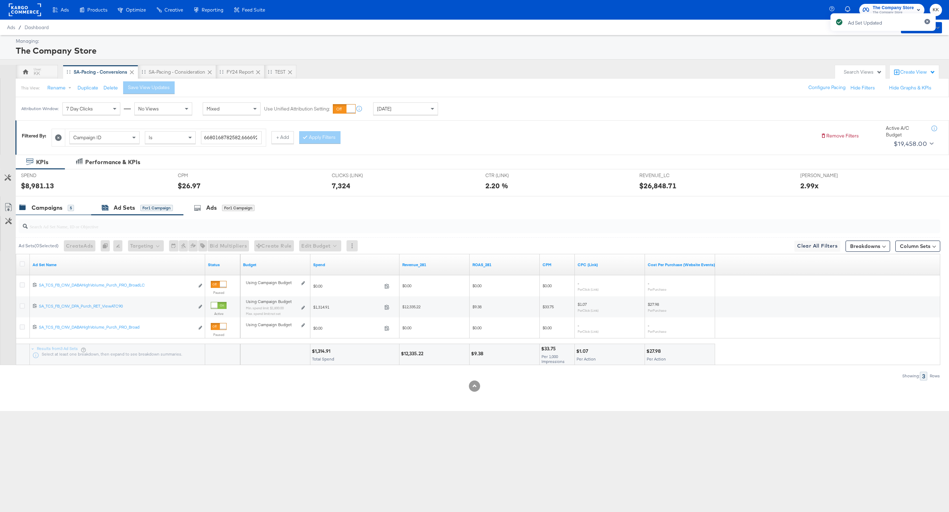
click at [78, 202] on div "Campaigns 5" at bounding box center [53, 207] width 75 height 15
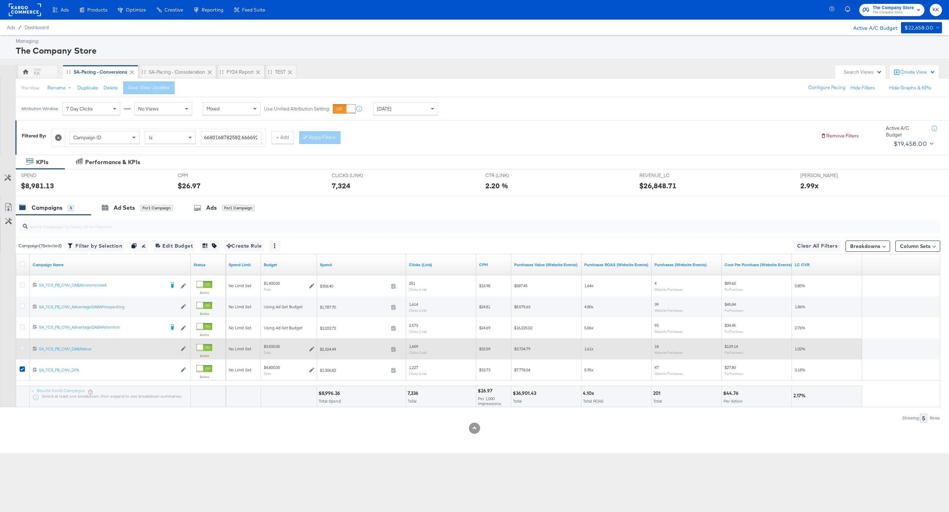
click at [20, 346] on icon at bounding box center [22, 347] width 5 height 5
click at [0, 0] on input "checkbox" at bounding box center [0, 0] width 0 height 0
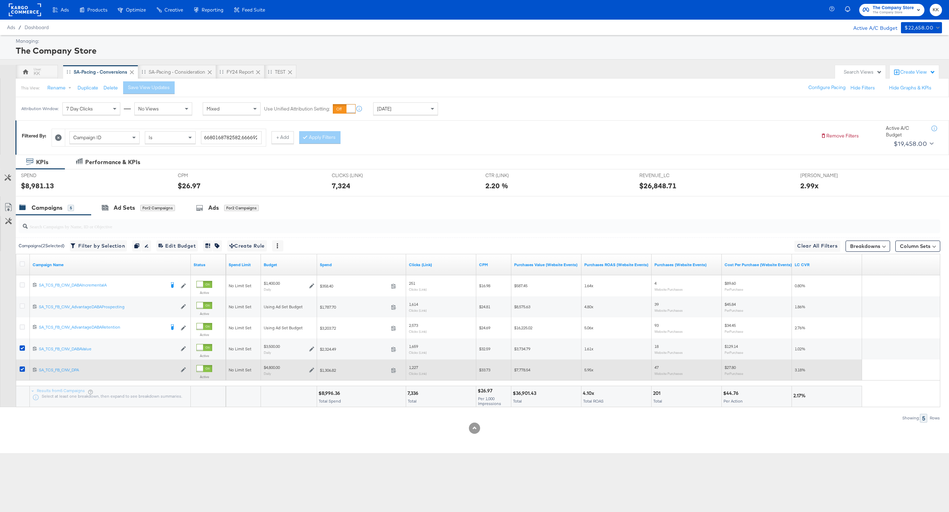
click at [19, 363] on div at bounding box center [23, 369] width 13 height 21
click at [21, 369] on icon at bounding box center [22, 368] width 5 height 5
click at [0, 0] on input "checkbox" at bounding box center [0, 0] width 0 height 0
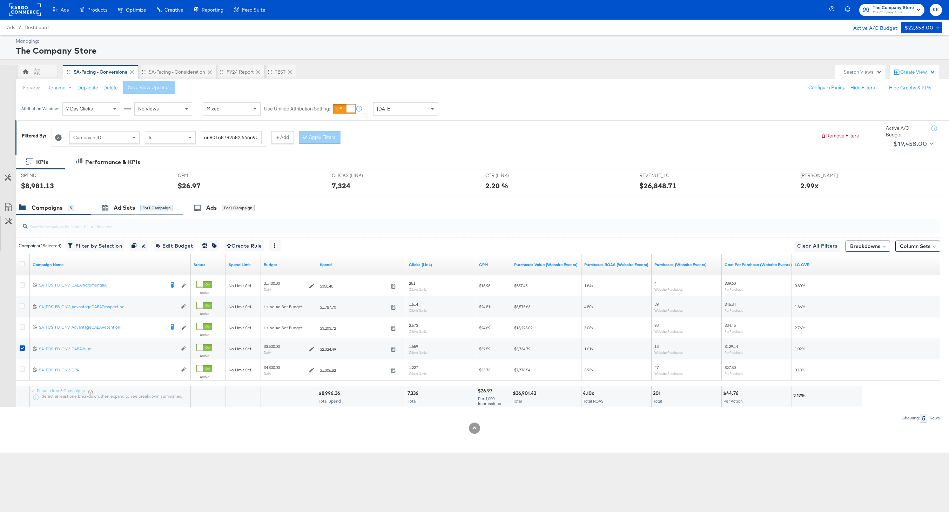
click at [113, 212] on div "Ad Sets for 1 Campaign" at bounding box center [137, 207] width 92 height 15
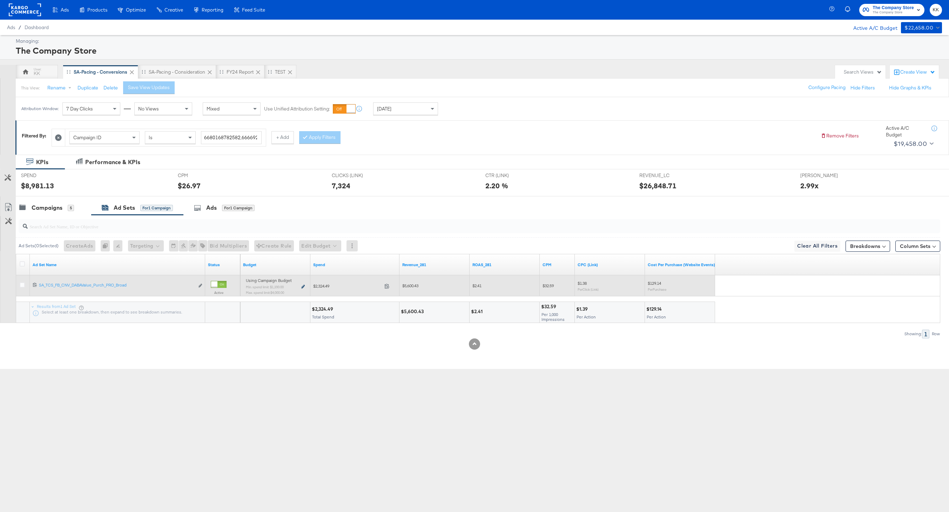
click at [302, 285] on icon at bounding box center [303, 287] width 4 height 4
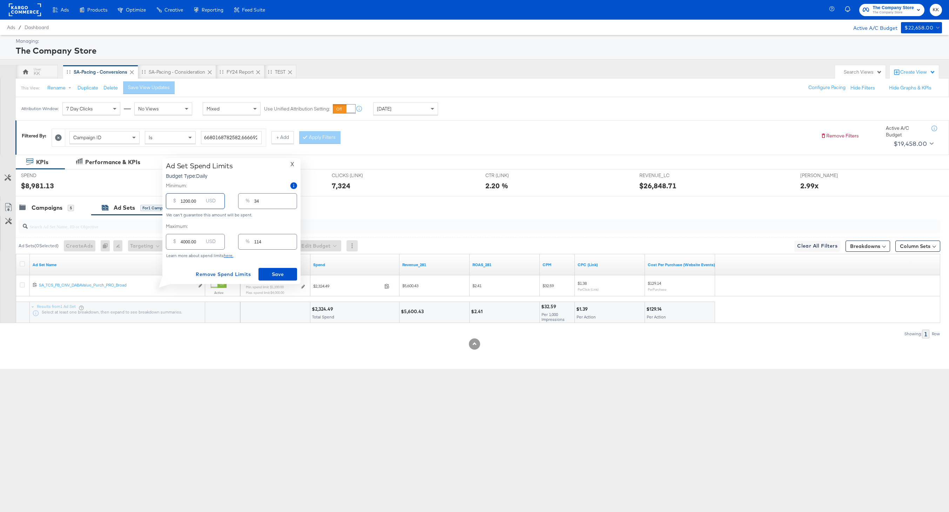
click at [186, 201] on input "1200.00" at bounding box center [192, 198] width 22 height 15
type input "100.00"
type input "3"
type input "1800.00"
type input "51"
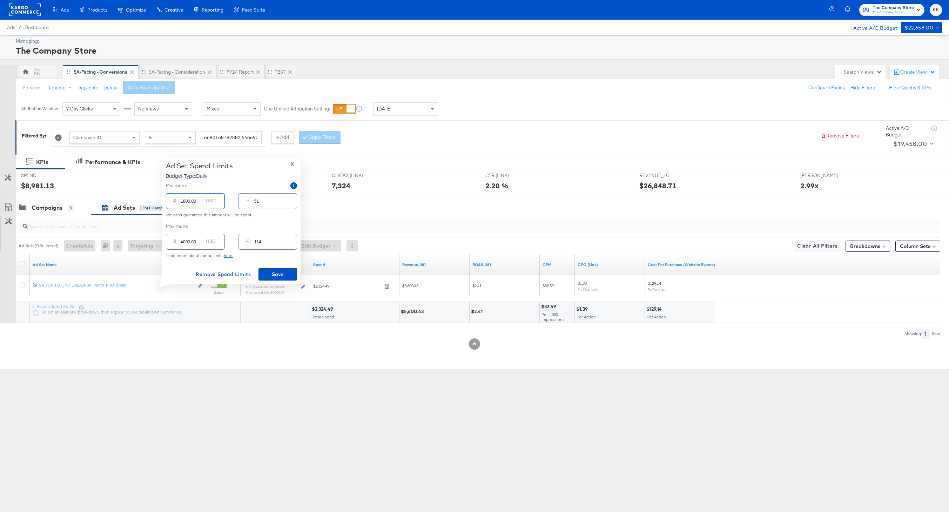
type input "1800.00"
click at [186, 240] on input "4000.00" at bounding box center [192, 238] width 22 height 15
type input "400.00"
type input "11"
type input "4500.00"
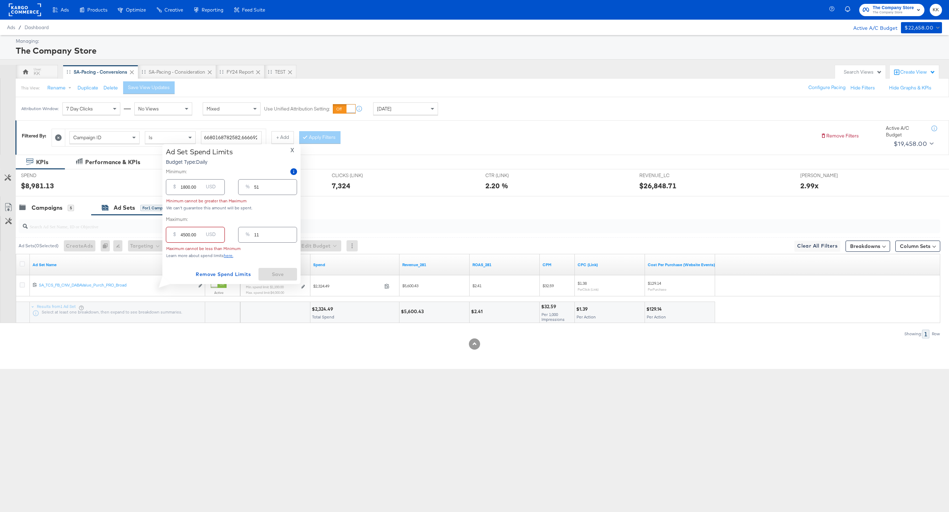
type input "129"
type input "4500.00"
click at [267, 270] on span "Save" at bounding box center [277, 274] width 33 height 9
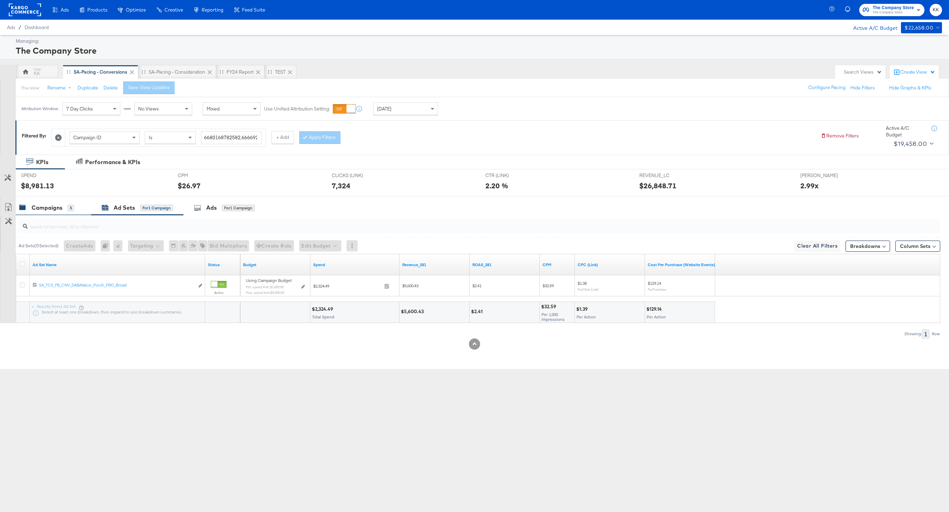
click at [55, 201] on div "Campaigns 5" at bounding box center [53, 207] width 75 height 15
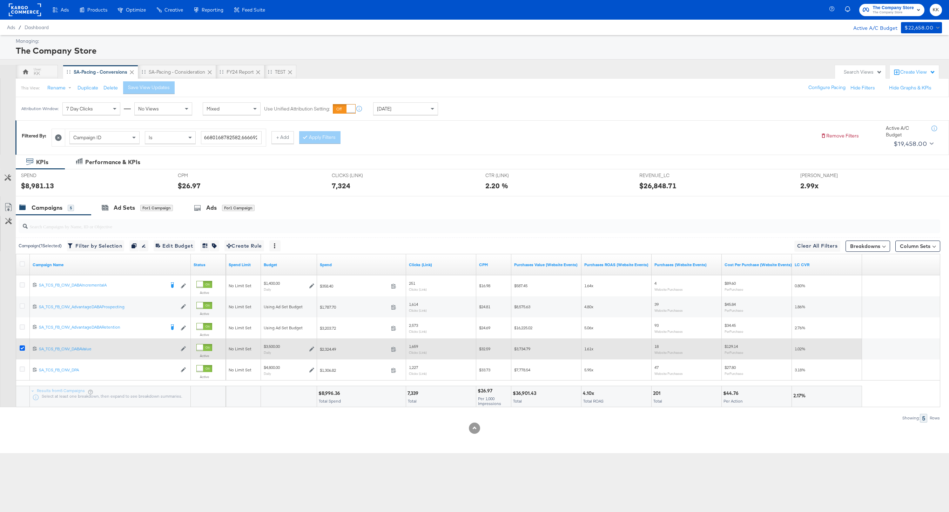
click at [21, 349] on icon at bounding box center [22, 347] width 5 height 5
click at [0, 0] on input "checkbox" at bounding box center [0, 0] width 0 height 0
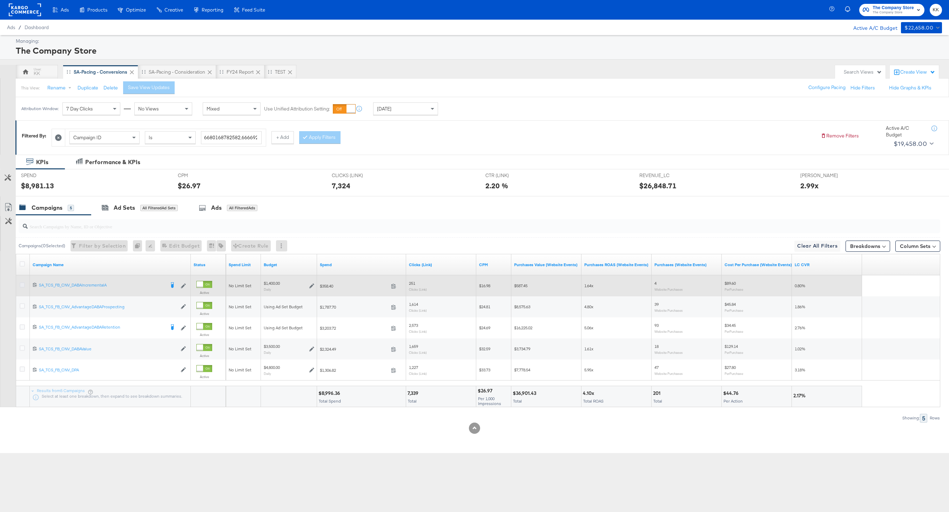
click at [23, 285] on icon at bounding box center [22, 284] width 5 height 5
click at [0, 0] on input "checkbox" at bounding box center [0, 0] width 0 height 0
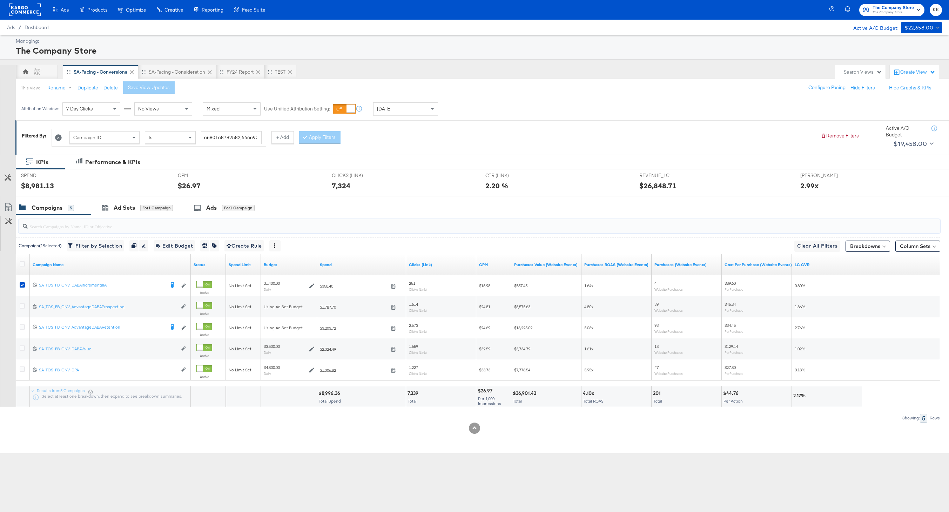
click at [118, 218] on input "search" at bounding box center [441, 224] width 826 height 14
click at [147, 203] on div "Ad Sets for 1 Campaign" at bounding box center [137, 207] width 92 height 15
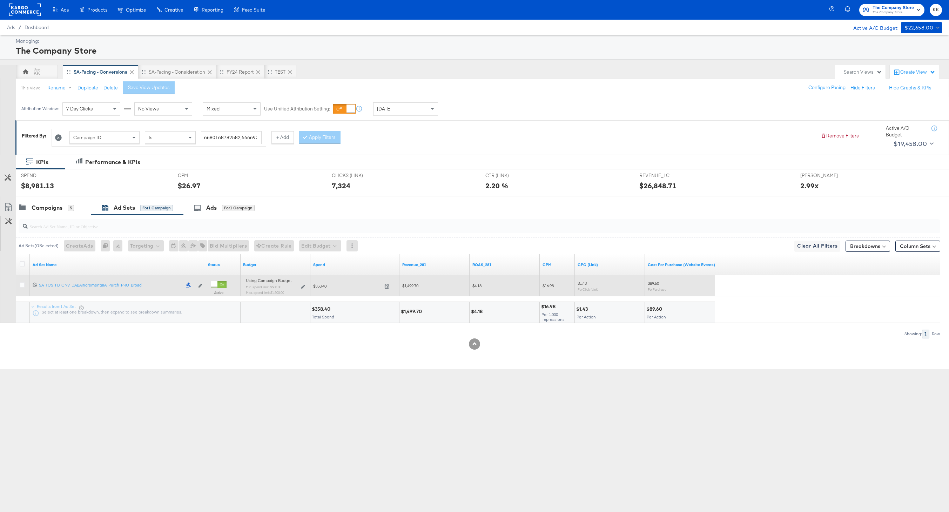
click at [307, 286] on div "Using Campaign Budget Min. spend limit: $500.00 Max. spend limit : $1,500.00 Ed…" at bounding box center [275, 289] width 65 height 22
click at [304, 286] on icon at bounding box center [303, 287] width 4 height 4
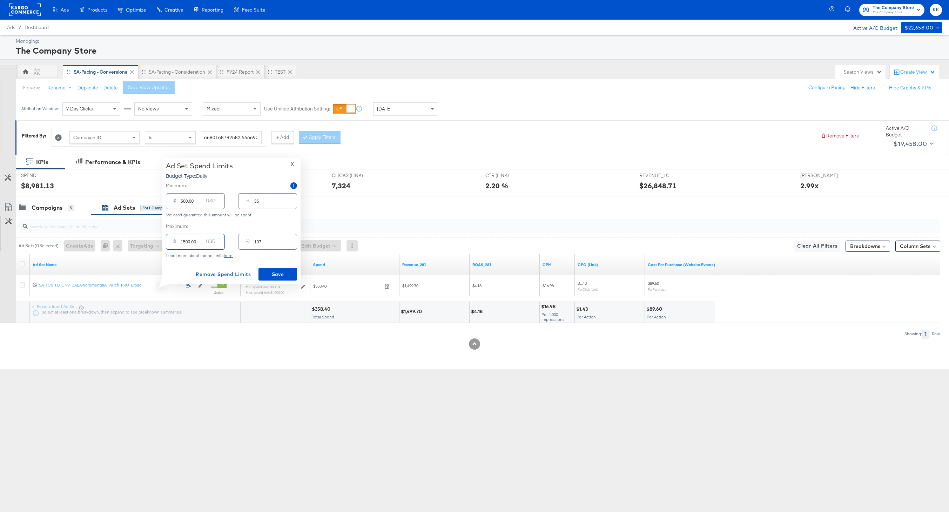
drag, startPoint x: 186, startPoint y: 243, endPoint x: 169, endPoint y: 243, distance: 16.1
click at [169, 243] on div "$ 1500.00 USD" at bounding box center [195, 242] width 59 height 16
type input "200.00"
type input "14"
type input "2500.00"
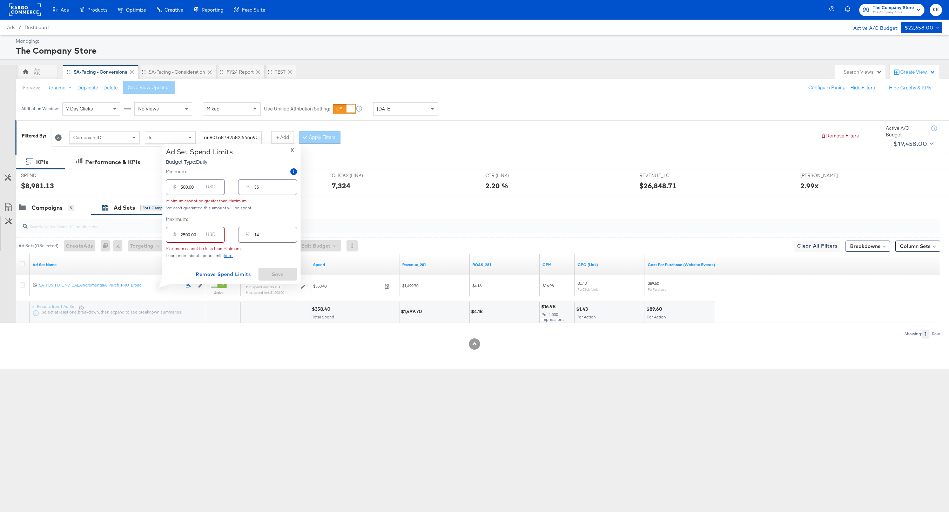
type input "179"
type input "2500.00"
click at [183, 203] on input "500.00" at bounding box center [192, 198] width 22 height 15
type input "00.00"
type input "0"
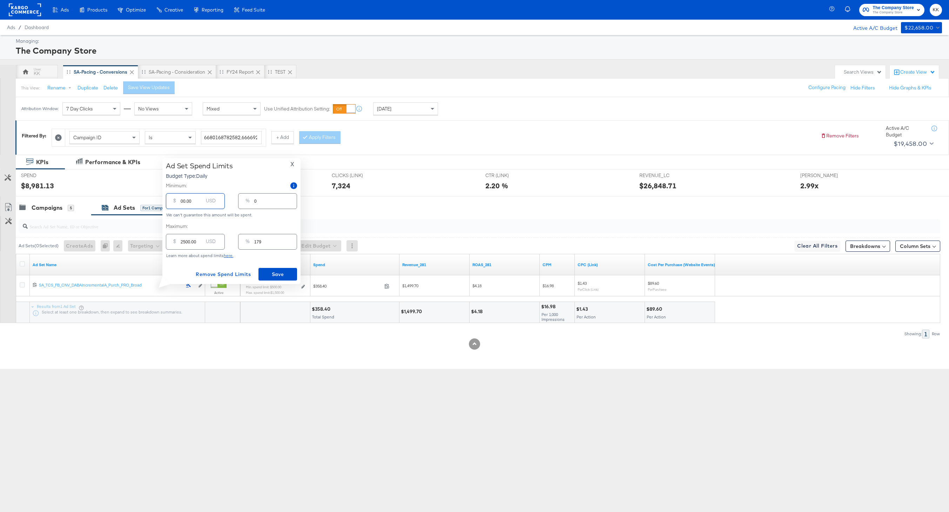
type input "900.00"
type input "64"
type input "900.00"
click at [278, 270] on span "Save" at bounding box center [277, 274] width 33 height 9
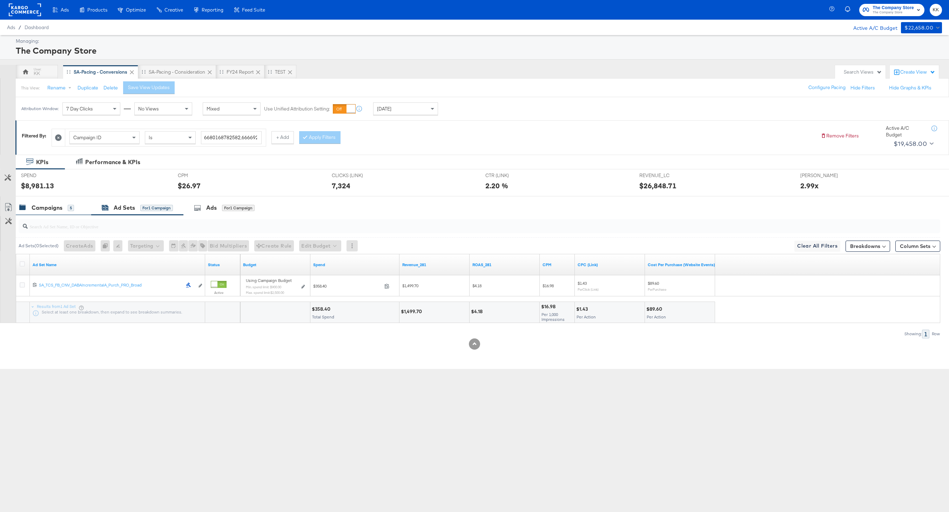
click at [54, 203] on div "Campaigns 5" at bounding box center [53, 207] width 75 height 15
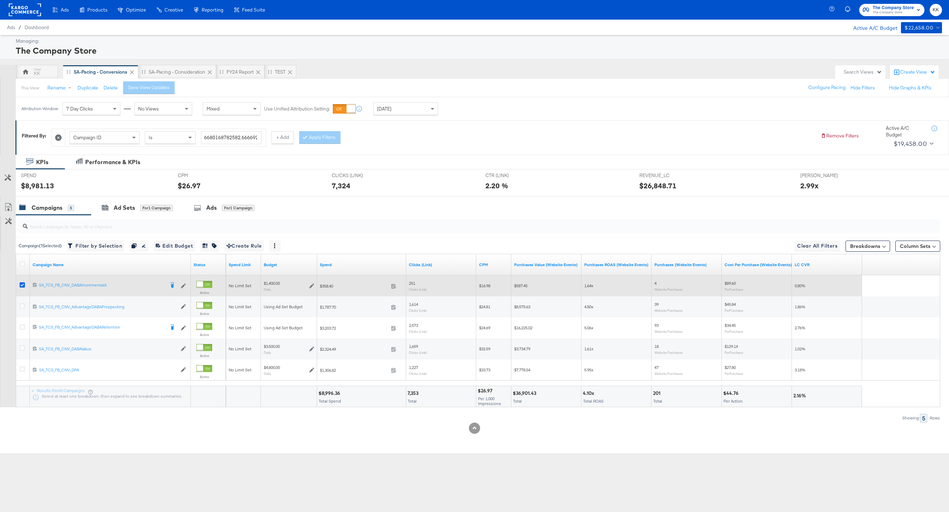
click at [22, 285] on icon at bounding box center [22, 284] width 5 height 5
click at [0, 0] on input "checkbox" at bounding box center [0, 0] width 0 height 0
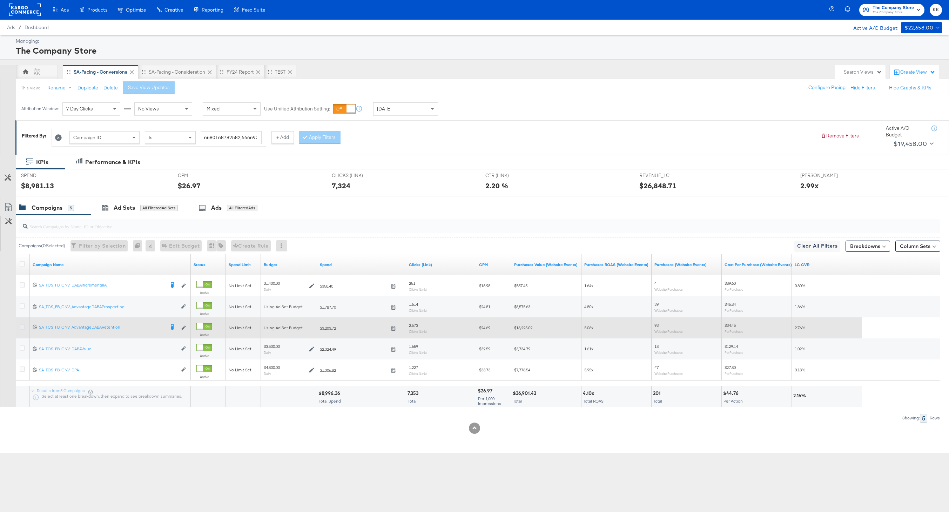
click at [21, 328] on icon at bounding box center [22, 326] width 5 height 5
click at [0, 0] on input "checkbox" at bounding box center [0, 0] width 0 height 0
click at [21, 328] on icon at bounding box center [22, 326] width 5 height 5
click at [0, 0] on input "checkbox" at bounding box center [0, 0] width 0 height 0
click at [21, 328] on icon at bounding box center [22, 326] width 5 height 5
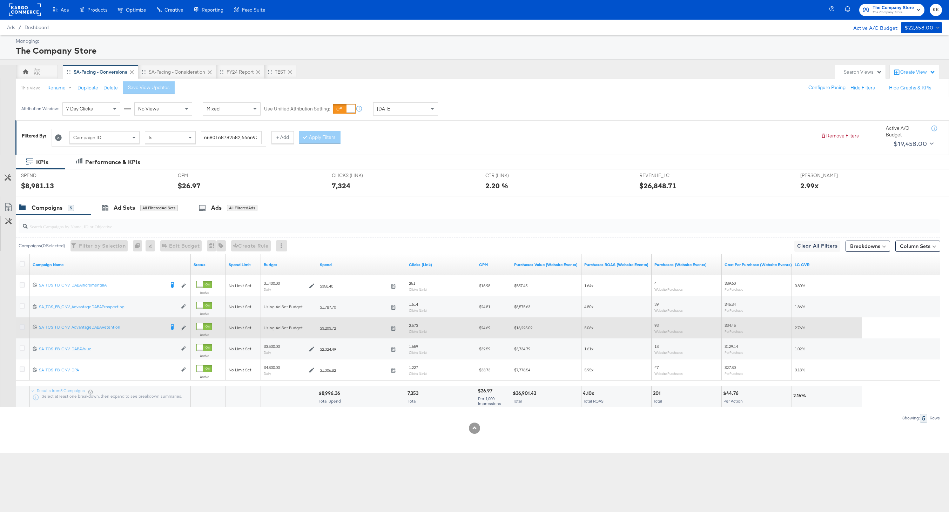
click at [0, 0] on input "checkbox" at bounding box center [0, 0] width 0 height 0
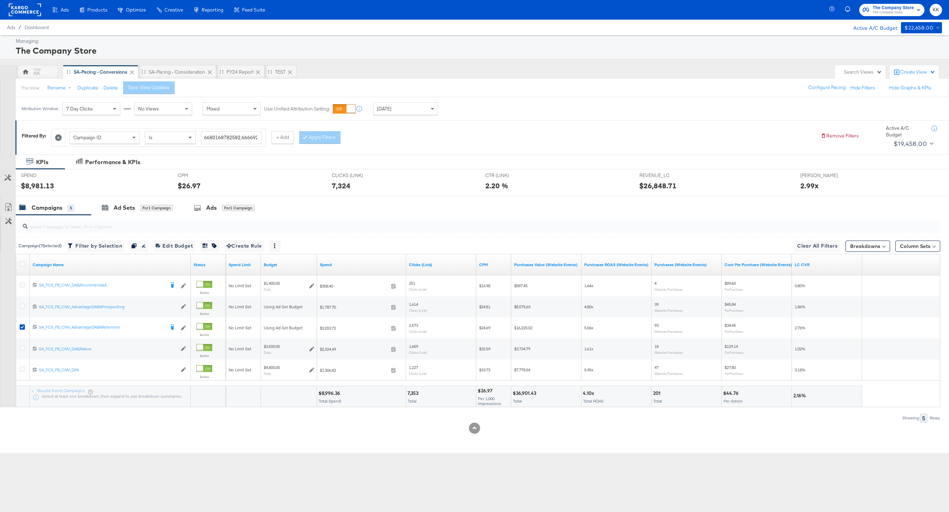
click at [191, 61] on div "Managing: The Company Store KK SA-Pacing - Conversions SA-Pacing - Consideratio…" at bounding box center [474, 244] width 949 height 418
click at [185, 72] on div "SA-Pacing - Consideration" at bounding box center [177, 72] width 56 height 7
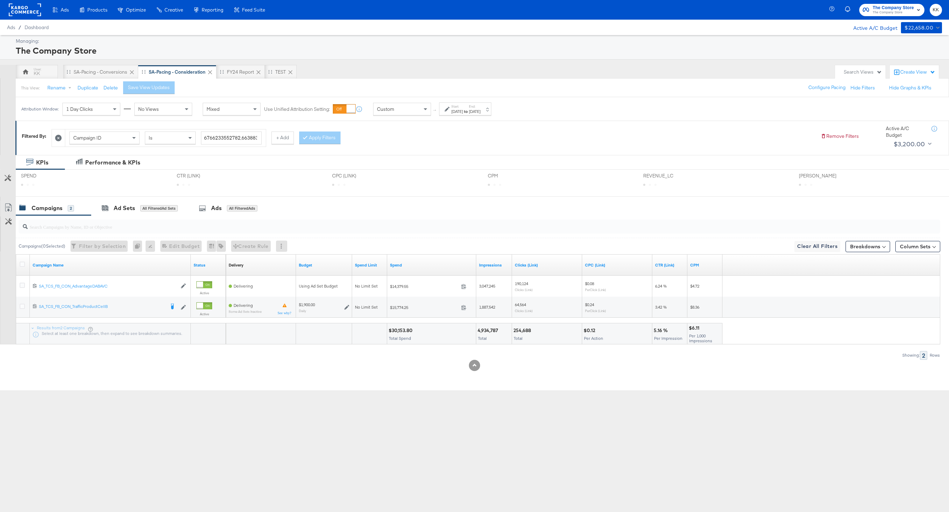
click at [480, 112] on div "Sep 25th 2025" at bounding box center [475, 112] width 12 height 6
click at [455, 161] on input "September 25th 2025" at bounding box center [460, 164] width 74 height 13
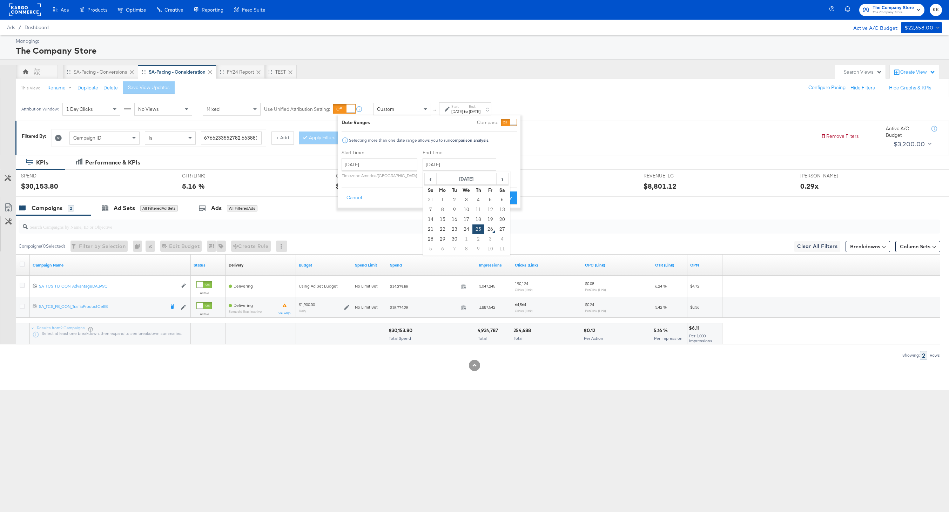
click at [507, 140] on div "Selecting more than one date range allows you to run comparison analysis ." at bounding box center [429, 140] width 175 height 7
click at [390, 109] on span "Custom" at bounding box center [385, 109] width 17 height 6
click at [465, 98] on div "Attribution Window: 1 Day Clicks No Views Mixed Use Unified Attribution Setting…" at bounding box center [258, 108] width 484 height 23
click at [465, 103] on div "Start: Sep 1st 2025 to End: Sep 25th 2025" at bounding box center [465, 108] width 52 height 13
click at [407, 103] on div "Custom" at bounding box center [402, 109] width 57 height 12
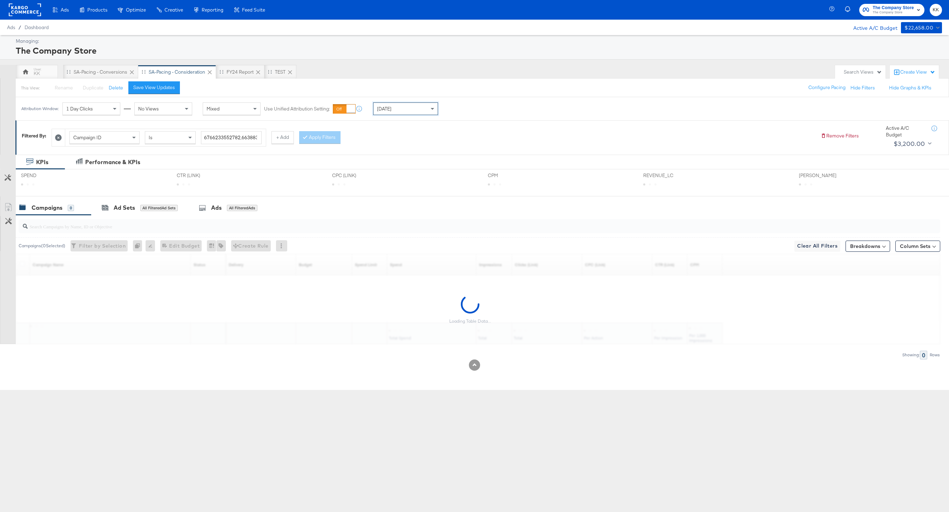
click at [404, 108] on div "Today" at bounding box center [406, 109] width 64 height 12
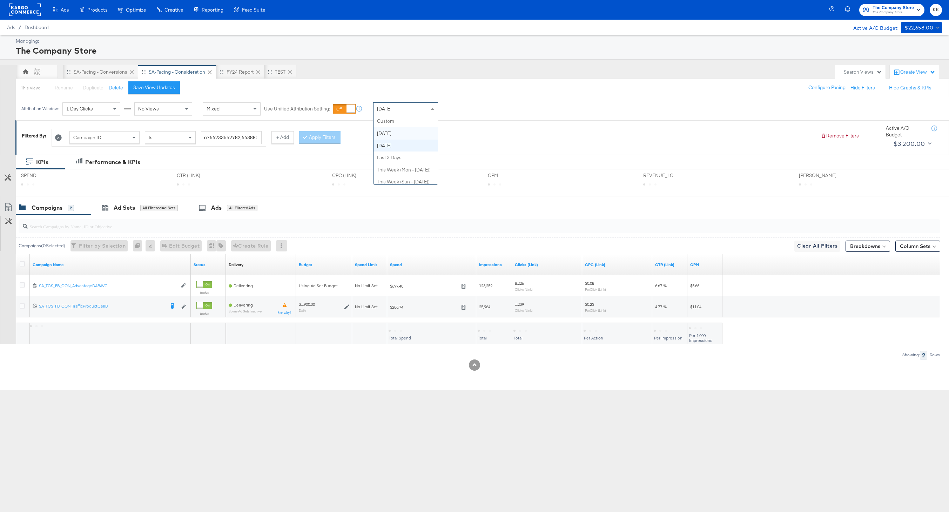
scroll to position [12, 0]
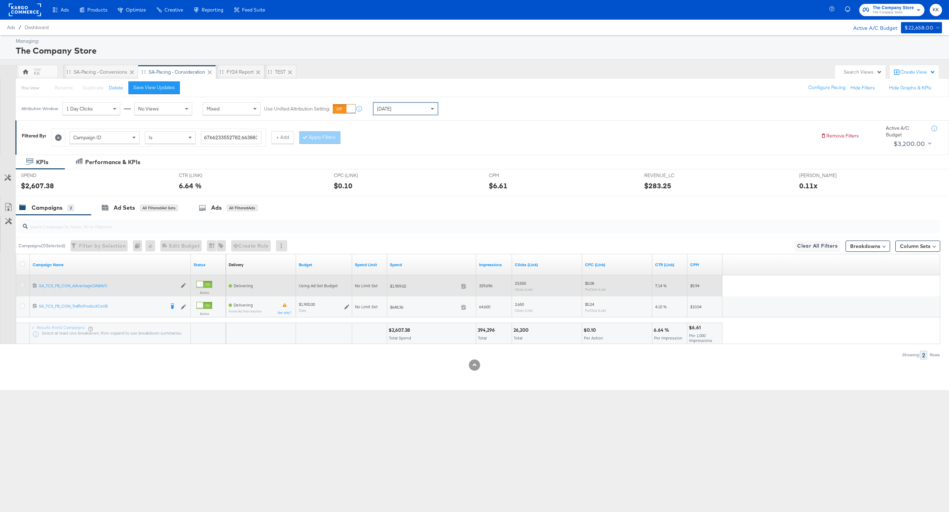
click at [24, 283] on icon at bounding box center [22, 284] width 5 height 5
click at [0, 0] on input "checkbox" at bounding box center [0, 0] width 0 height 0
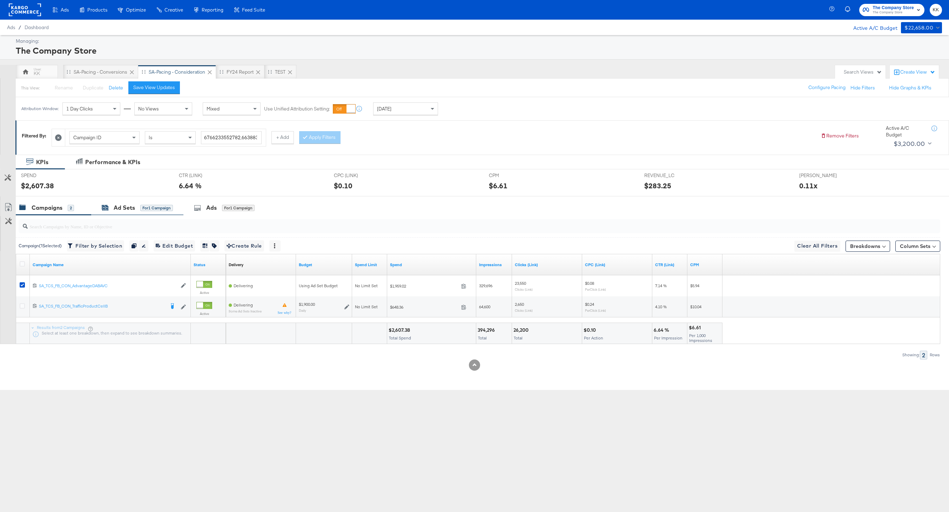
click at [158, 211] on div "for 1 Campaign" at bounding box center [156, 208] width 33 height 6
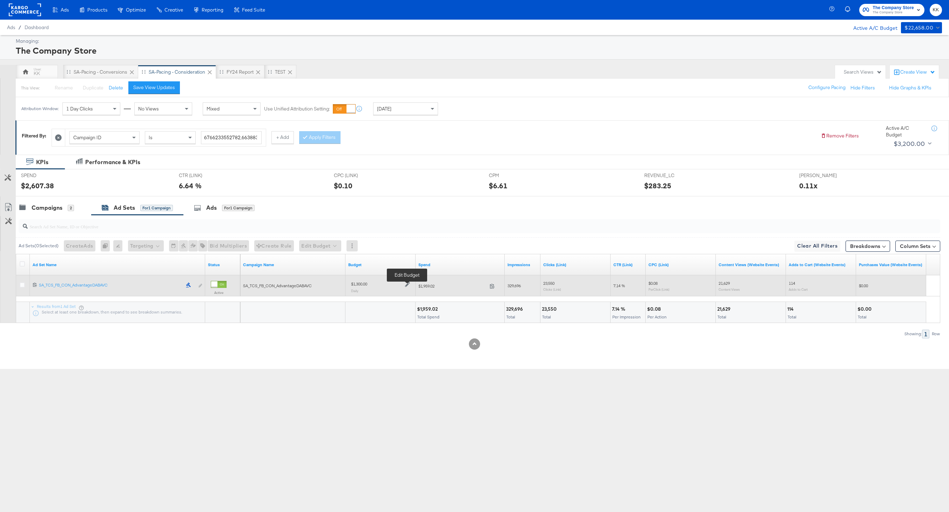
click at [410, 283] on icon at bounding box center [407, 284] width 5 height 5
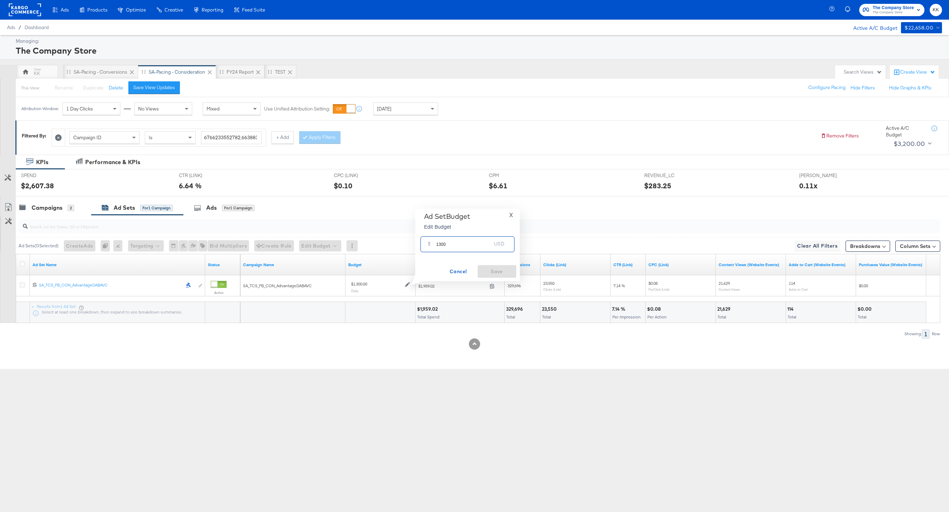
click at [442, 245] on input "1300" at bounding box center [463, 241] width 55 height 15
type input "1000"
click at [496, 272] on span "Save" at bounding box center [496, 271] width 33 height 9
click at [56, 201] on div "Campaigns 2" at bounding box center [53, 207] width 75 height 15
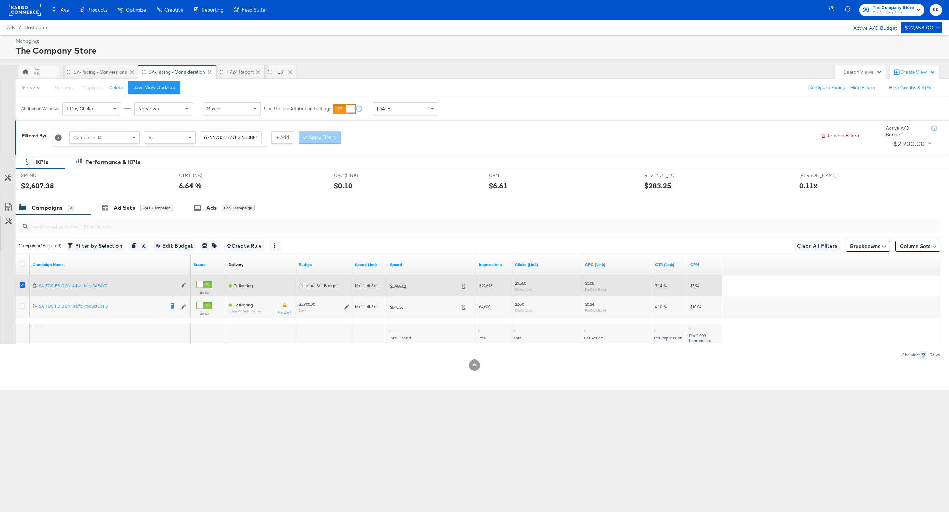
click at [22, 285] on icon at bounding box center [22, 284] width 5 height 5
click at [0, 0] on input "checkbox" at bounding box center [0, 0] width 0 height 0
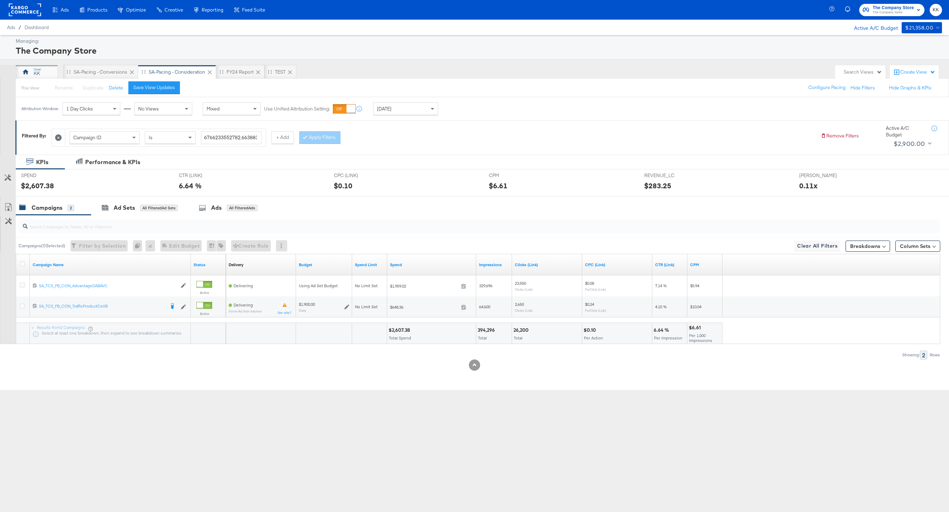
click at [39, 70] on div "KK" at bounding box center [37, 73] width 6 height 7
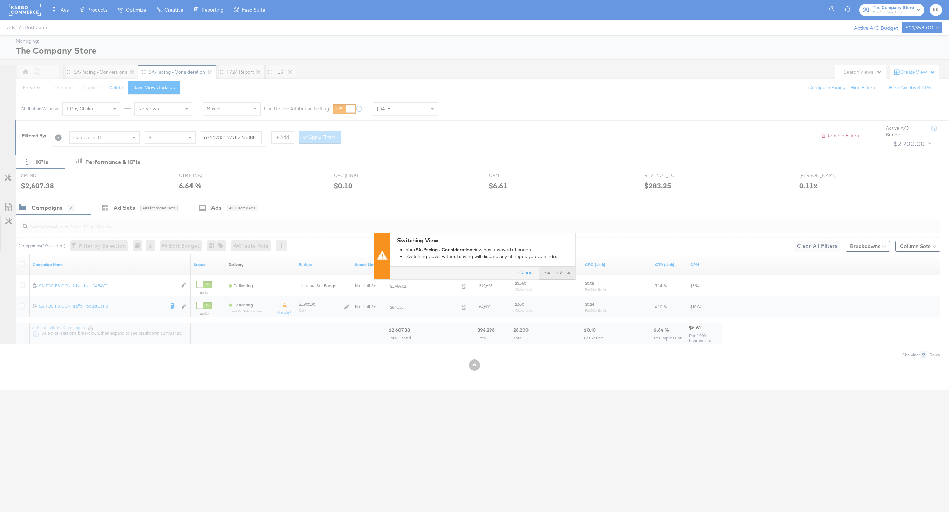
click at [552, 274] on button "Switch View" at bounding box center [557, 273] width 36 height 13
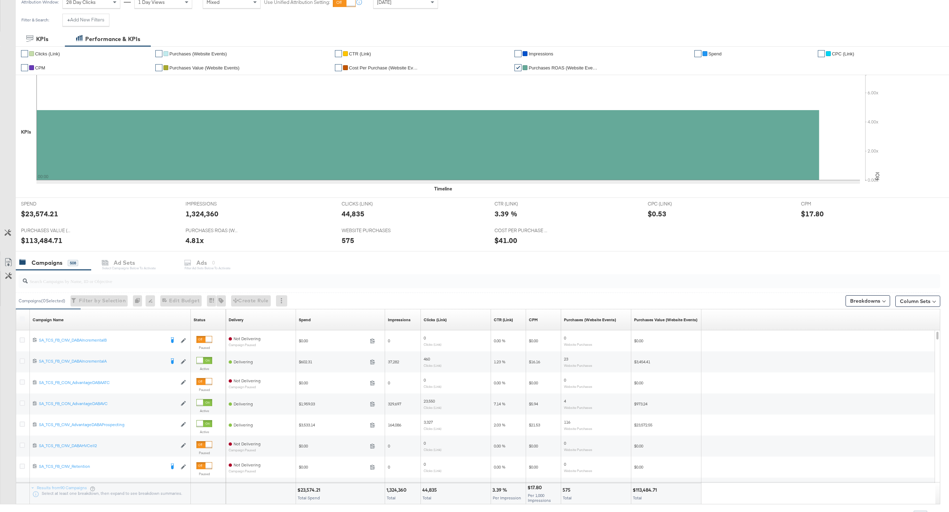
scroll to position [134, 0]
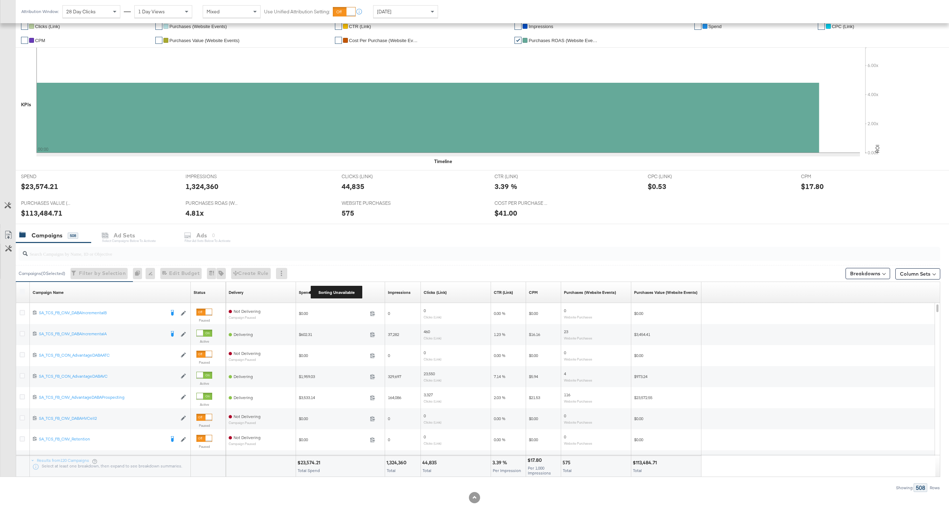
click at [301, 292] on div "Spend" at bounding box center [305, 293] width 12 height 6
click at [303, 293] on div "Spend" at bounding box center [305, 293] width 12 height 6
click at [305, 288] on div "Spend" at bounding box center [340, 292] width 89 height 11
click at [307, 290] on link "Spend" at bounding box center [340, 293] width 83 height 6
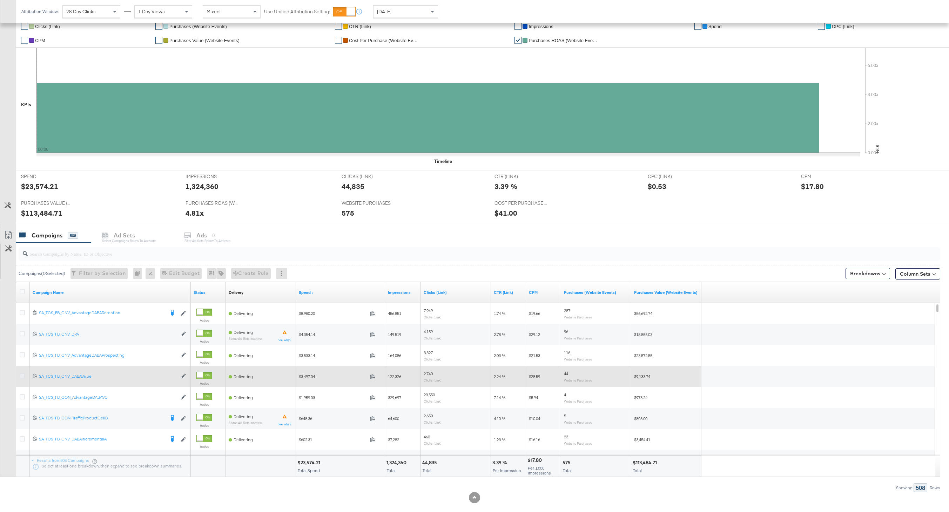
click at [23, 377] on icon at bounding box center [22, 375] width 5 height 5
click at [0, 0] on input "checkbox" at bounding box center [0, 0] width 0 height 0
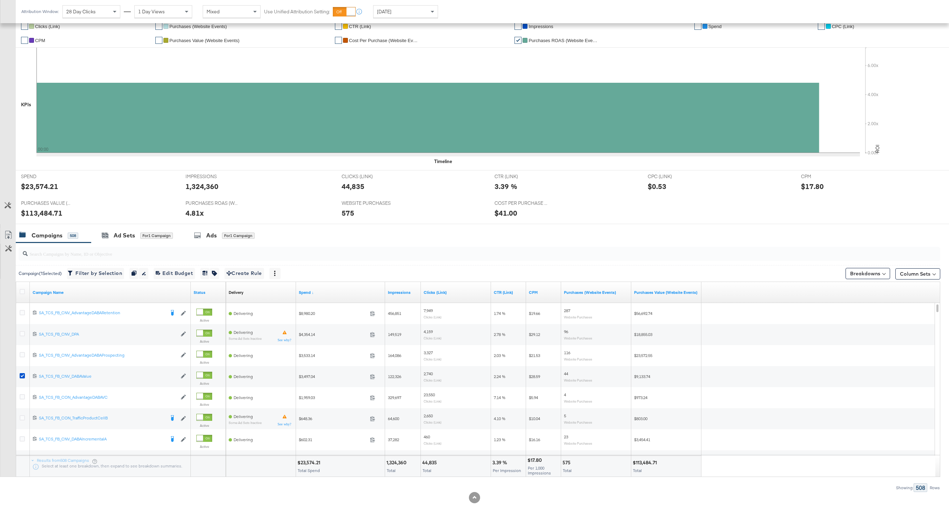
click at [119, 249] on input "search" at bounding box center [441, 251] width 826 height 14
click at [128, 239] on div "Ad Sets for 1 Campaign" at bounding box center [137, 235] width 92 height 15
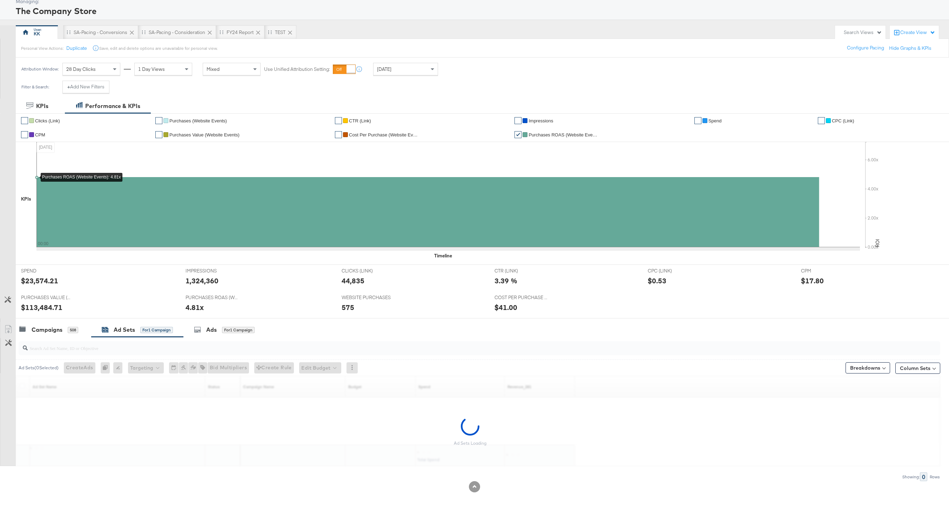
scroll to position [19, 0]
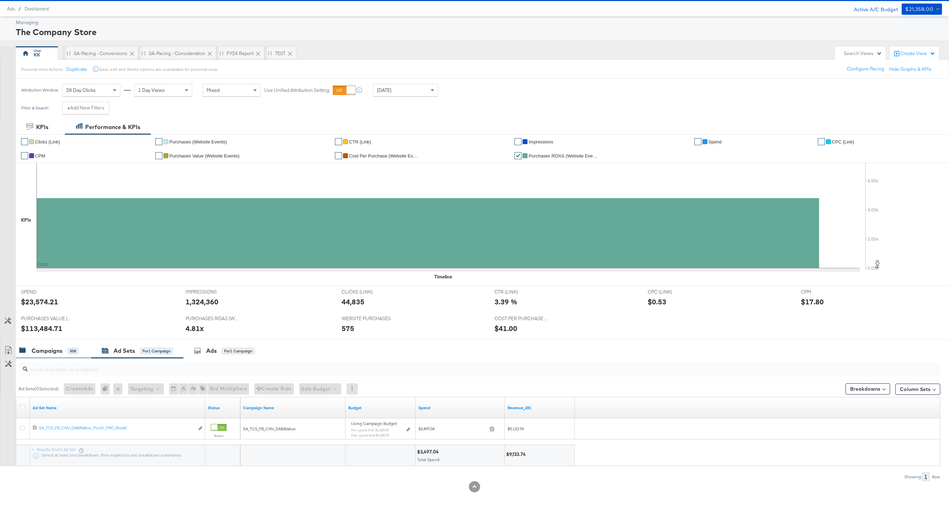
click at [42, 345] on div "Campaigns 508" at bounding box center [53, 350] width 75 height 15
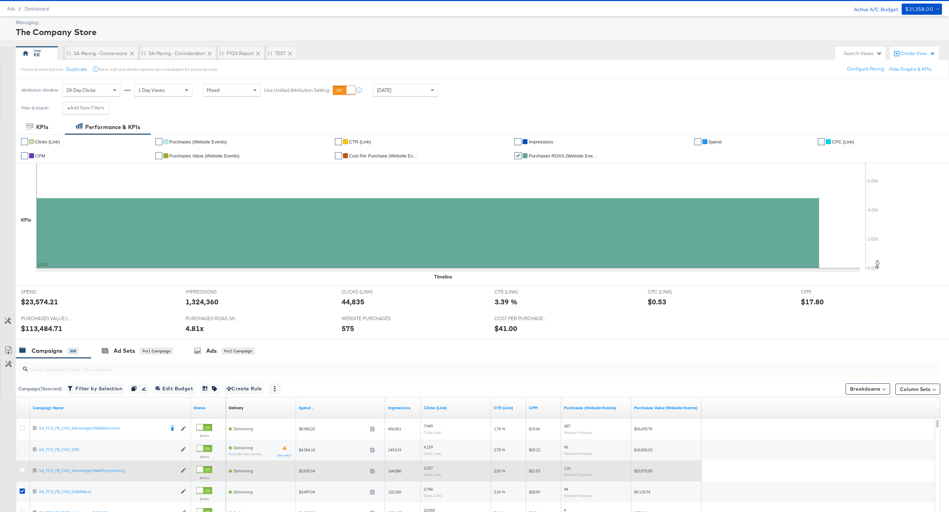
scroll to position [40, 0]
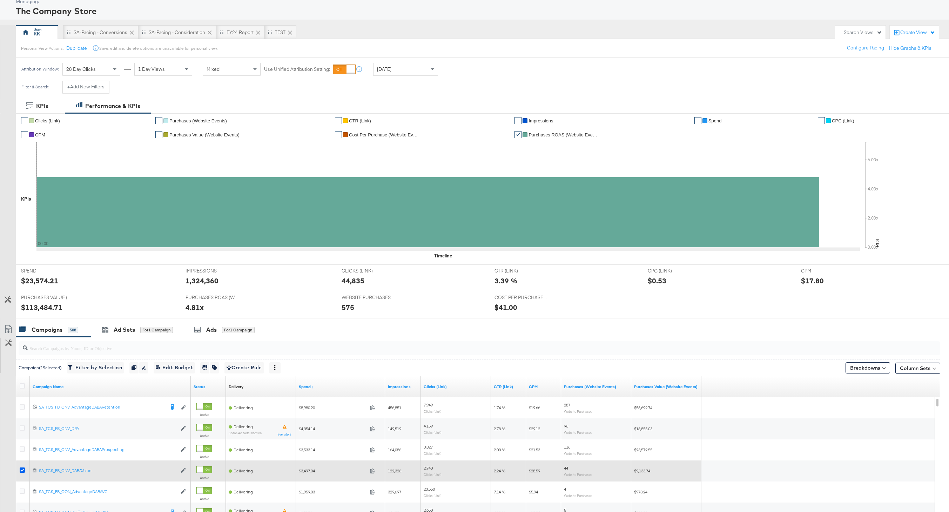
click at [22, 470] on icon at bounding box center [22, 470] width 5 height 5
click at [0, 0] on input "checkbox" at bounding box center [0, 0] width 0 height 0
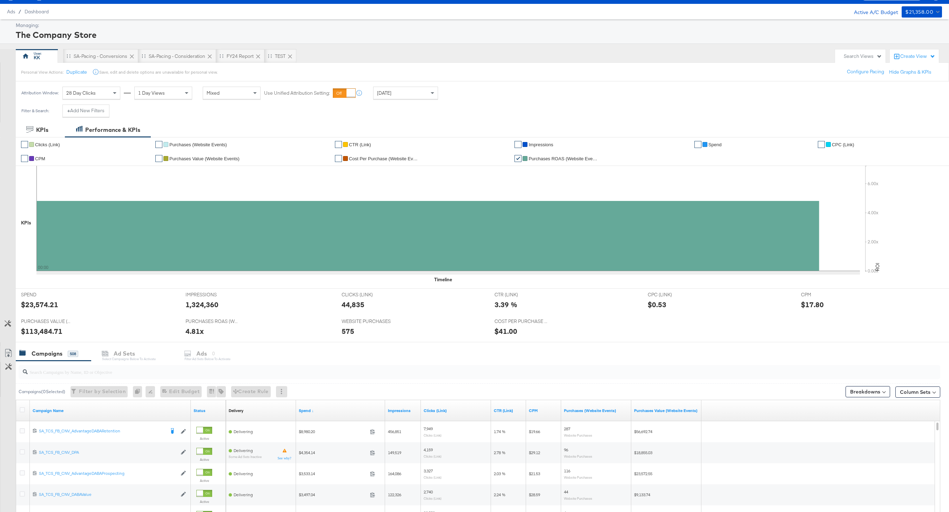
scroll to position [0, 0]
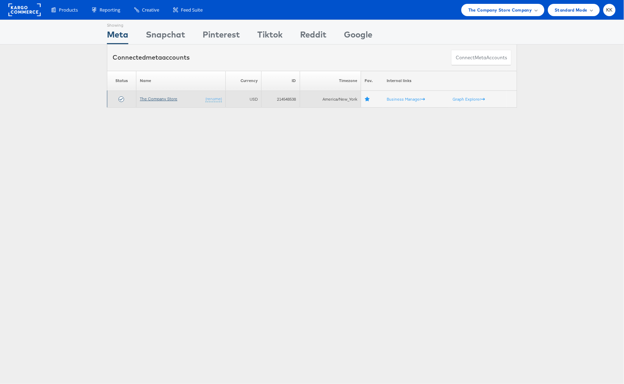
click at [148, 97] on link "The Company Store" at bounding box center [159, 98] width 38 height 5
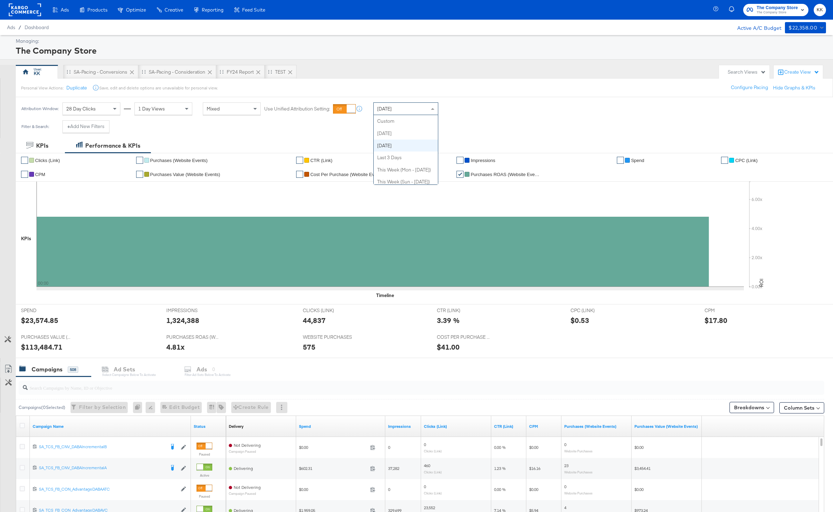
click at [405, 108] on div "[DATE]" at bounding box center [406, 109] width 64 height 12
click at [456, 111] on div "[DATE]" at bounding box center [457, 112] width 12 height 6
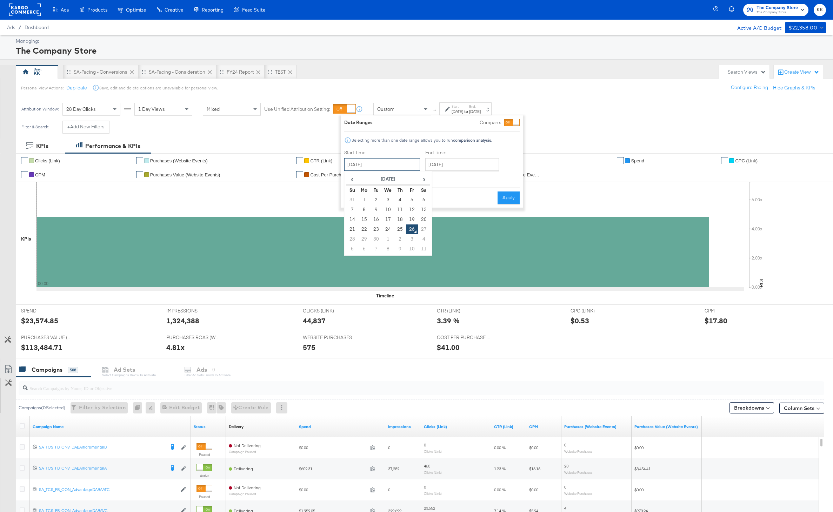
click at [399, 166] on input "[DATE]" at bounding box center [382, 164] width 76 height 13
click at [392, 181] on th "September 2025" at bounding box center [388, 179] width 60 height 12
click at [349, 180] on span "‹" at bounding box center [350, 179] width 6 height 11
click at [352, 229] on td "Sep" at bounding box center [356, 230] width 21 height 18
click at [363, 250] on td "30" at bounding box center [364, 249] width 12 height 10
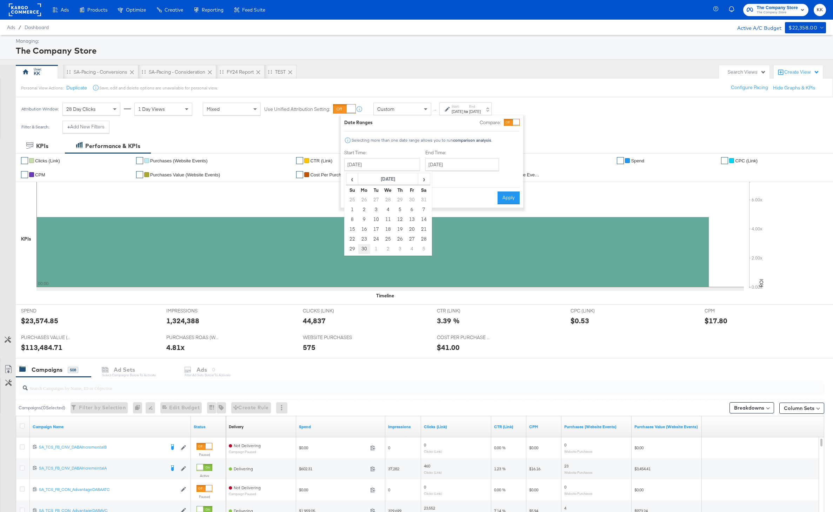
type input "September 30th 2024"
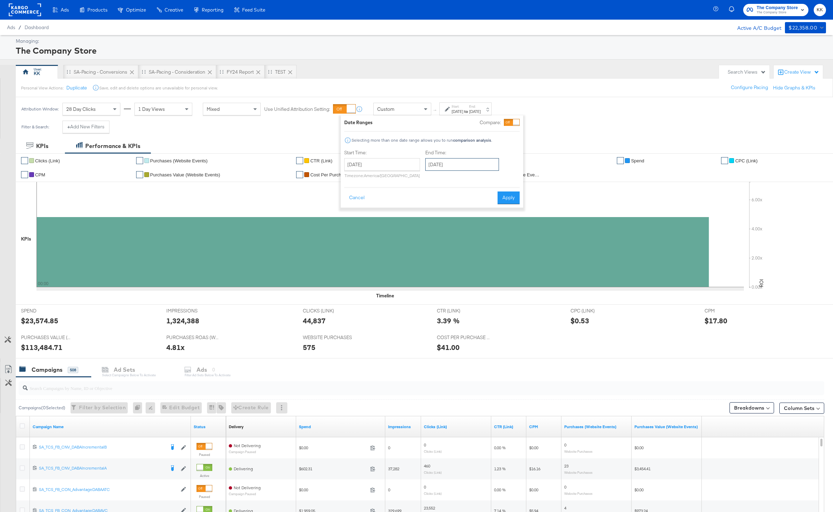
click at [444, 164] on input "September 26th 2025" at bounding box center [462, 164] width 74 height 13
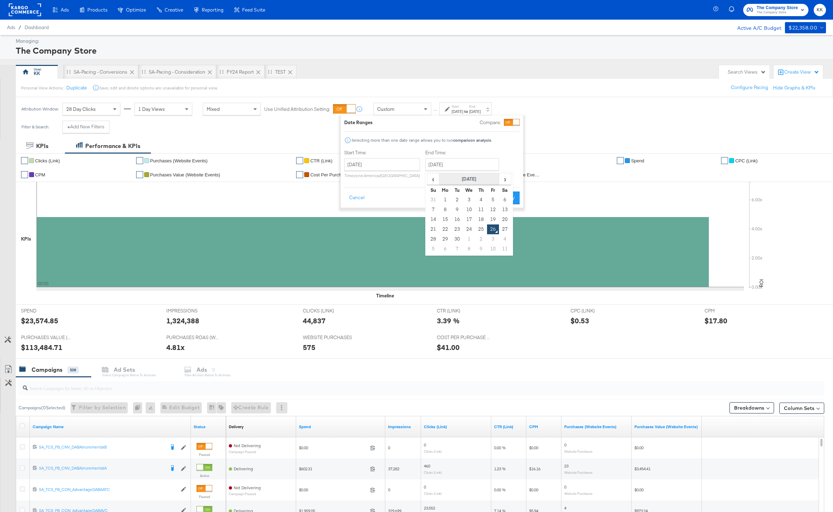
click at [454, 173] on th "September 2025" at bounding box center [469, 179] width 60 height 12
click at [428, 174] on span "‹" at bounding box center [431, 179] width 6 height 11
click at [435, 235] on td "Sep" at bounding box center [437, 230] width 21 height 18
click at [505, 178] on span "›" at bounding box center [504, 179] width 11 height 11
click at [433, 247] on td "3" at bounding box center [433, 249] width 12 height 10
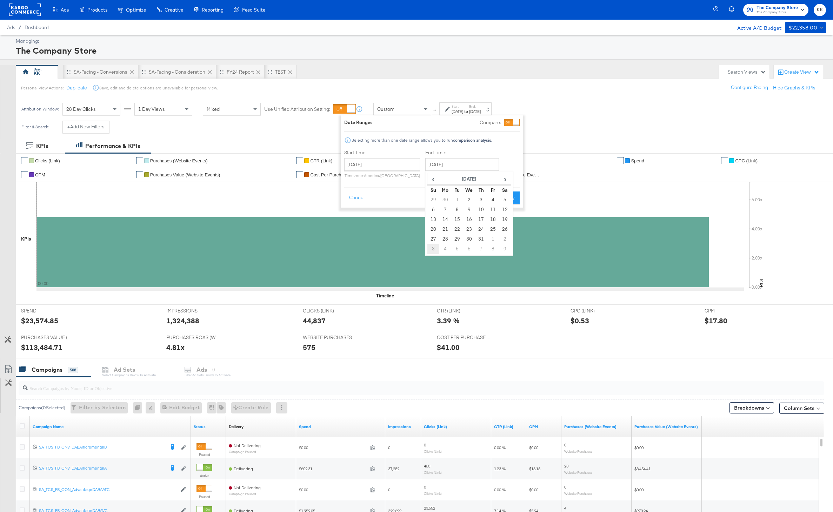
type input "November 3rd 2024"
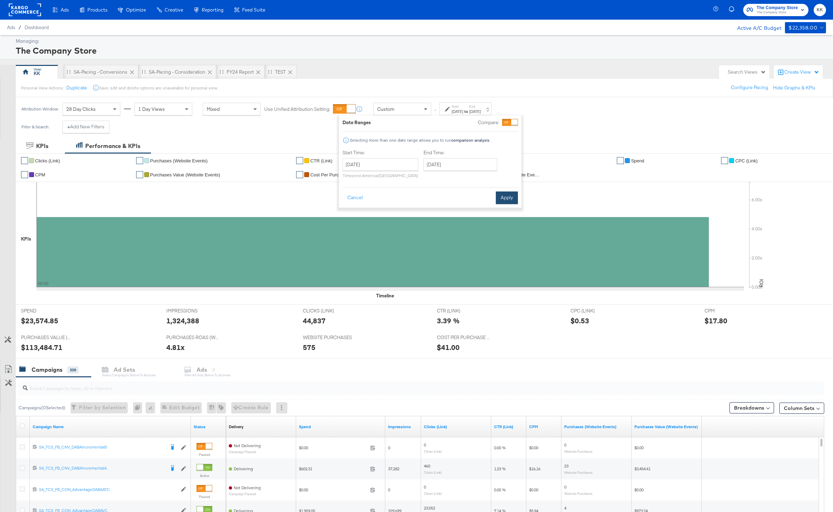
click at [512, 197] on button "Apply" at bounding box center [507, 197] width 22 height 13
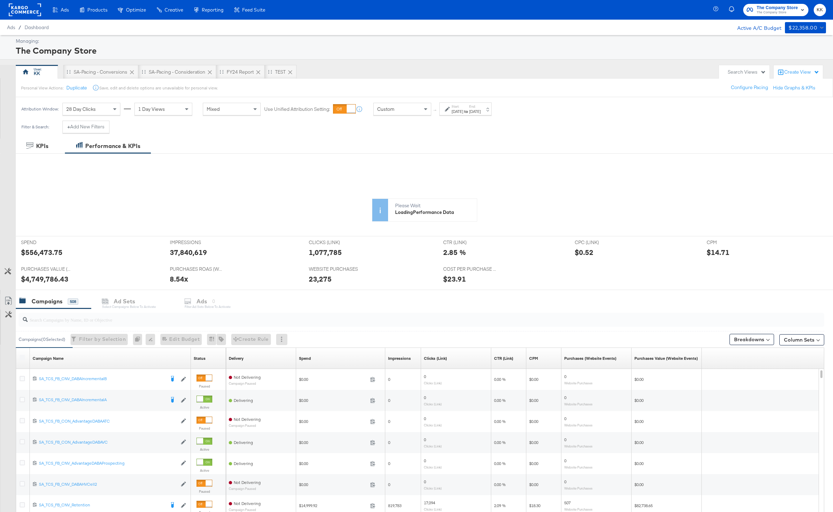
click at [114, 316] on input "search" at bounding box center [388, 317] width 721 height 14
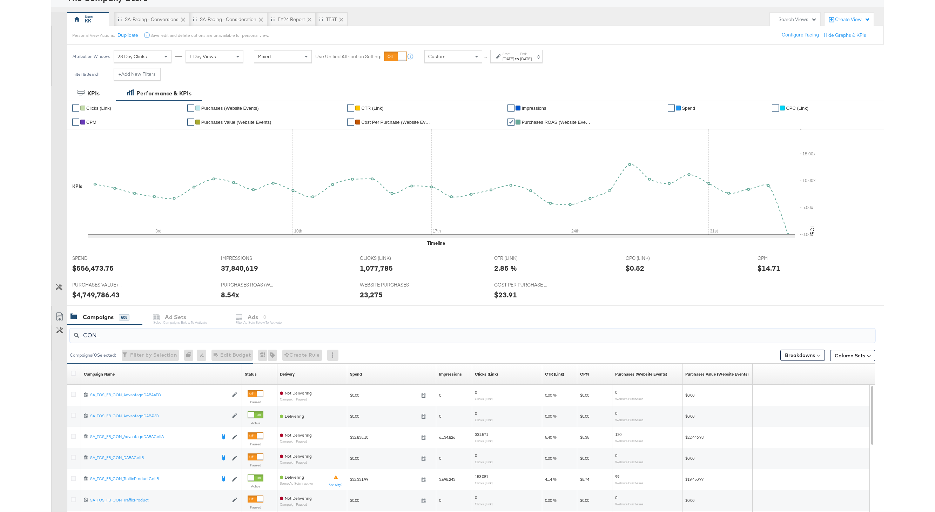
scroll to position [106, 0]
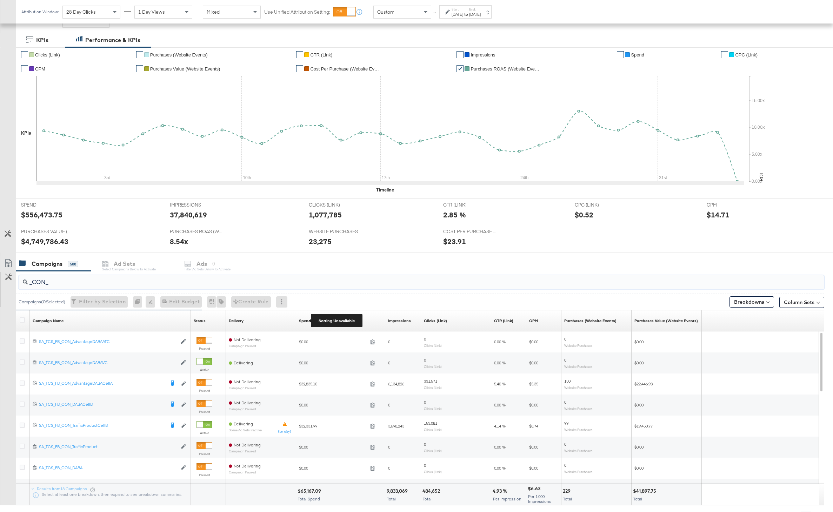
type input "_CON_"
click at [304, 322] on div "Spend" at bounding box center [305, 321] width 12 height 6
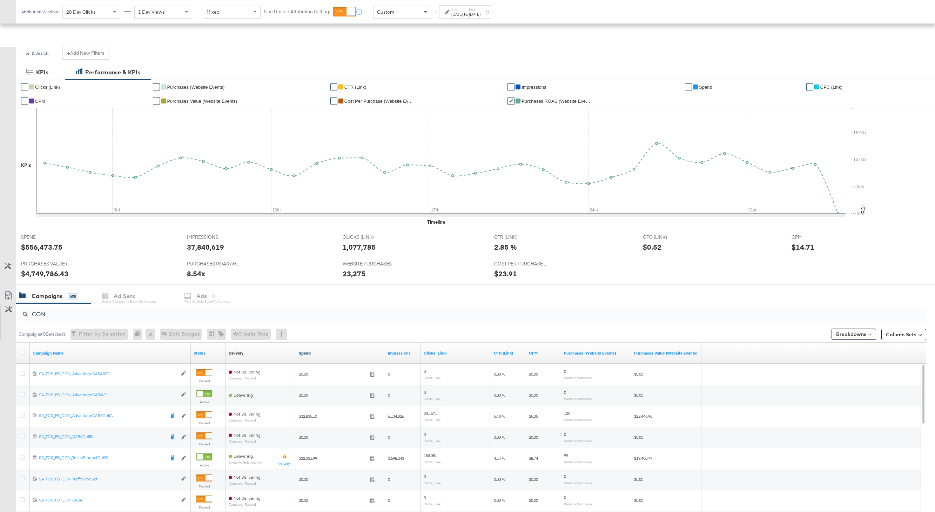
scroll to position [145, 0]
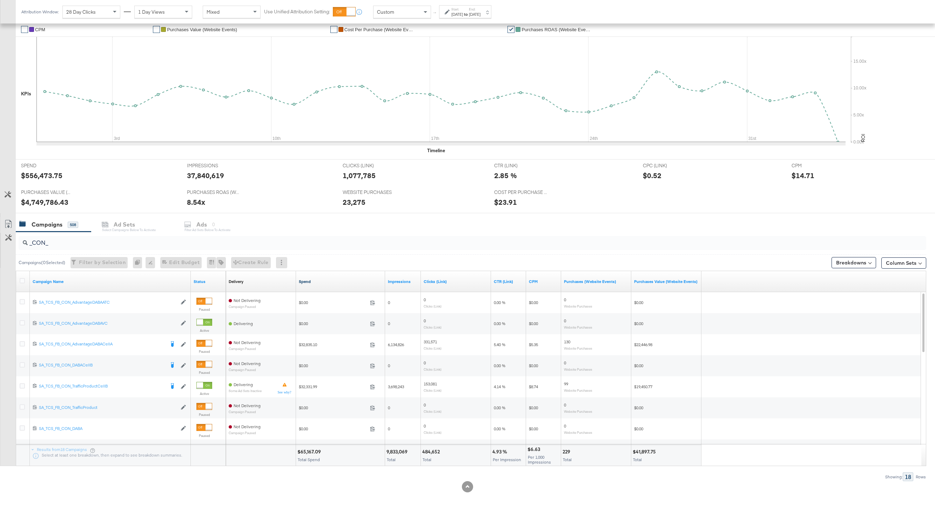
click at [304, 287] on div "Spend" at bounding box center [340, 281] width 89 height 21
click at [305, 285] on div "Spend" at bounding box center [340, 281] width 89 height 11
click at [305, 282] on link "Spend" at bounding box center [340, 282] width 83 height 6
click at [832, 268] on button "Breakdowns" at bounding box center [854, 262] width 45 height 11
click at [832, 302] on div "Time" at bounding box center [837, 305] width 70 height 6
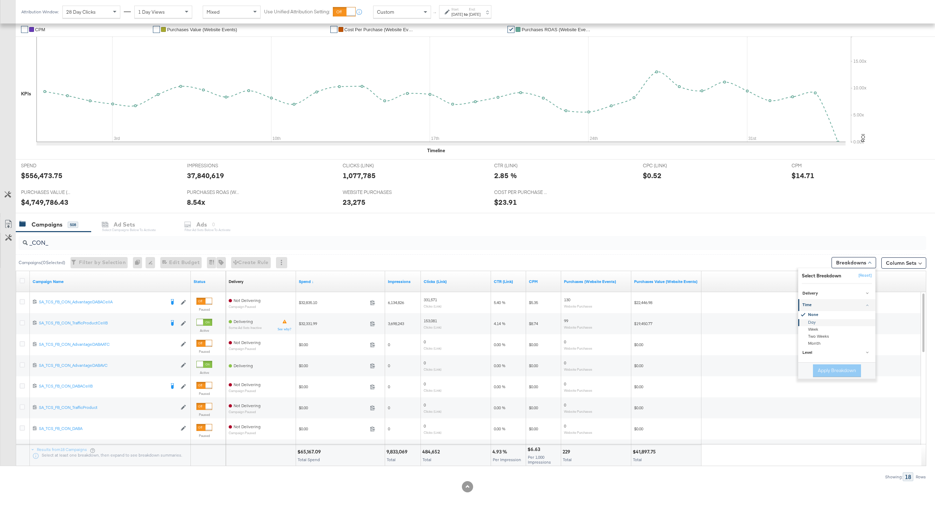
click at [821, 322] on div "Day" at bounding box center [837, 322] width 76 height 7
click at [832, 372] on button "Apply Breakdown" at bounding box center [837, 370] width 48 height 13
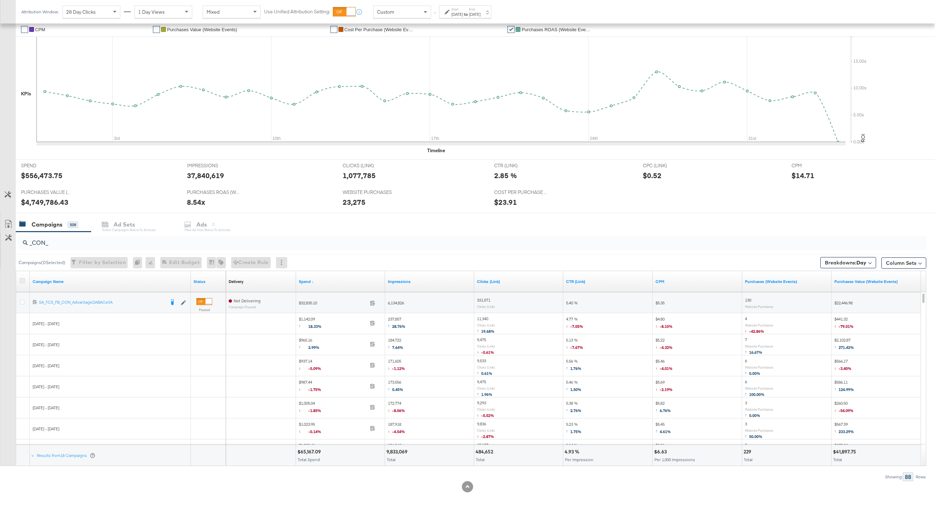
click at [20, 281] on icon at bounding box center [22, 280] width 5 height 5
click at [0, 0] on input "checkbox" at bounding box center [0, 0] width 0 height 0
click at [7, 222] on icon at bounding box center [8, 224] width 8 height 8
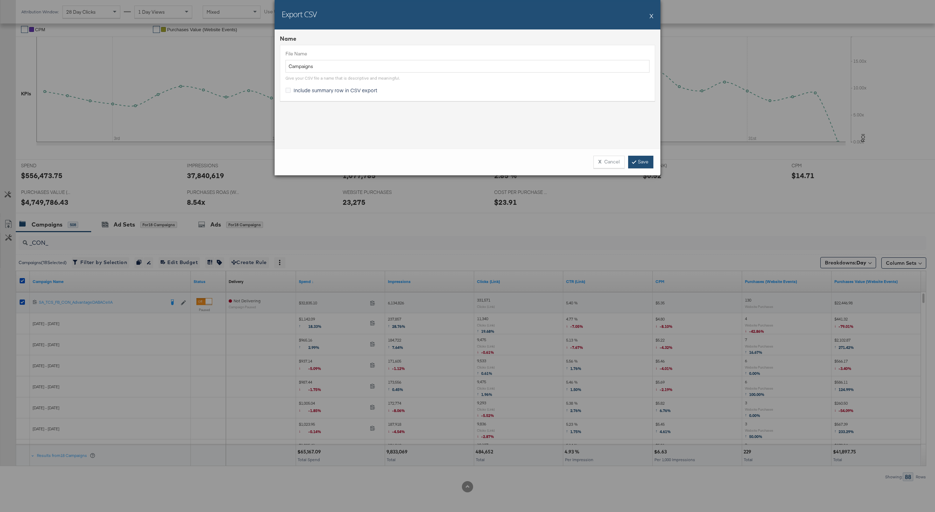
click at [643, 161] on link "Save" at bounding box center [640, 162] width 25 height 13
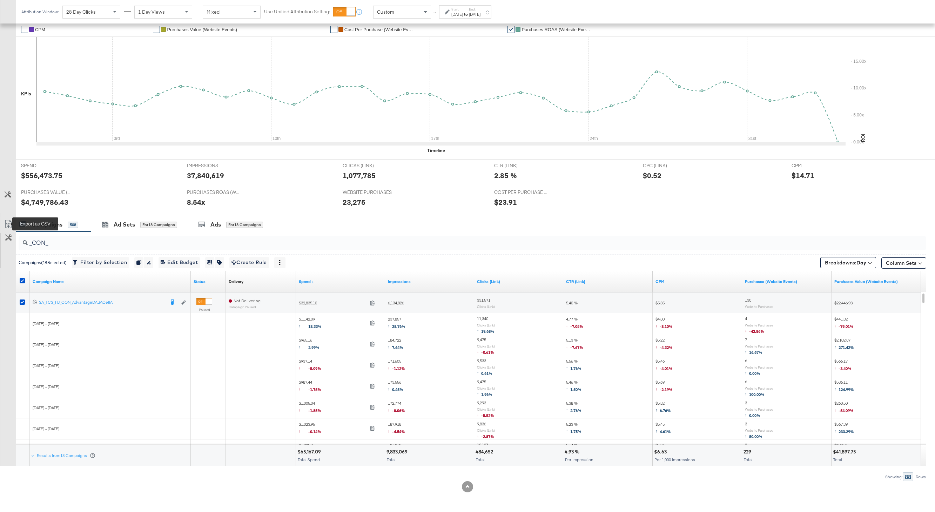
click at [10, 223] on icon at bounding box center [8, 224] width 8 height 8
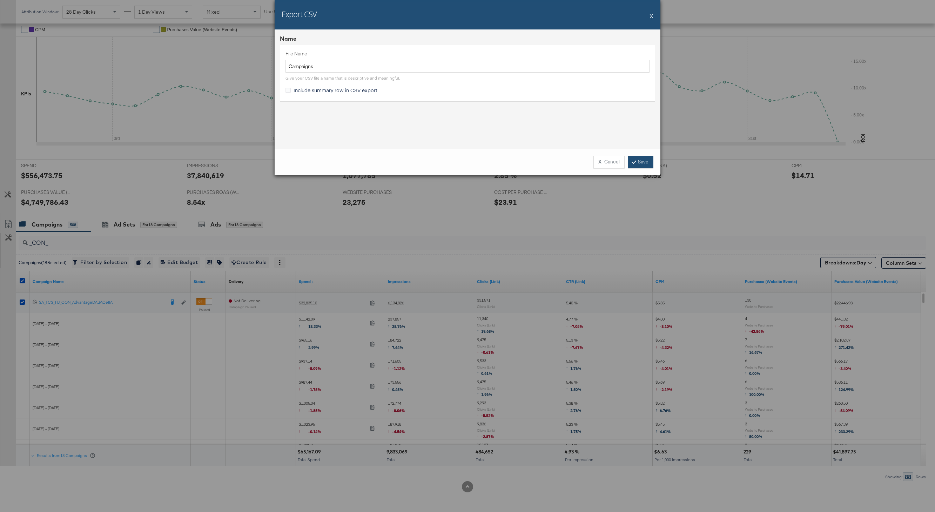
click at [639, 164] on link "Save" at bounding box center [640, 162] width 25 height 13
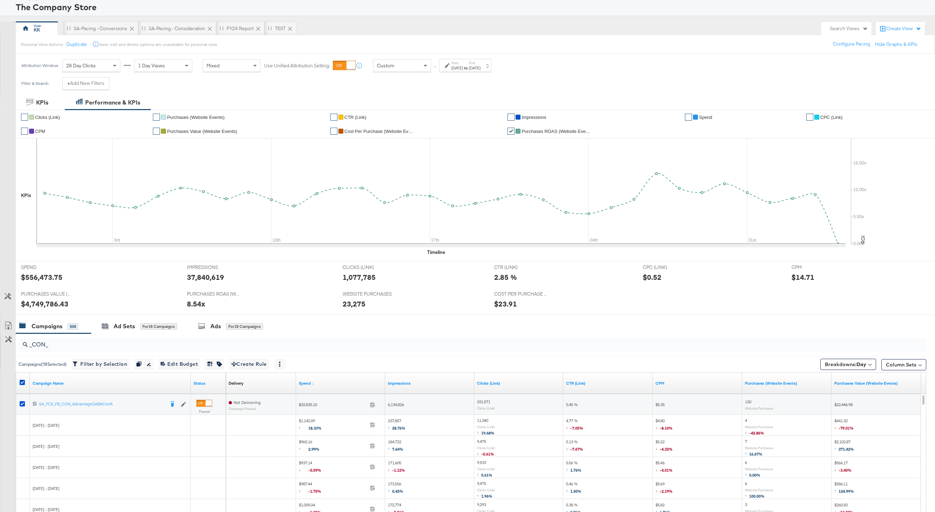
scroll to position [0, 0]
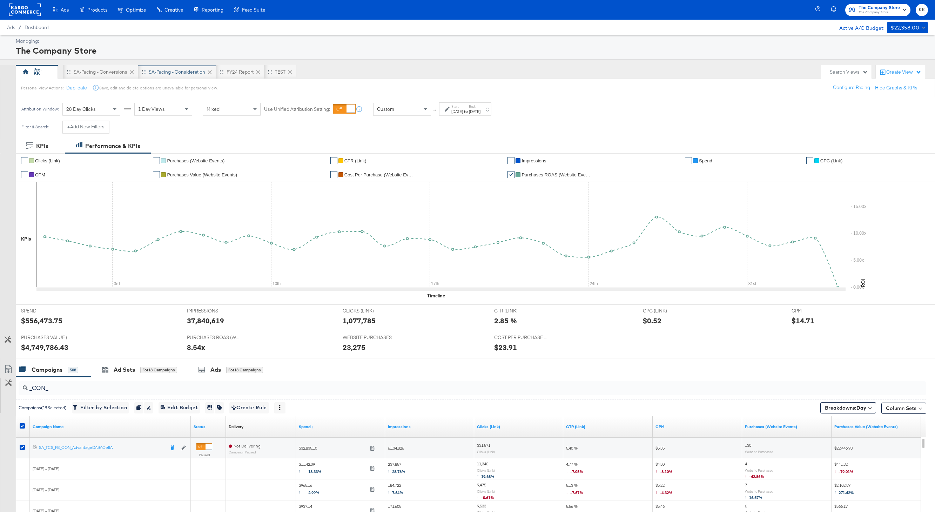
click at [154, 72] on div "SA-Pacing - Consideration" at bounding box center [177, 72] width 56 height 7
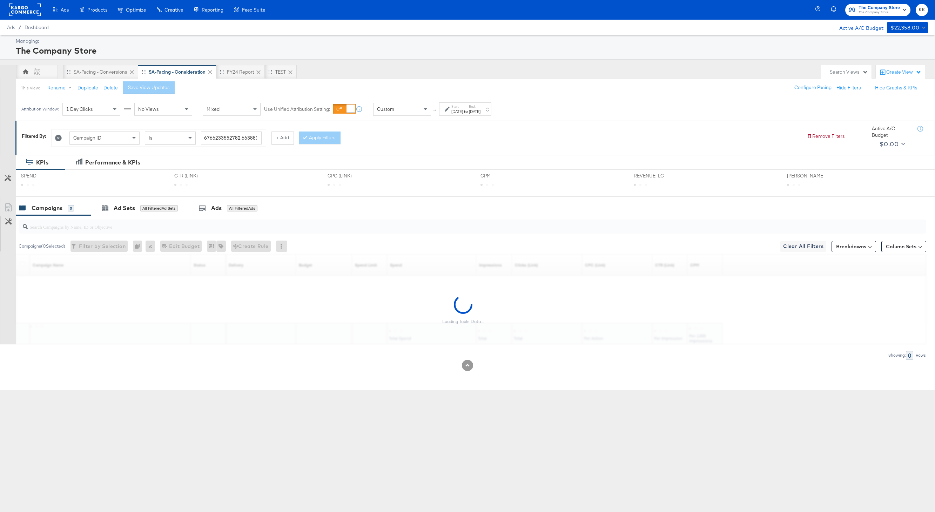
click at [395, 113] on div "Custom" at bounding box center [402, 109] width 57 height 12
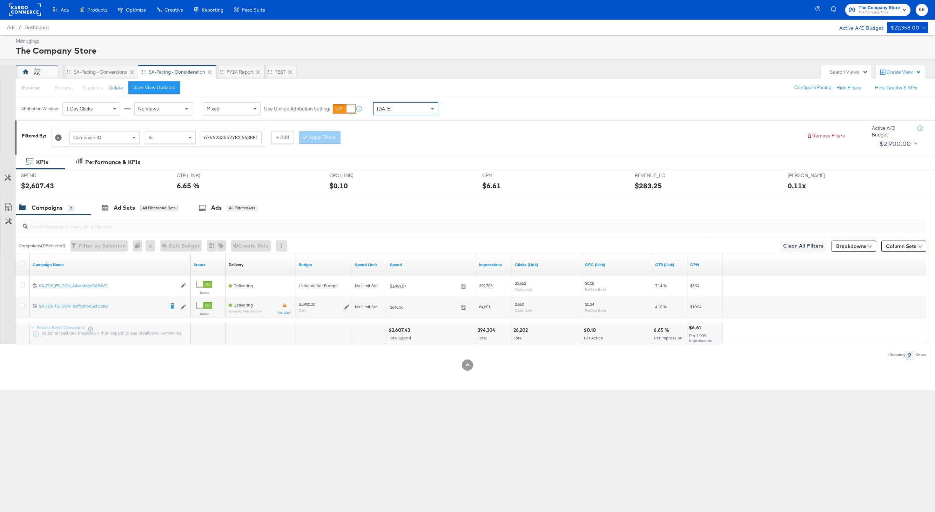
click at [43, 71] on div "KK" at bounding box center [37, 72] width 42 height 14
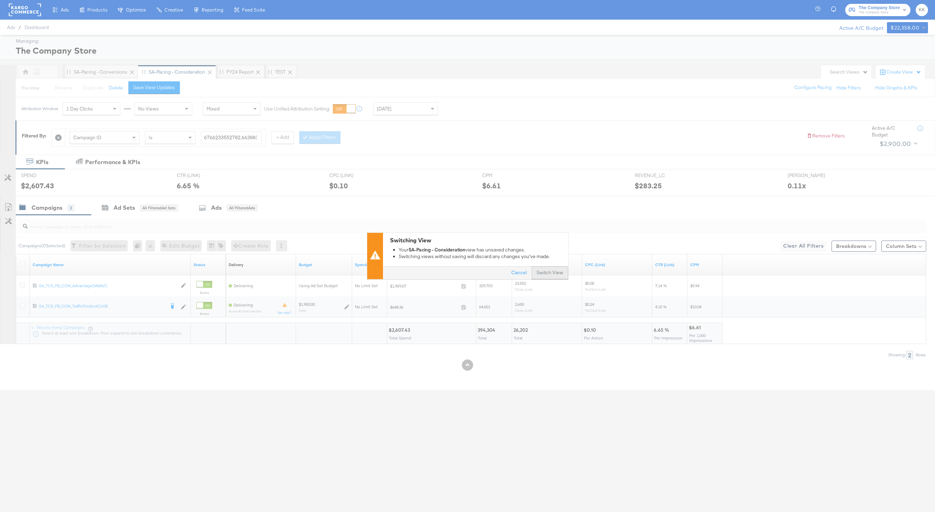
click at [551, 279] on button "Switch View" at bounding box center [550, 273] width 36 height 13
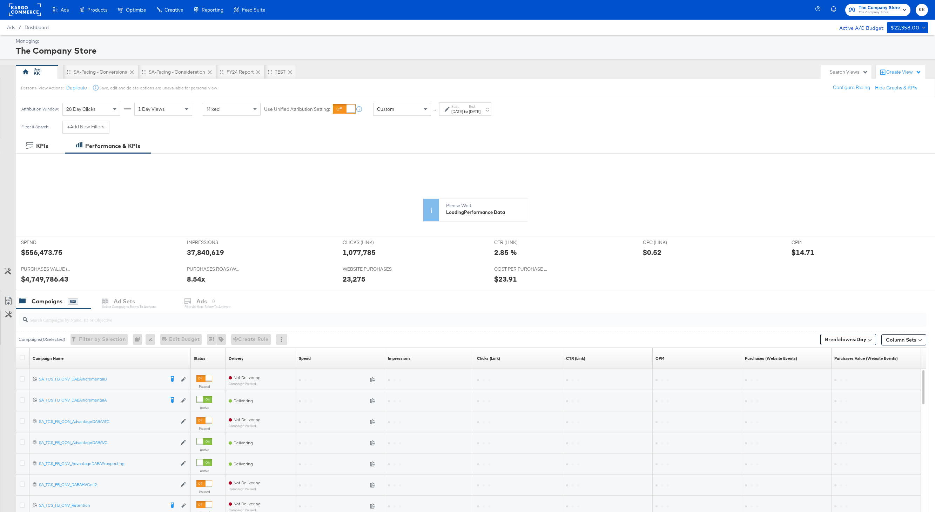
click at [103, 321] on input "search" at bounding box center [434, 317] width 813 height 14
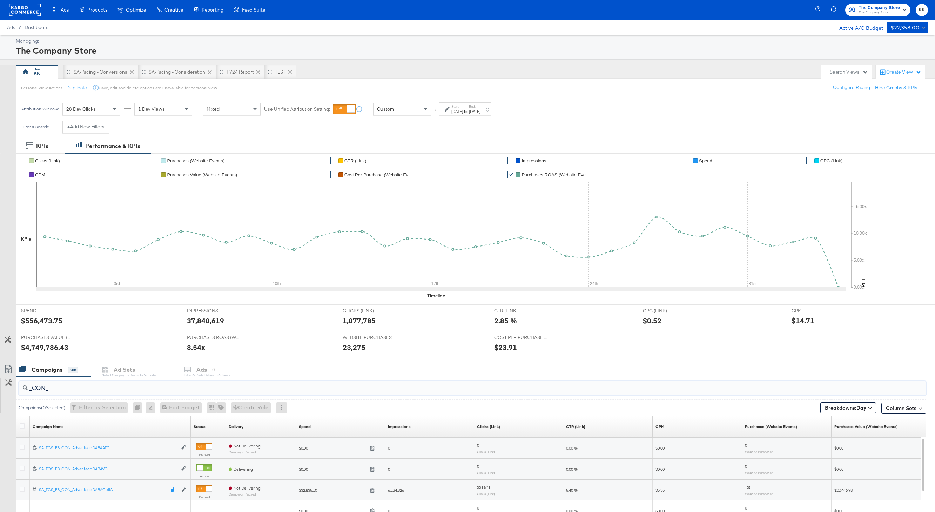
scroll to position [95, 0]
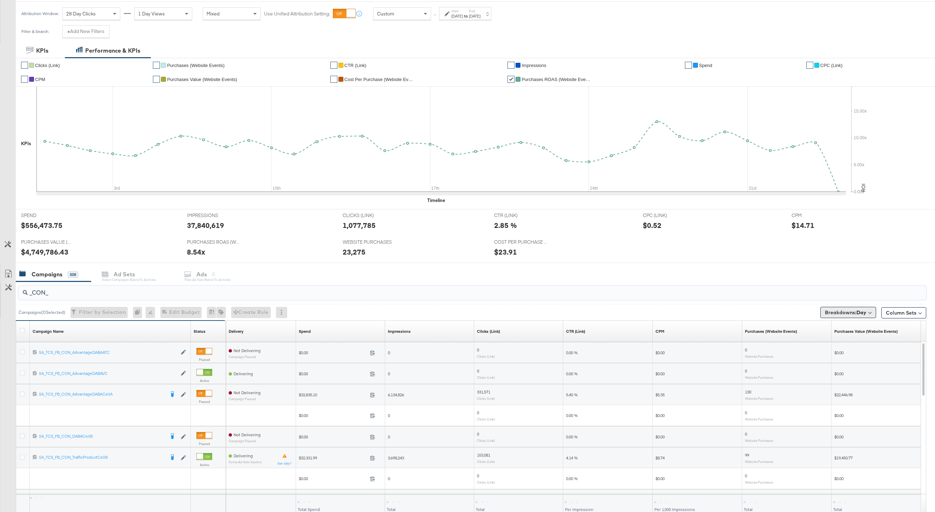
type input "_CON_"
click at [832, 309] on span "Breakdowns: Day" at bounding box center [845, 312] width 41 height 7
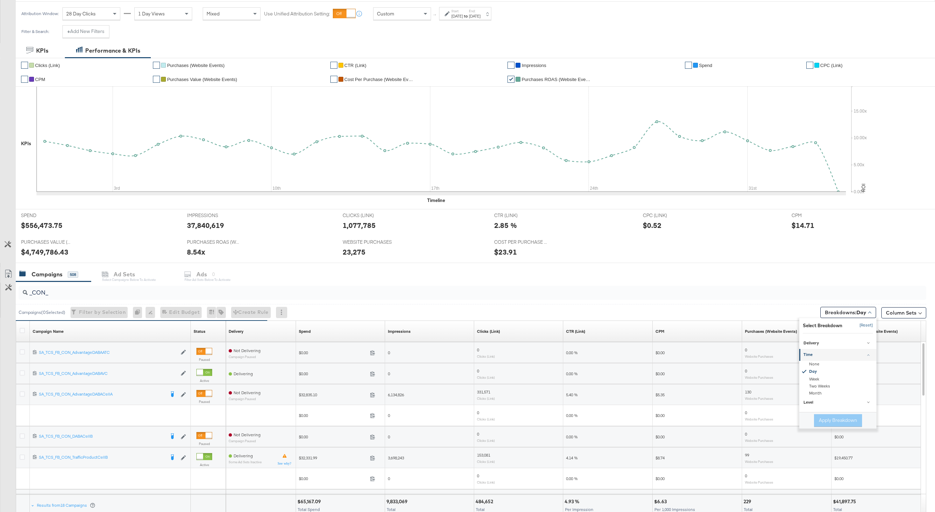
click at [832, 325] on button "[Reset]" at bounding box center [864, 325] width 18 height 11
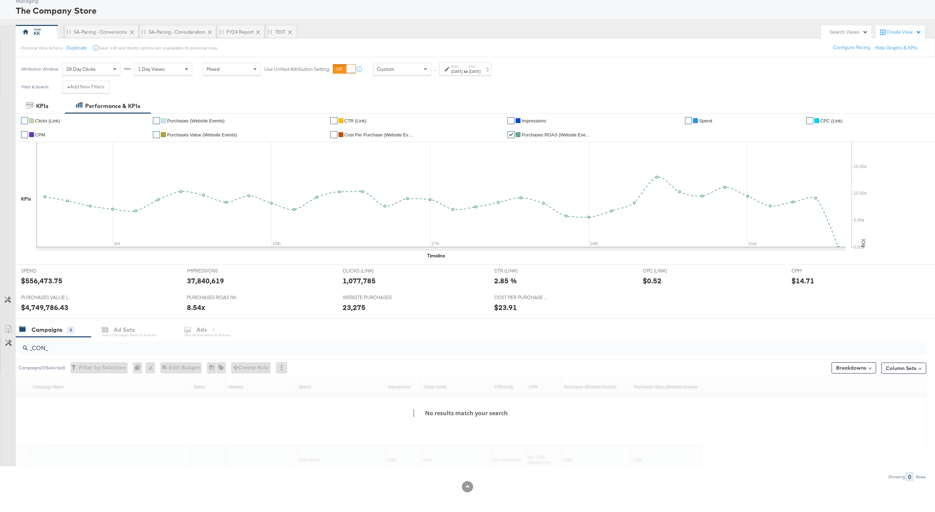
click at [417, 287] on div "KPIs Performance & KPIs Customize KPIs ✔ Clicks (Link) ✔ Purchases (Website Eve…" at bounding box center [467, 305] width 935 height 413
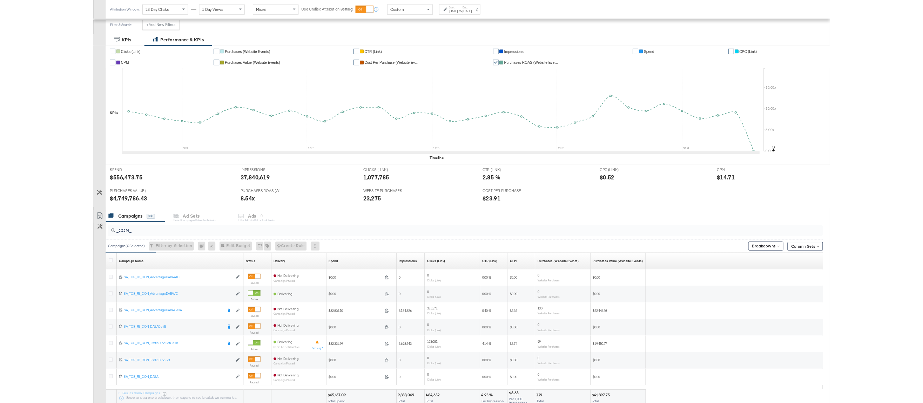
scroll to position [136, 0]
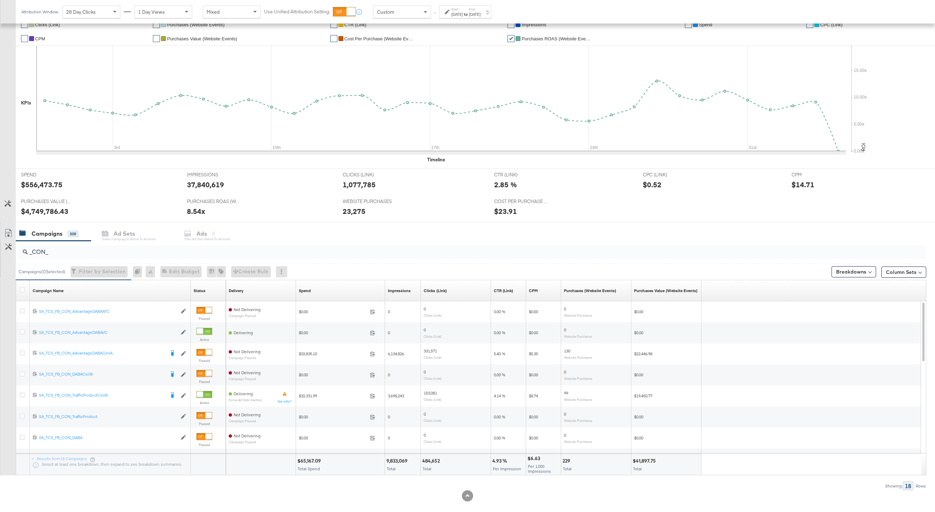
click at [308, 290] on div "Spend" at bounding box center [305, 291] width 12 height 6
click at [306, 290] on link "Spend" at bounding box center [340, 291] width 83 height 6
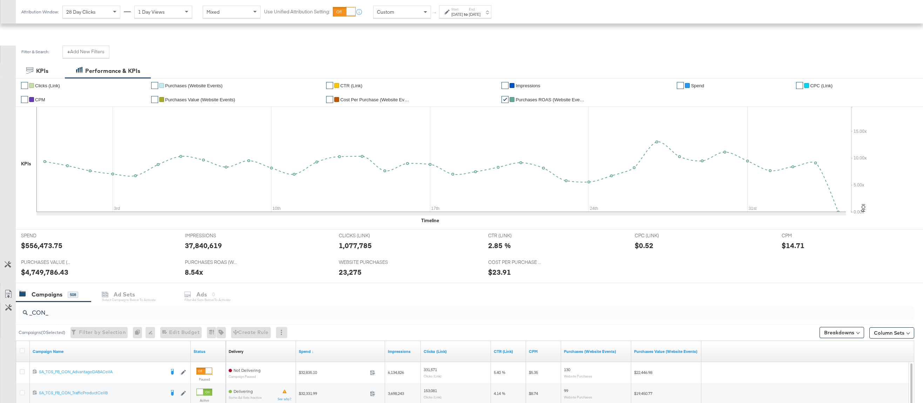
scroll to position [0, 0]
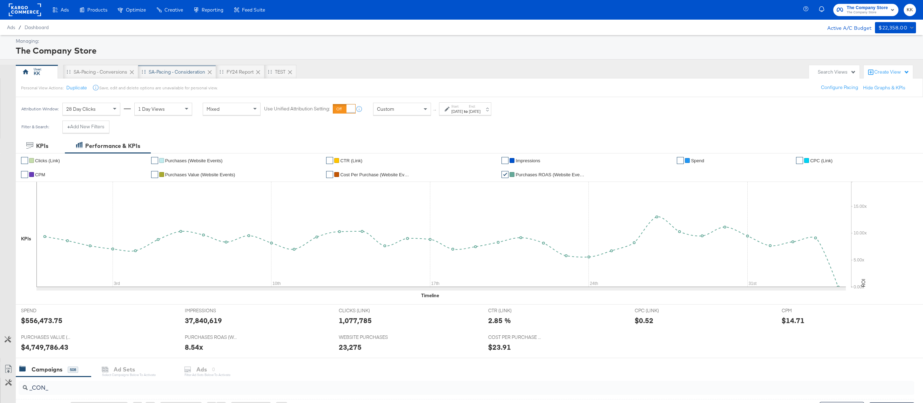
click at [178, 72] on div "SA-Pacing - Consideration" at bounding box center [177, 72] width 56 height 7
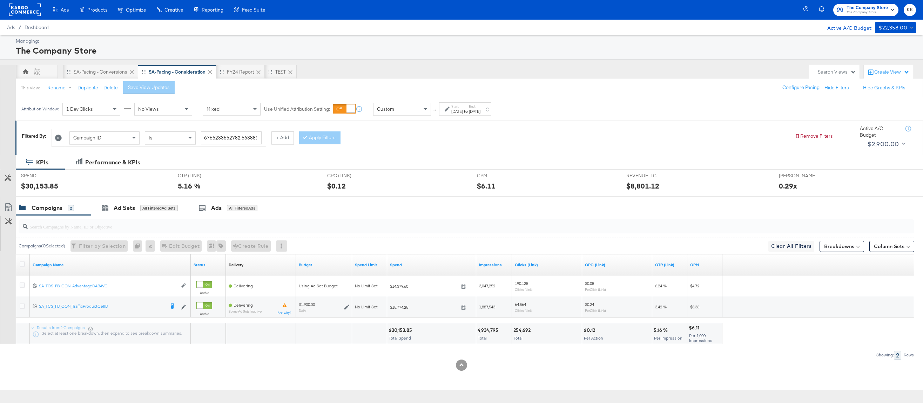
click at [418, 114] on div "Custom" at bounding box center [402, 109] width 57 height 12
click at [153, 190] on div "SPEND SPEND $2,607.43" at bounding box center [93, 182] width 154 height 27
click at [137, 205] on div "Ad Sets All Filtered Ad Sets" at bounding box center [140, 208] width 76 height 8
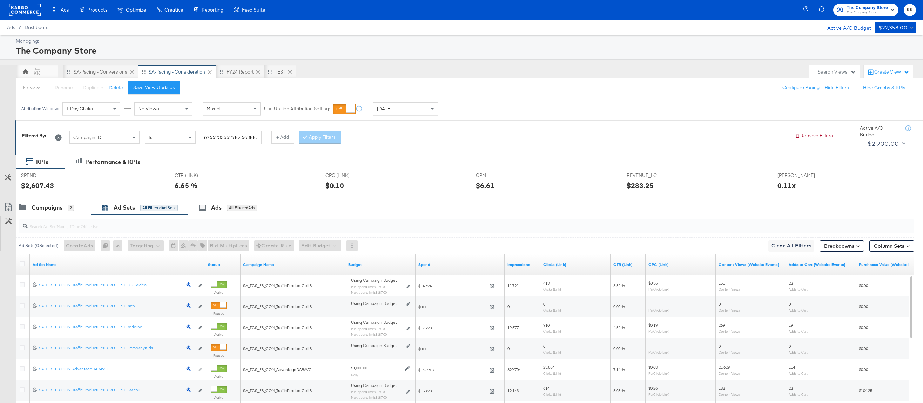
click at [546, 267] on link "Clicks (Link)" at bounding box center [575, 265] width 65 height 6
click at [555, 262] on link "Clicks (Link)" at bounding box center [575, 265] width 65 height 6
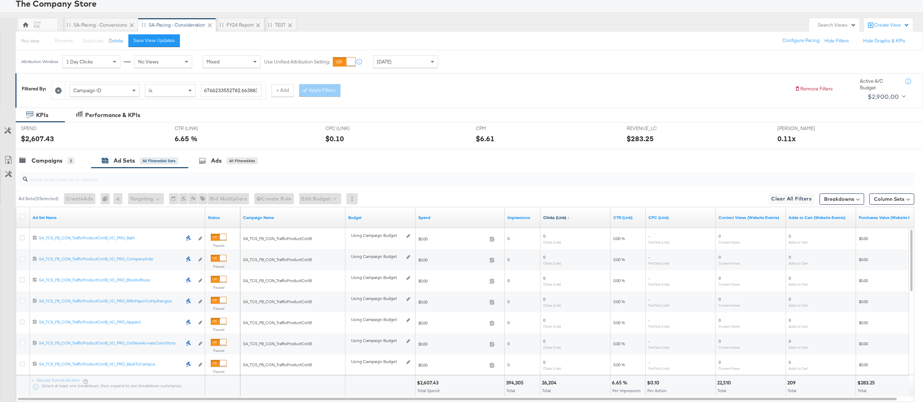
click at [560, 216] on link "Clicks (Link) ↑" at bounding box center [575, 218] width 65 height 6
click at [53, 160] on div "Campaigns" at bounding box center [47, 161] width 31 height 8
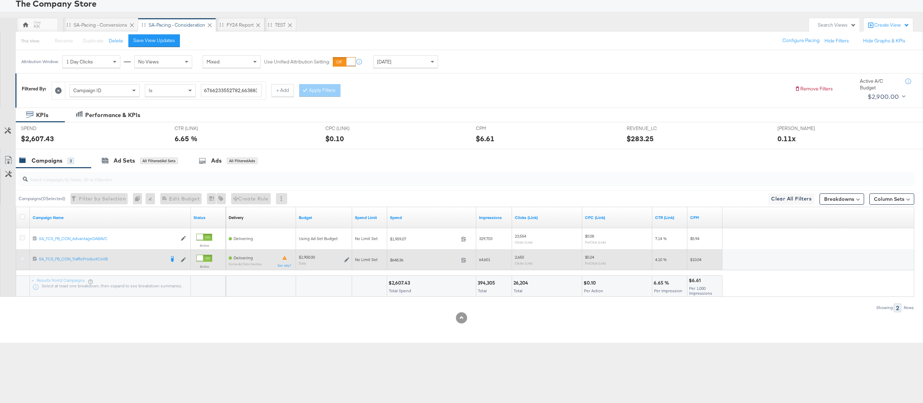
click at [22, 261] on icon at bounding box center [22, 258] width 5 height 5
click at [0, 0] on input "checkbox" at bounding box center [0, 0] width 0 height 0
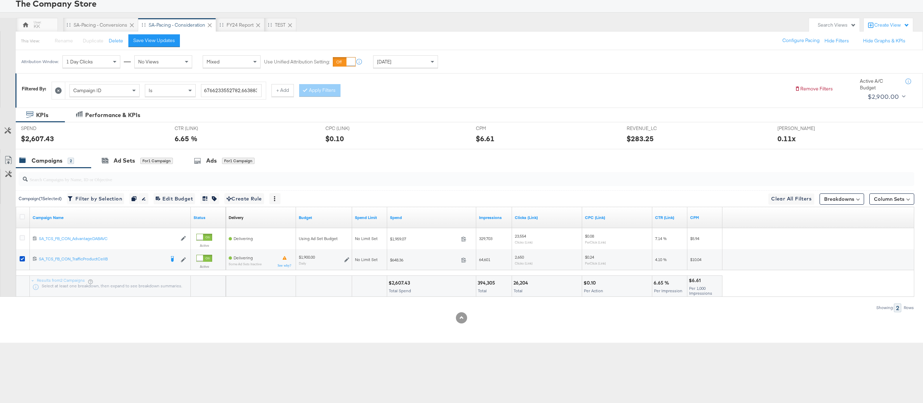
click at [127, 168] on div at bounding box center [465, 179] width 899 height 22
click at [144, 163] on div "for 1 Campaign" at bounding box center [156, 161] width 33 height 6
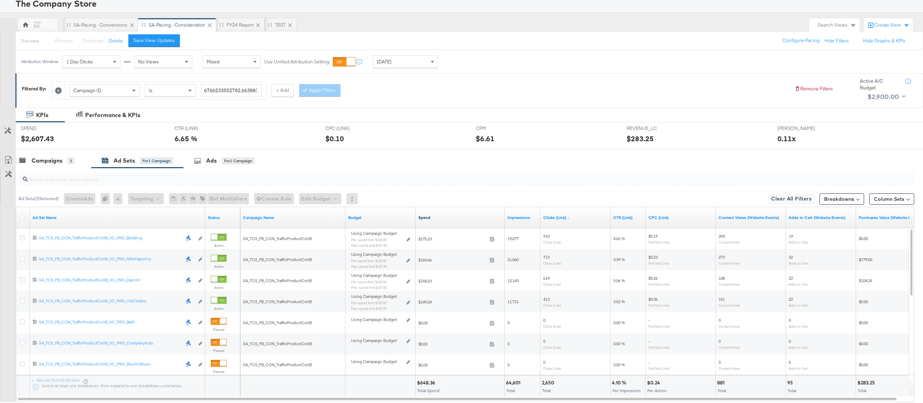
click at [428, 218] on link "Spend" at bounding box center [459, 218] width 83 height 6
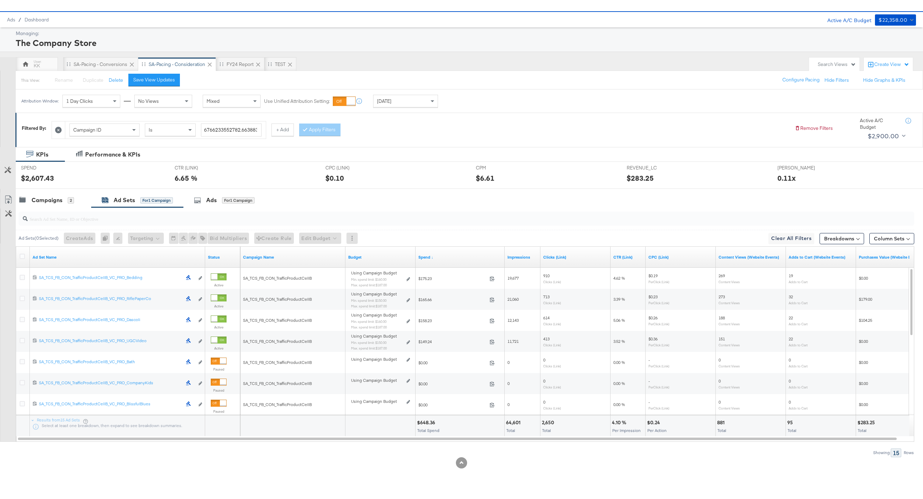
scroll to position [0, 0]
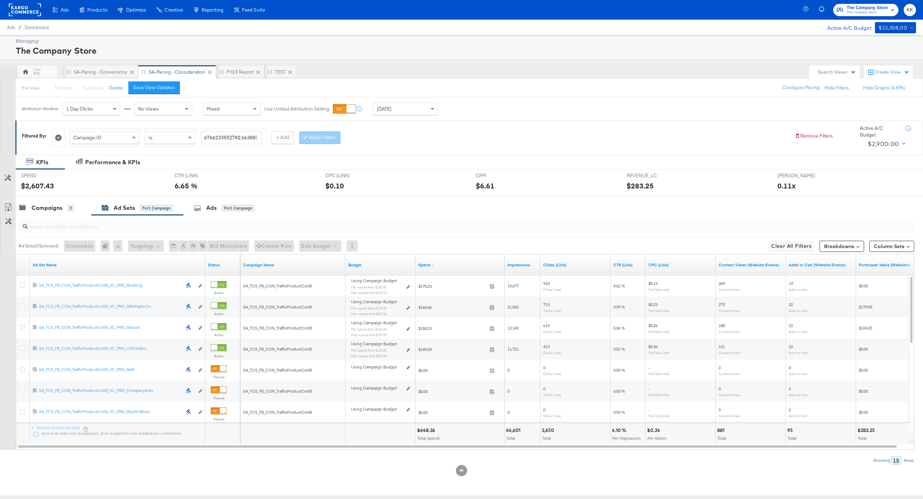
click at [405, 109] on div "Yesterday" at bounding box center [406, 109] width 64 height 12
click at [448, 115] on div "Start: Sep 26th 2025 to End: Sep 26th 2025" at bounding box center [465, 108] width 52 height 13
click at [387, 164] on input "September 26th 2025" at bounding box center [382, 164] width 76 height 13
click at [363, 201] on td "1" at bounding box center [364, 200] width 12 height 10
type input "September 1st 2025"
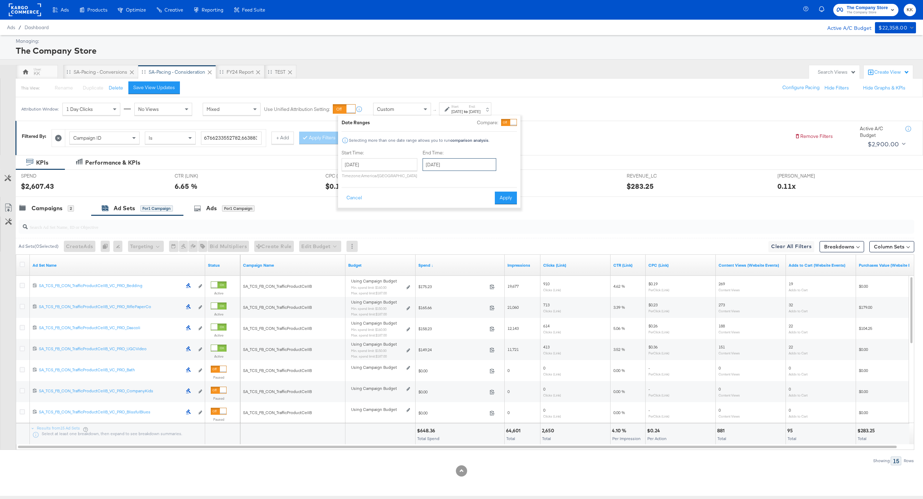
click at [464, 162] on input "September 26th 2025" at bounding box center [460, 164] width 74 height 13
click at [474, 231] on td "25" at bounding box center [478, 229] width 12 height 10
type input "September 25th 2025"
click at [507, 201] on button "Apply" at bounding box center [506, 197] width 22 height 13
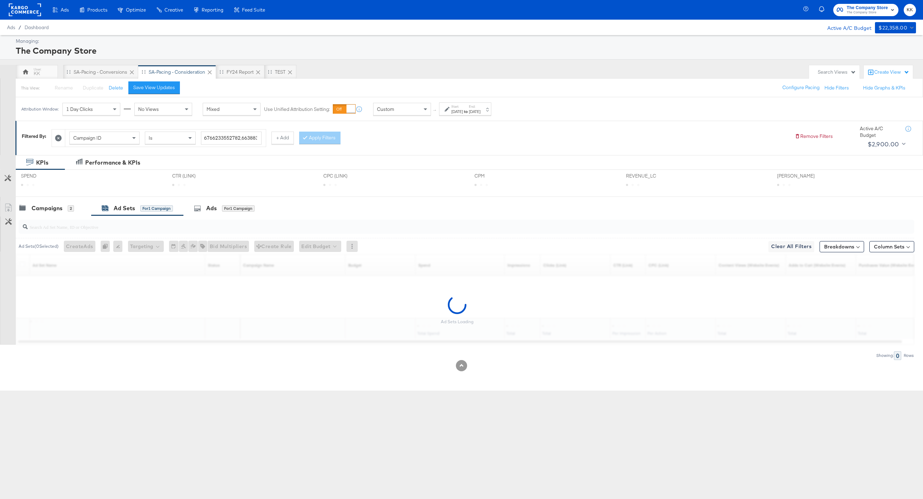
click at [480, 110] on div "Sep 25th 2025" at bounding box center [475, 112] width 12 height 6
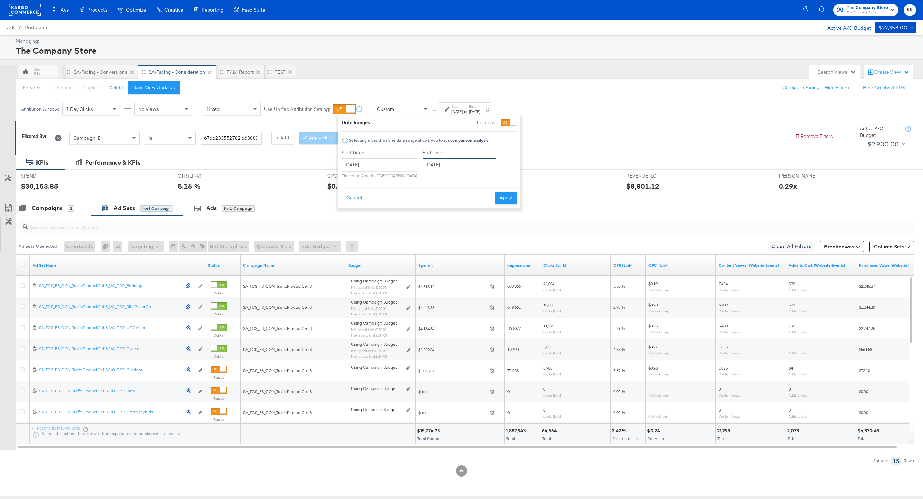
click at [471, 169] on input "September 25th 2025" at bounding box center [460, 164] width 74 height 13
click at [485, 226] on td "26" at bounding box center [490, 229] width 12 height 10
type input "September 26th 2025"
click at [500, 208] on div "Campaigns 2 Ad Sets for 1 Campaign Ads for 1 Campaign" at bounding box center [469, 208] width 907 height 15
click at [505, 199] on button "Apply" at bounding box center [506, 197] width 22 height 13
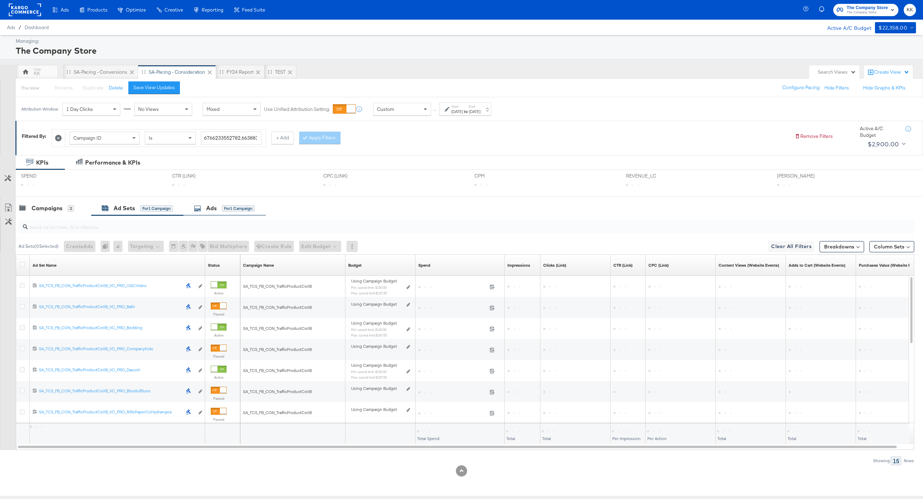
click at [221, 208] on div "Ads for 1 Campaign" at bounding box center [224, 208] width 61 height 8
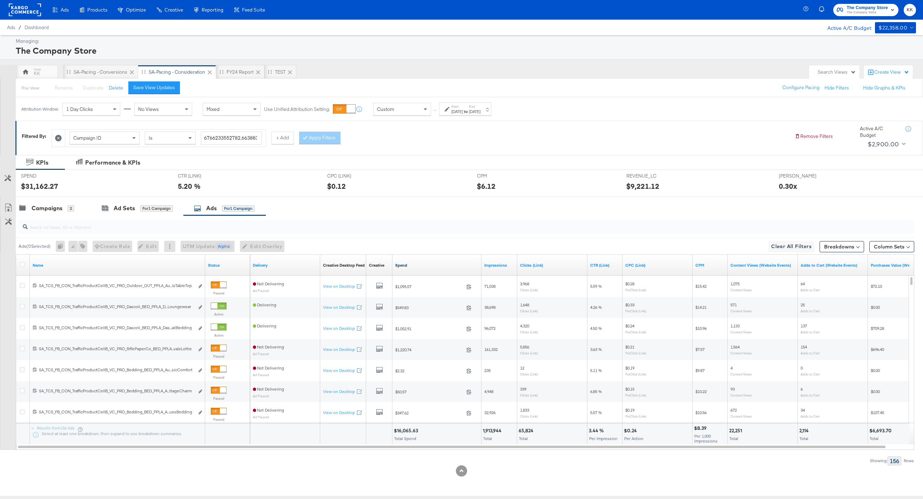
click at [405, 265] on link "Spend" at bounding box center [436, 265] width 83 height 6
click at [18, 266] on div at bounding box center [23, 265] width 13 height 13
click at [21, 265] on icon at bounding box center [22, 264] width 5 height 5
click at [0, 0] on input "checkbox" at bounding box center [0, 0] width 0 height 0
click at [10, 207] on icon at bounding box center [8, 207] width 8 height 8
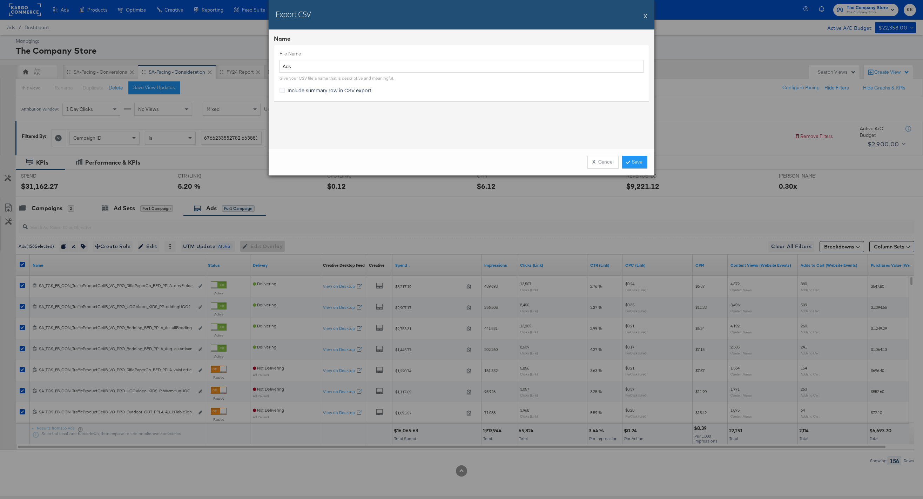
click at [648, 164] on div "X Cancel Save" at bounding box center [462, 162] width 386 height 27
click at [638, 163] on link "Save" at bounding box center [634, 162] width 25 height 13
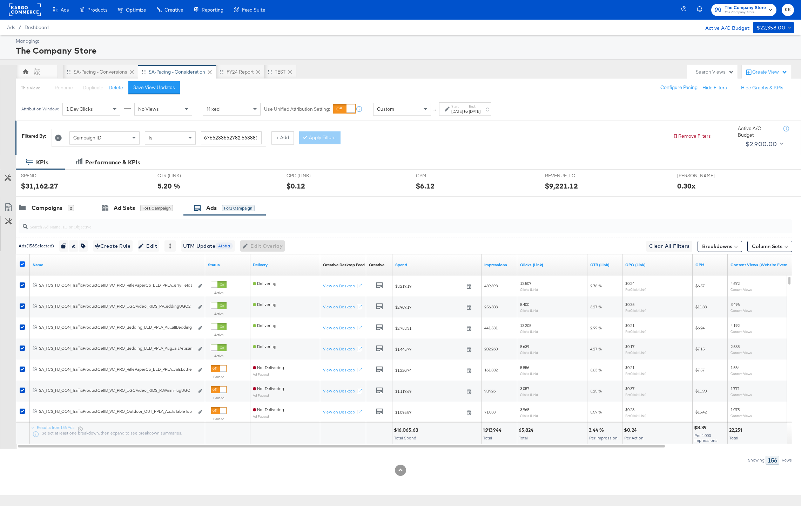
click at [21, 263] on icon at bounding box center [22, 264] width 5 height 5
click at [0, 0] on input "checkbox" at bounding box center [0, 0] width 0 height 0
click at [56, 203] on div "Campaigns 2" at bounding box center [53, 208] width 75 height 15
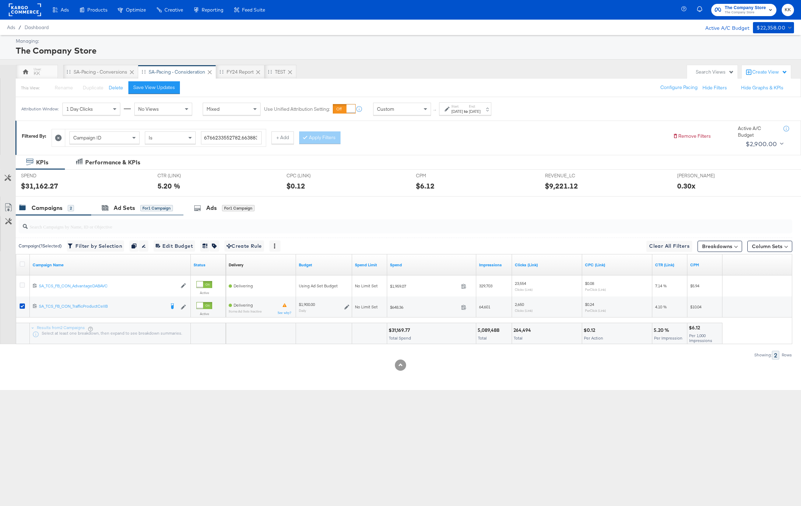
click at [134, 203] on div "Ad Sets for 1 Campaign" at bounding box center [137, 208] width 92 height 15
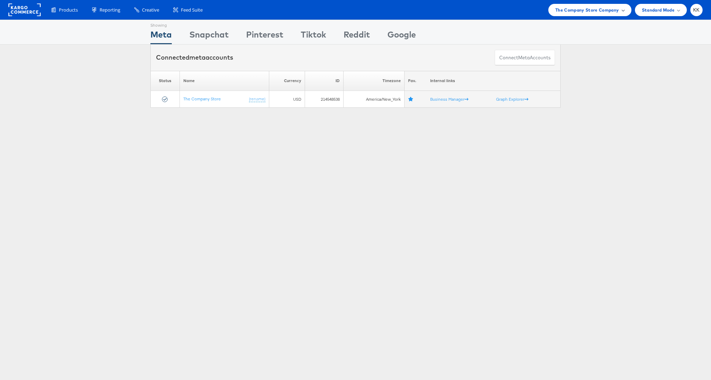
click at [591, 8] on span "The Company Store Company" at bounding box center [588, 9] width 64 height 7
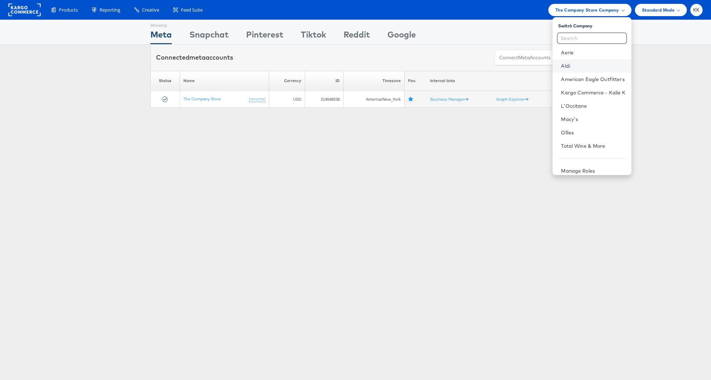
click at [570, 68] on link "Aldi" at bounding box center [593, 65] width 65 height 7
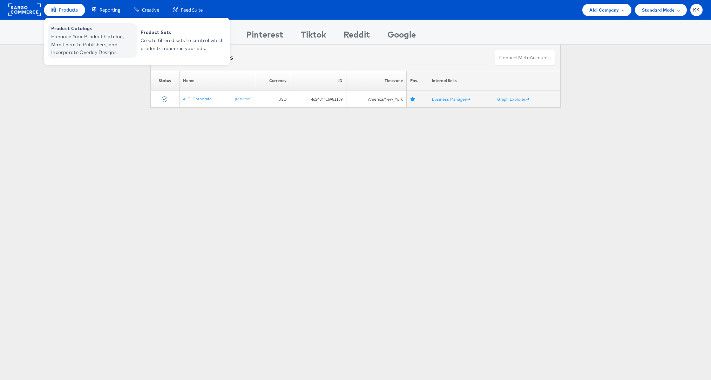
click at [60, 36] on span "Enhance Your Product Catalog, Map Them to Publishers, and Incorporate Overlay D…" at bounding box center [93, 45] width 84 height 24
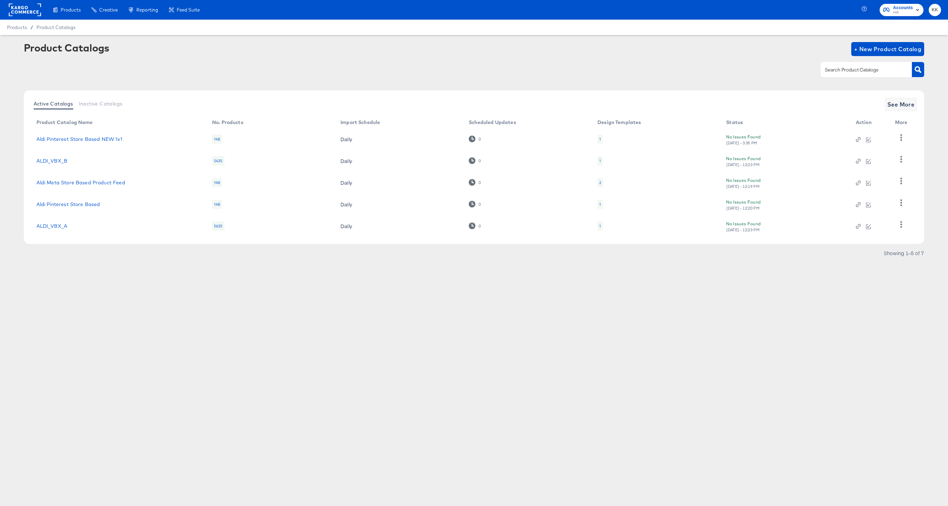
click at [346, 204] on td "Daily" at bounding box center [399, 205] width 128 height 22
